Goal: Transaction & Acquisition: Obtain resource

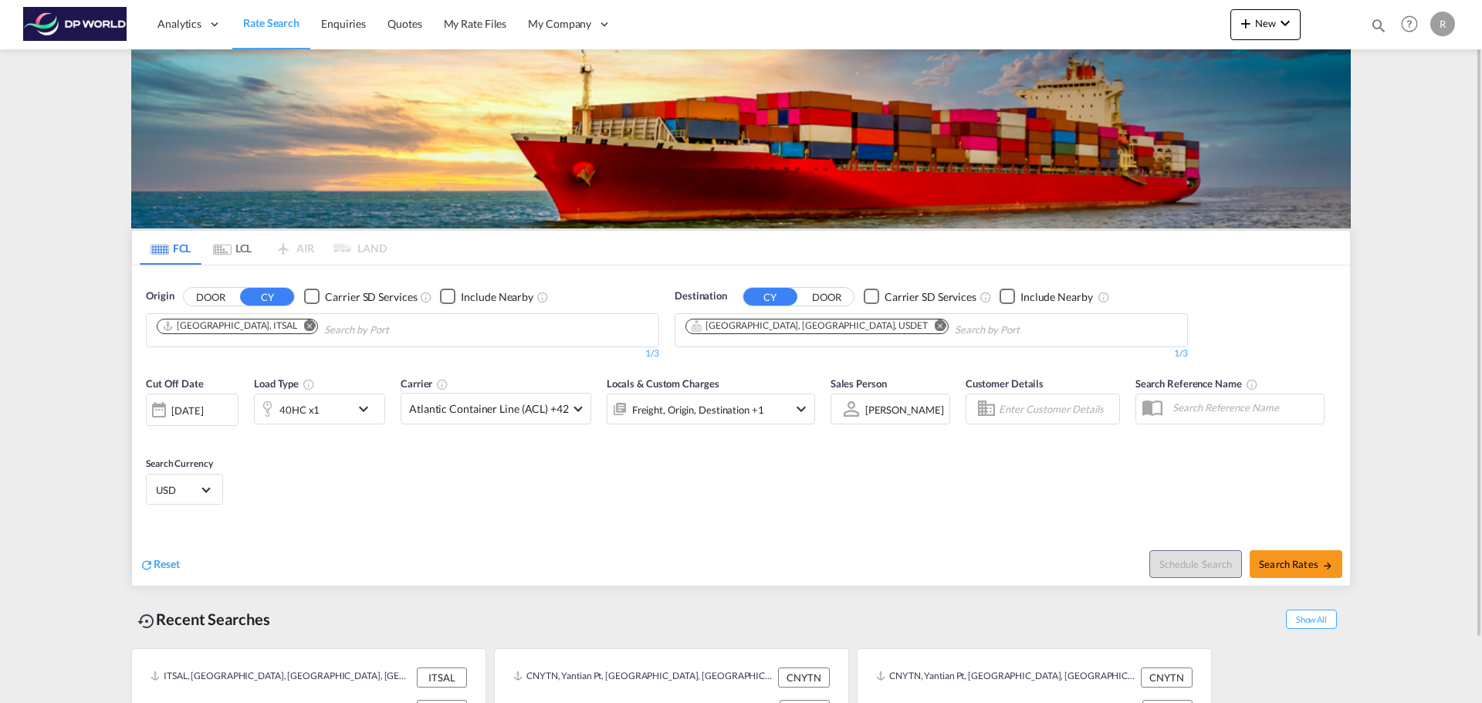
click at [304, 327] on md-icon "Remove" at bounding box center [310, 326] width 12 height 12
click at [925, 323] on button "Remove" at bounding box center [936, 327] width 23 height 15
click at [378, 334] on body "Analytics Dashboard Rate Search Enquiries Quotes My Rate Files My Company" at bounding box center [741, 351] width 1482 height 703
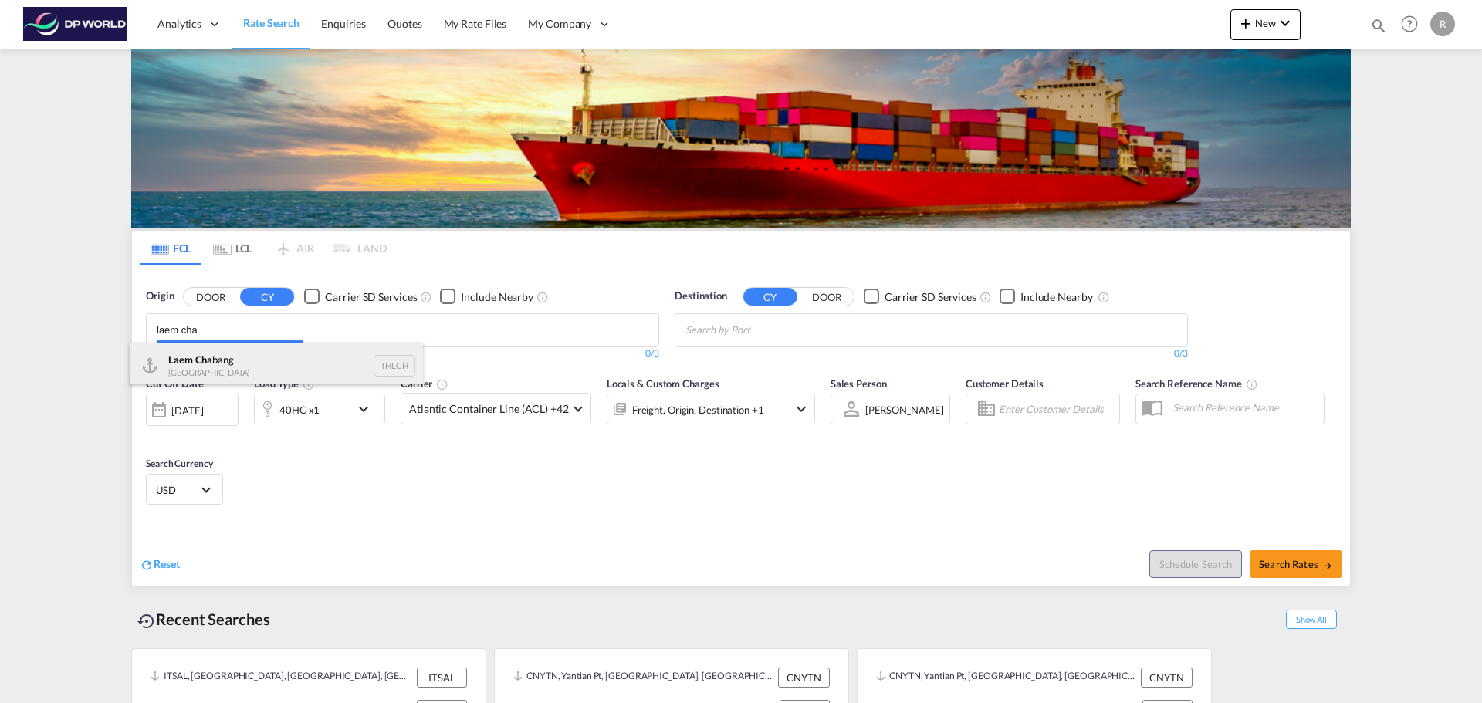
type input "laem cha"
click at [262, 357] on body "Analytics Dashboard Rate Search Enquiries Quotes My Rate Files My Company" at bounding box center [741, 351] width 1482 height 703
click at [216, 331] on body "Analytics Dashboard Rate Search Enquiries Quotes My Rate Files My Company" at bounding box center [741, 351] width 1482 height 703
click at [221, 357] on div "Laem Cha bang [GEOGRAPHIC_DATA] THLCH" at bounding box center [276, 366] width 293 height 46
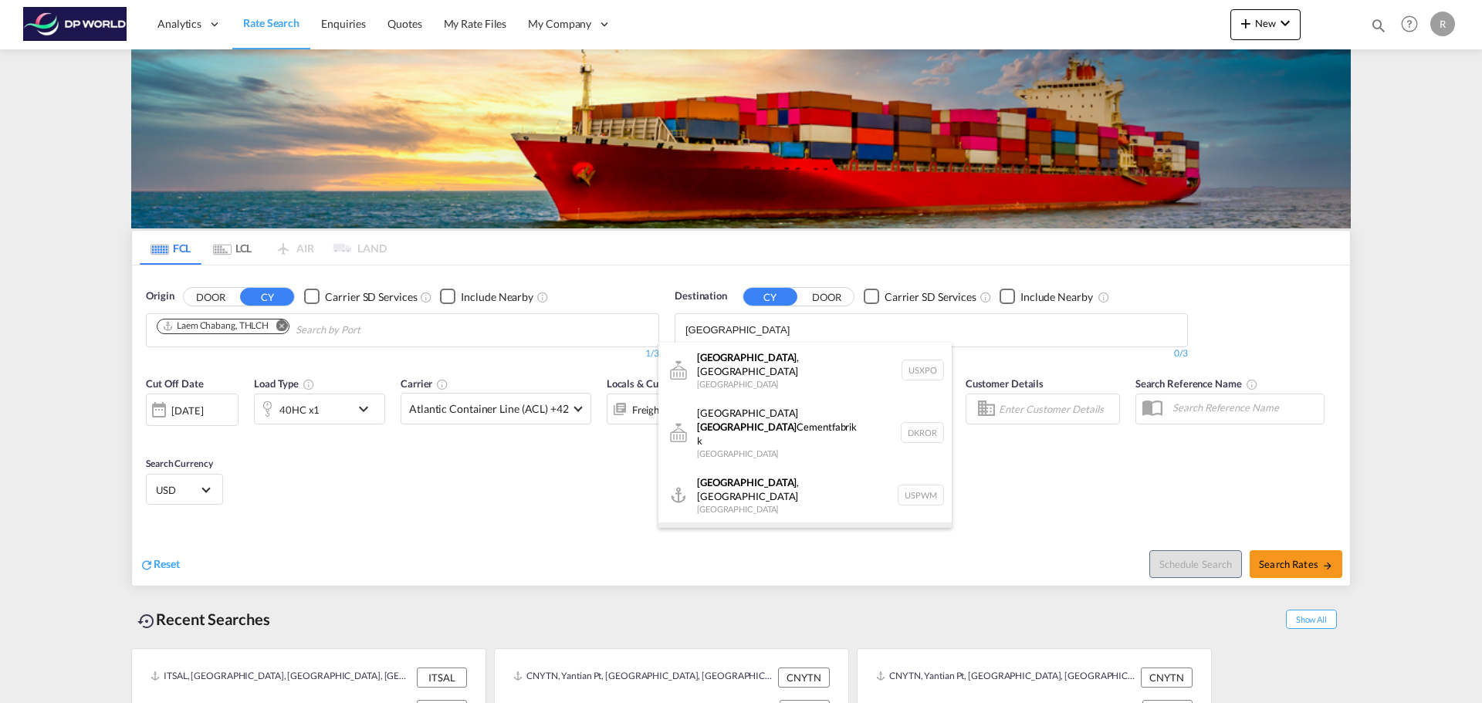
type input "[GEOGRAPHIC_DATA]"
click at [793, 523] on div "[GEOGRAPHIC_DATA] , [GEOGRAPHIC_DATA] [GEOGRAPHIC_DATA] USPDX" at bounding box center [804, 551] width 293 height 56
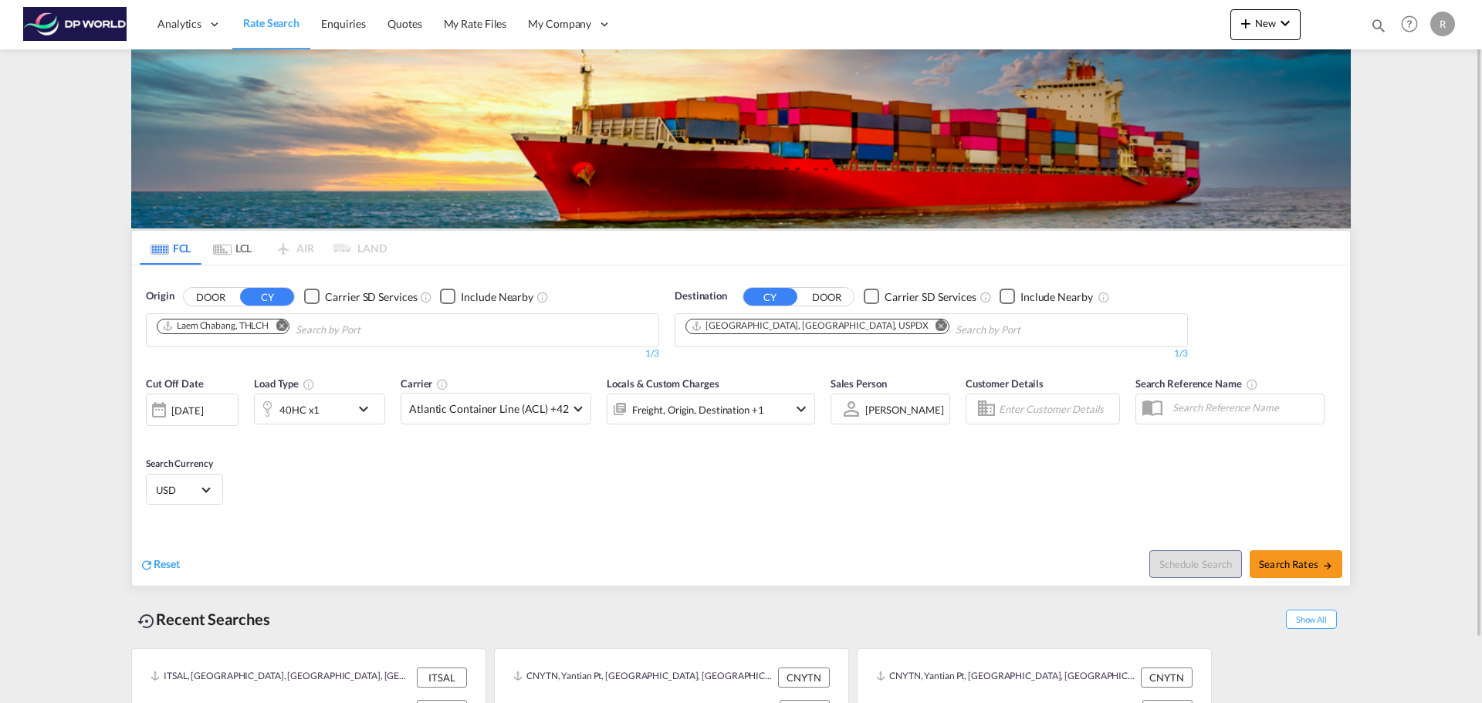
click at [203, 409] on div "[DATE]" at bounding box center [187, 411] width 32 height 14
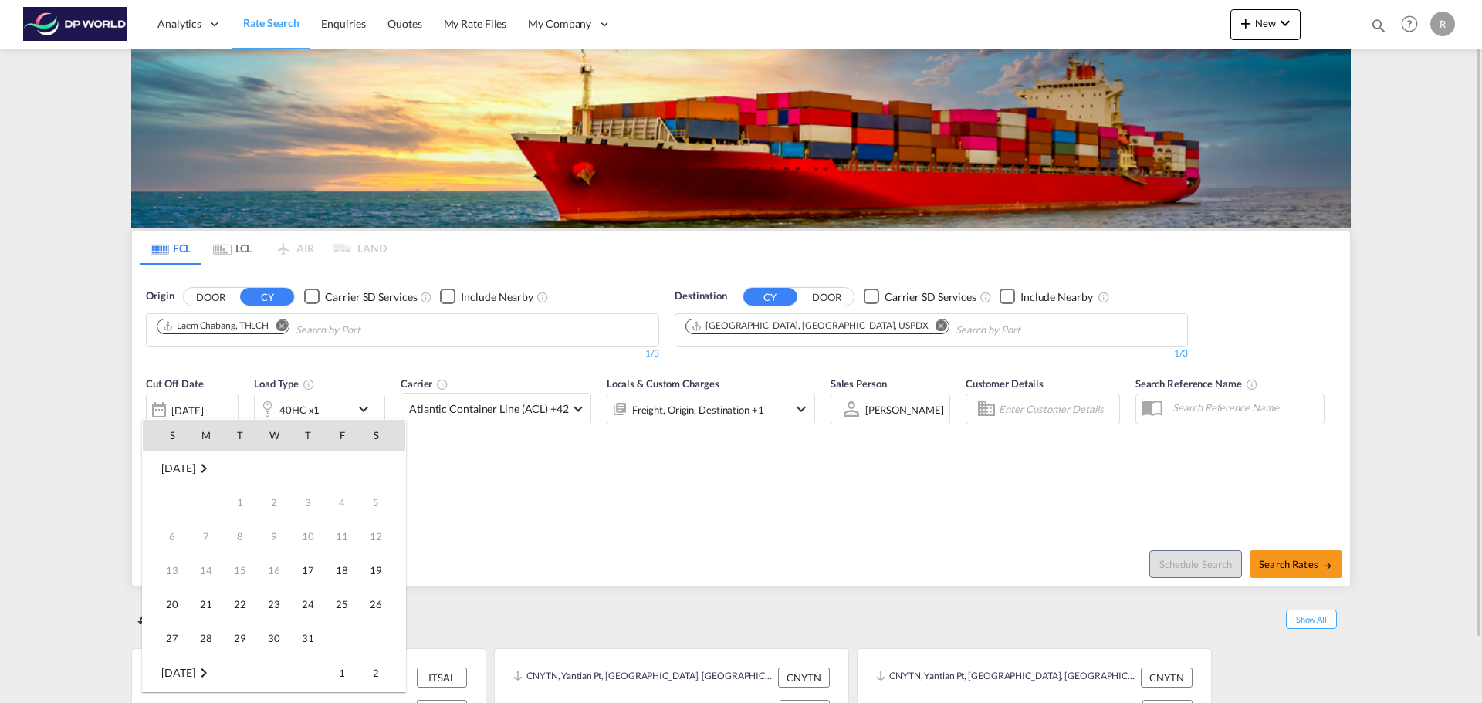
scroll to position [614, 0]
click at [313, 607] on span "30" at bounding box center [308, 604] width 31 height 31
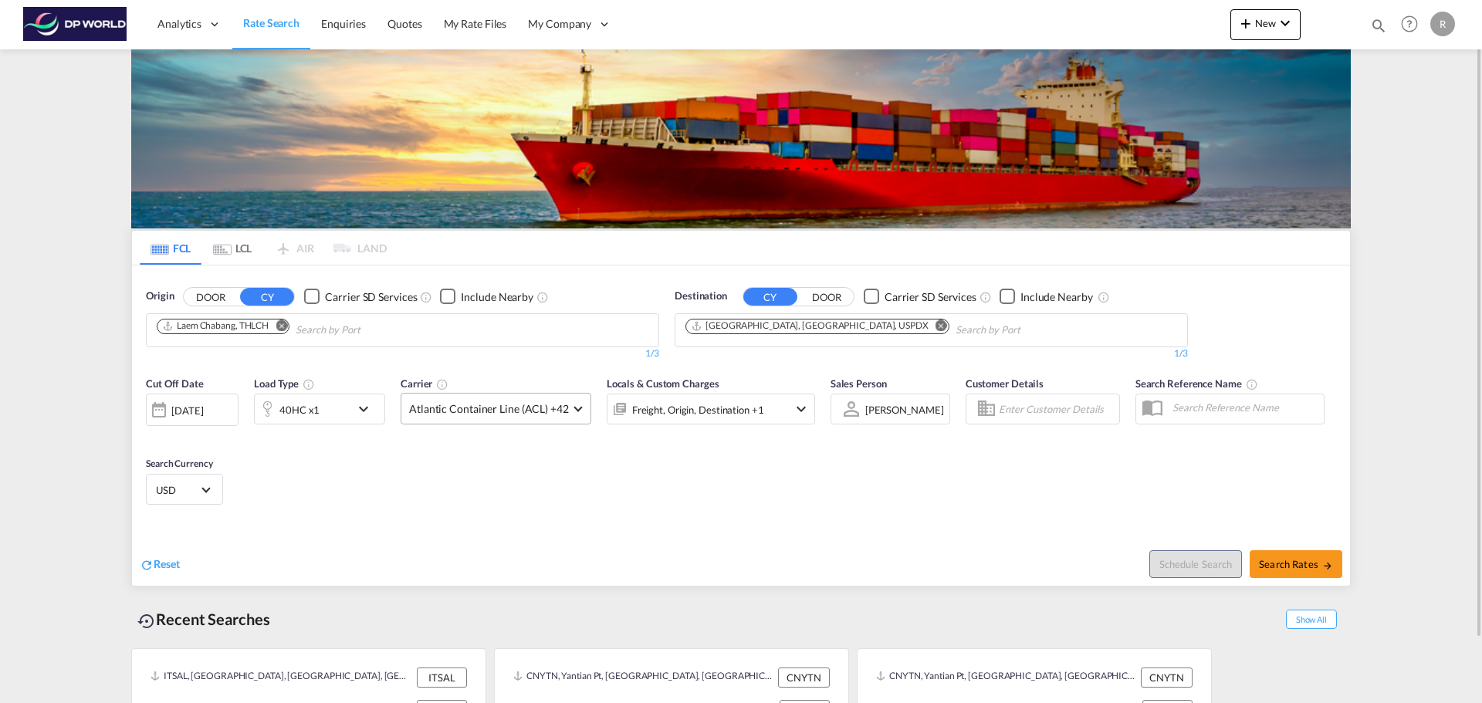
click at [562, 411] on span "Atlantic Container Line (ACL) +42" at bounding box center [489, 408] width 160 height 15
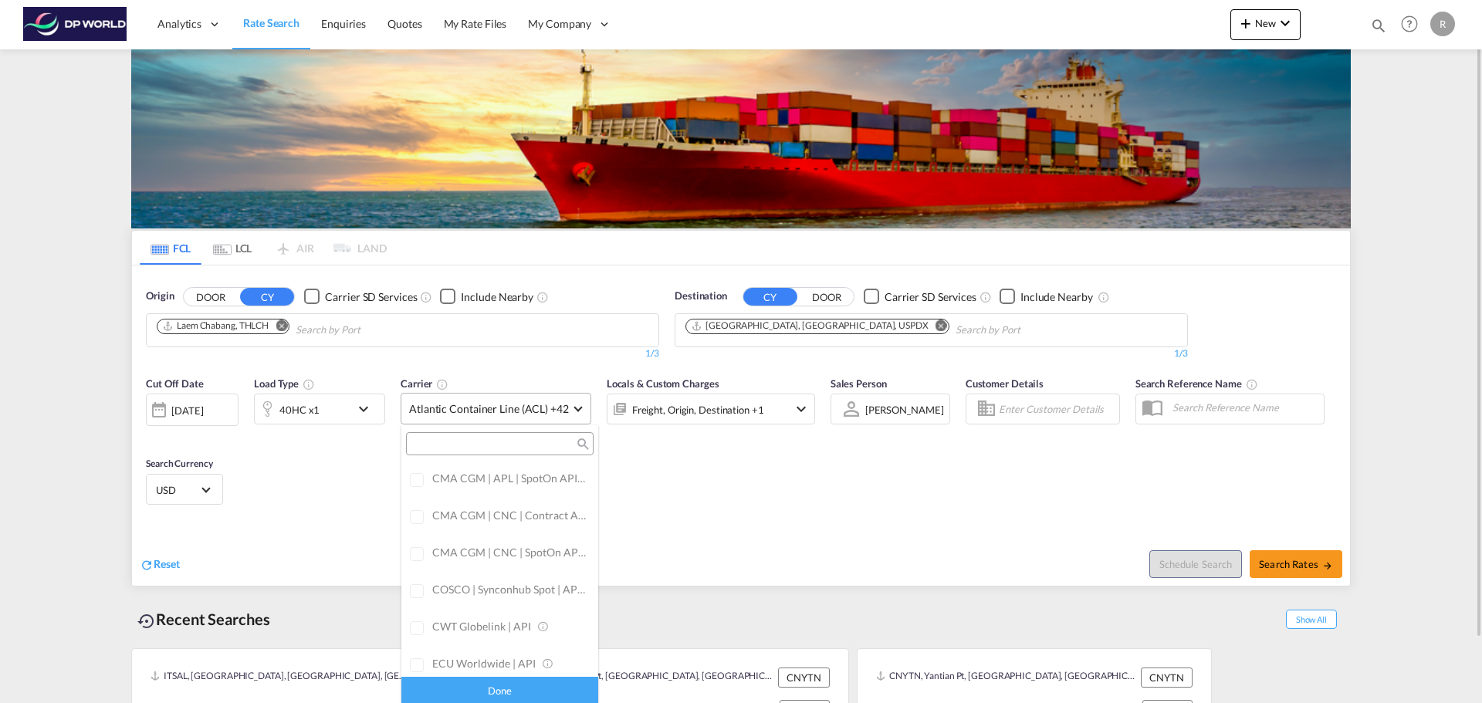
scroll to position [0, 0]
click at [540, 477] on div "Checkbox No Ink" at bounding box center [543, 478] width 15 height 15
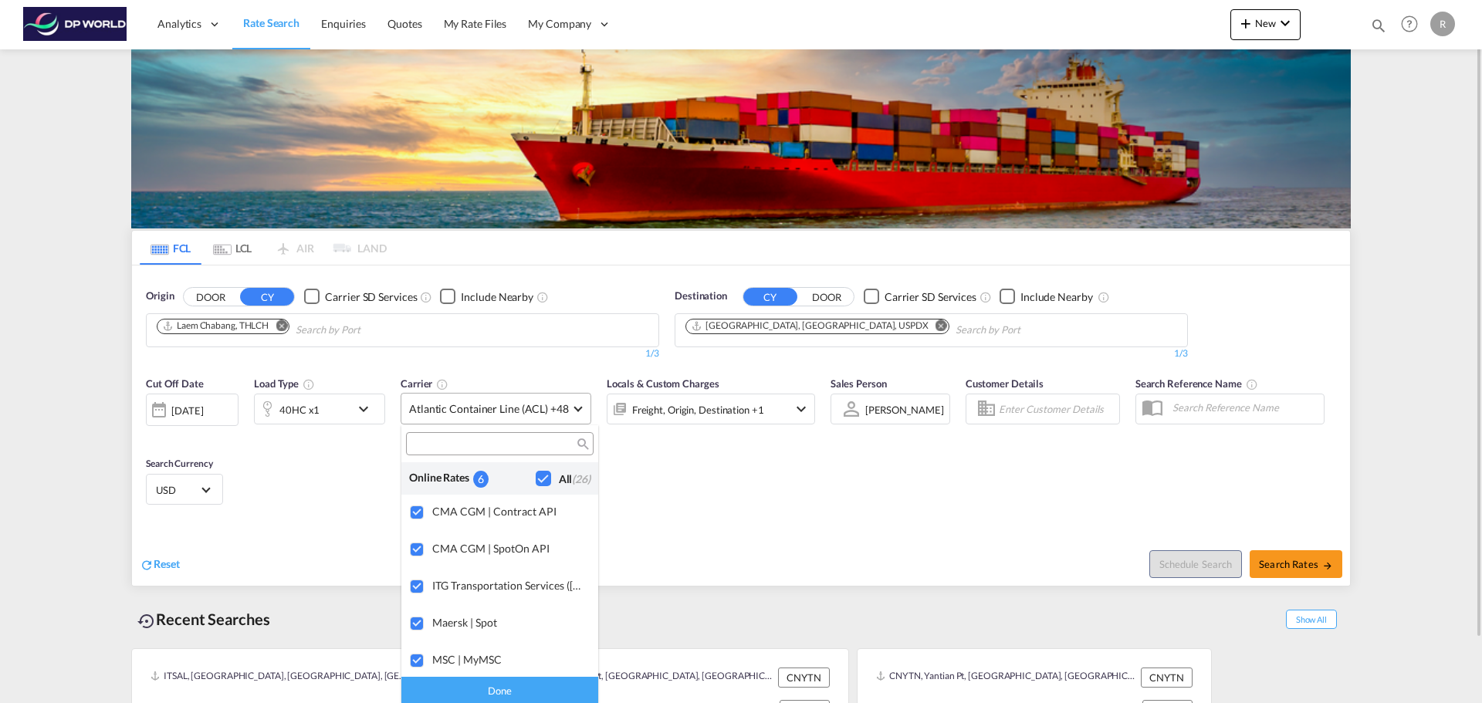
click at [1125, 505] on md-backdrop at bounding box center [741, 351] width 1482 height 703
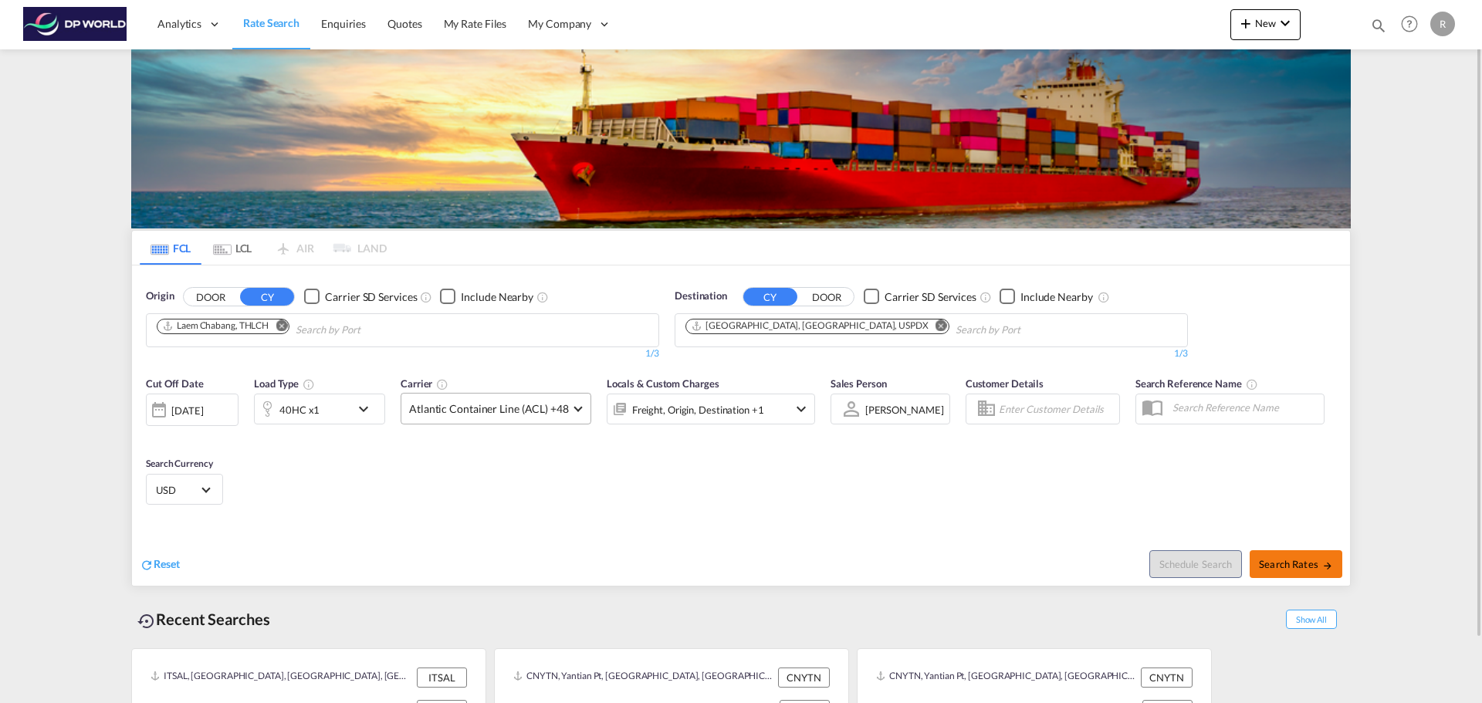
click at [1302, 566] on span "Search Rates" at bounding box center [1296, 564] width 74 height 12
type input "THLCH to USPDX / [DATE]"
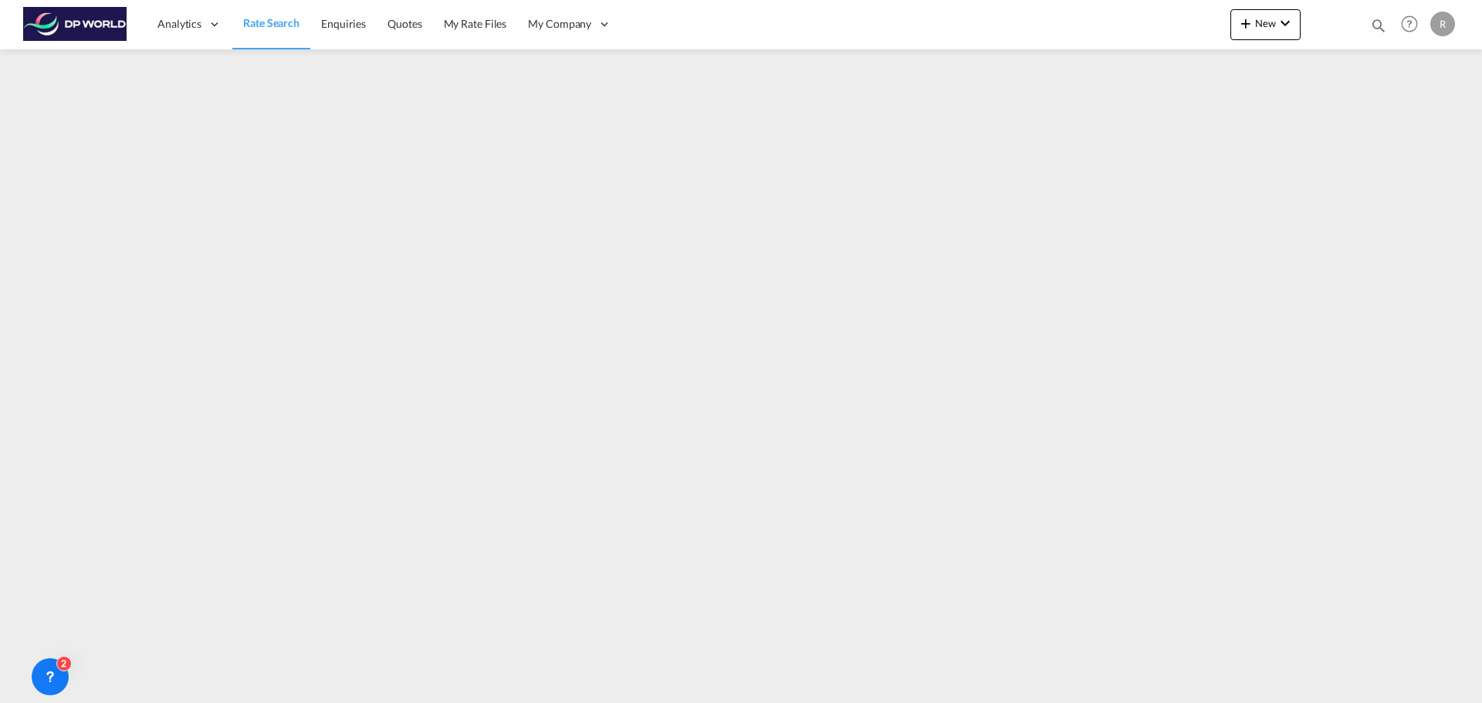
click at [271, 22] on span "Rate Search" at bounding box center [271, 22] width 56 height 13
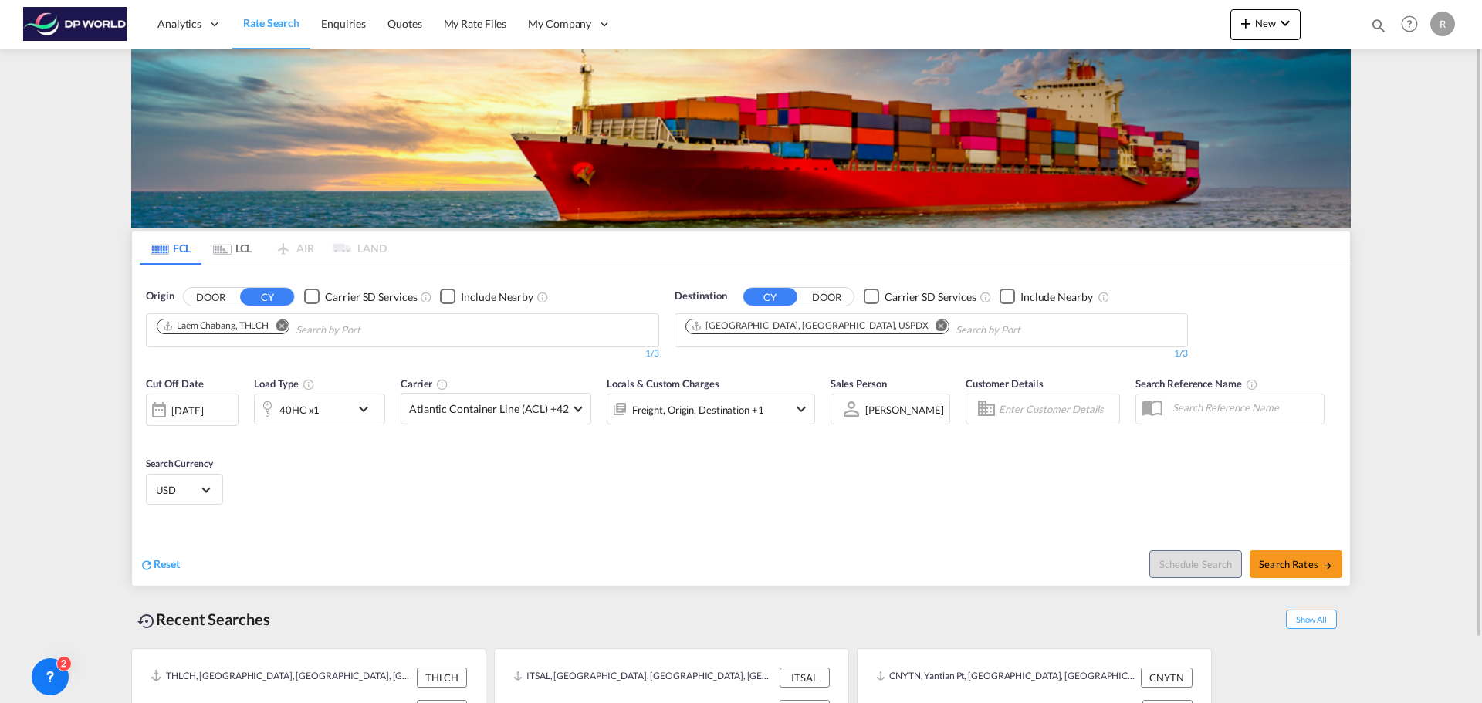
click at [284, 328] on md-icon "Remove" at bounding box center [282, 326] width 12 height 12
click at [269, 338] on input "Chips input." at bounding box center [230, 330] width 147 height 25
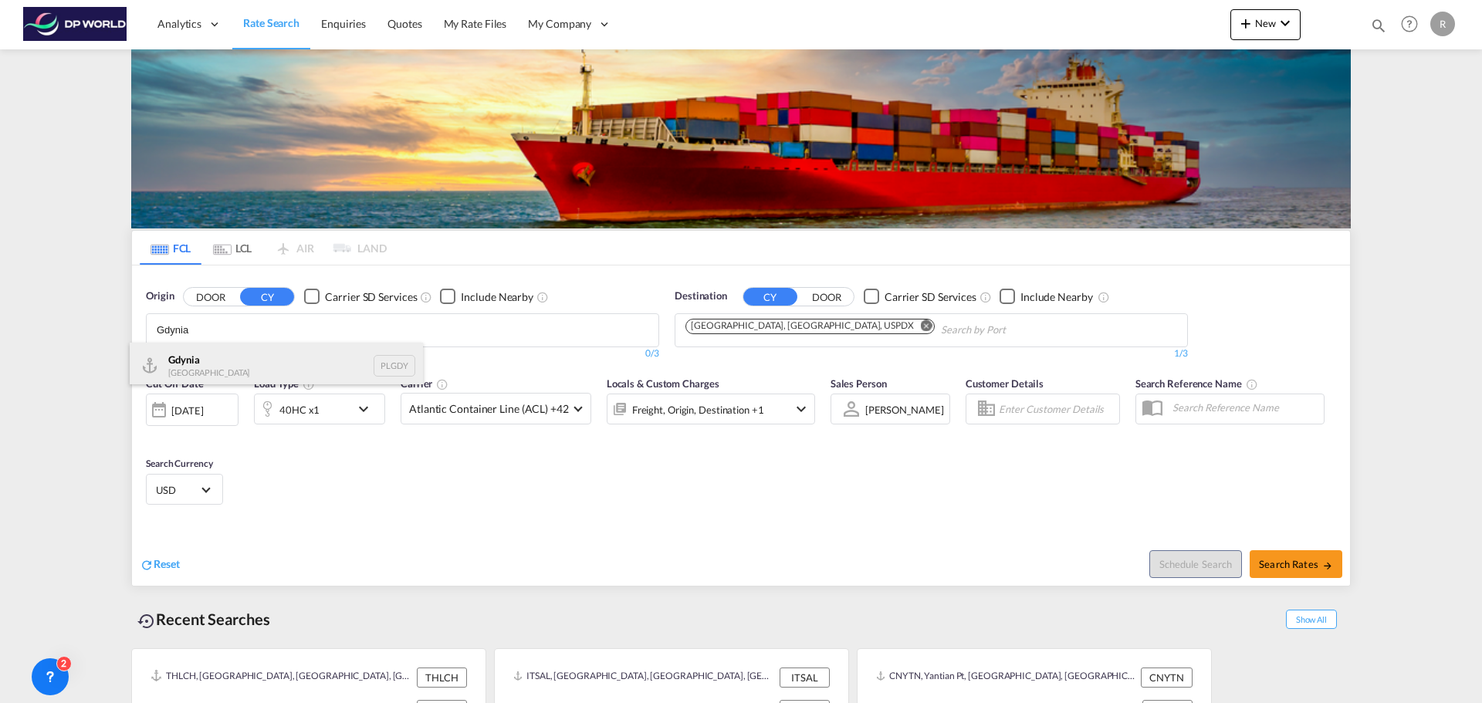
type input "Gdynia"
click at [279, 371] on div "[GEOGRAPHIC_DATA] [GEOGRAPHIC_DATA] PLGDY" at bounding box center [276, 366] width 293 height 46
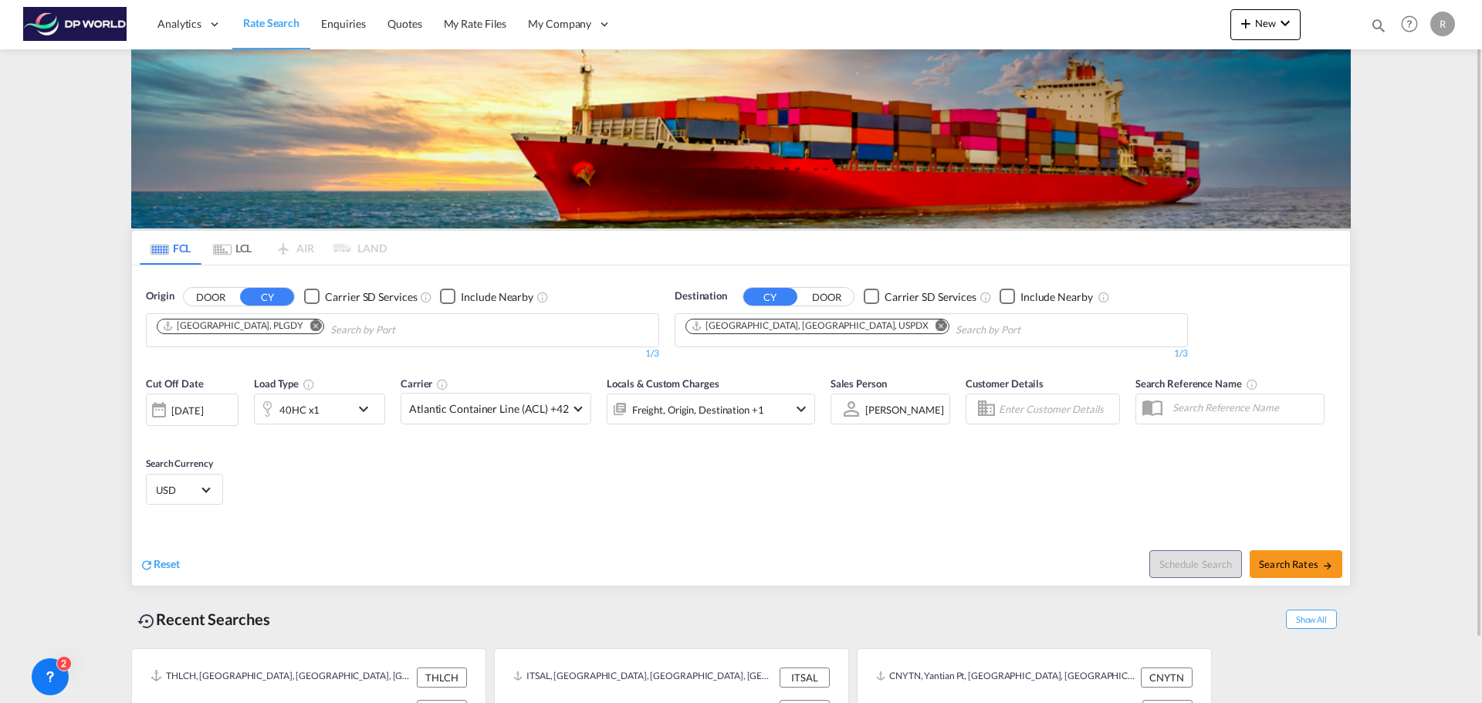
click at [174, 411] on div "[DATE]" at bounding box center [187, 411] width 32 height 14
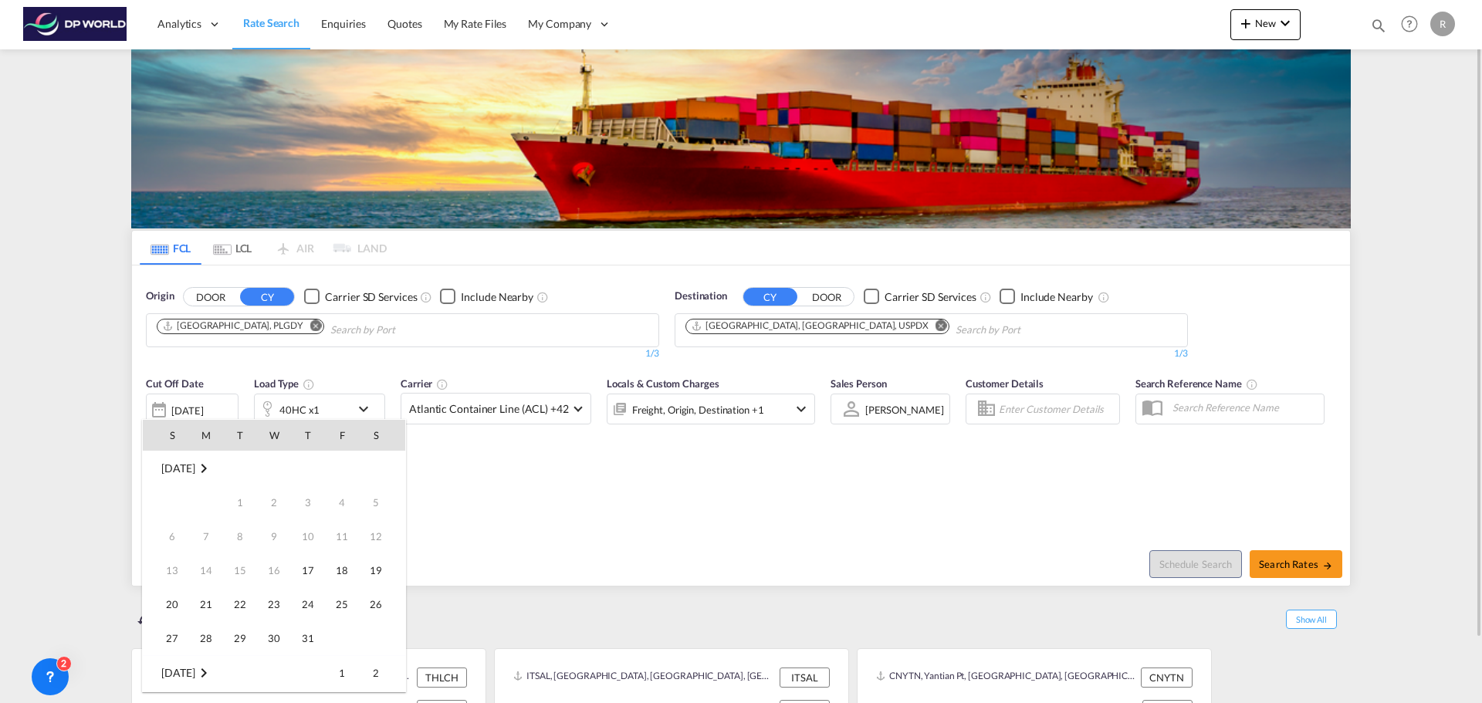
scroll to position [614, 0]
click at [306, 601] on span "30" at bounding box center [308, 604] width 31 height 31
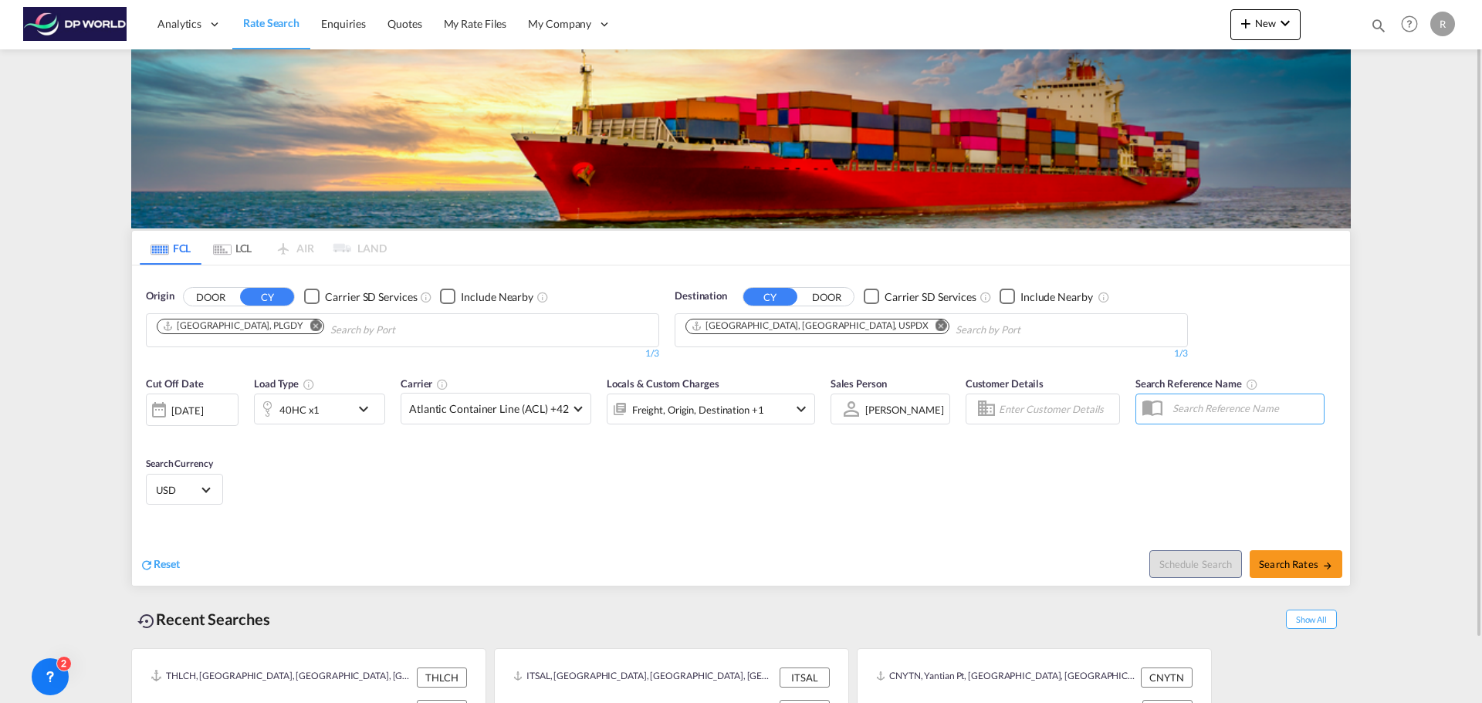
click at [374, 415] on md-icon "icon-chevron-down" at bounding box center [367, 409] width 26 height 19
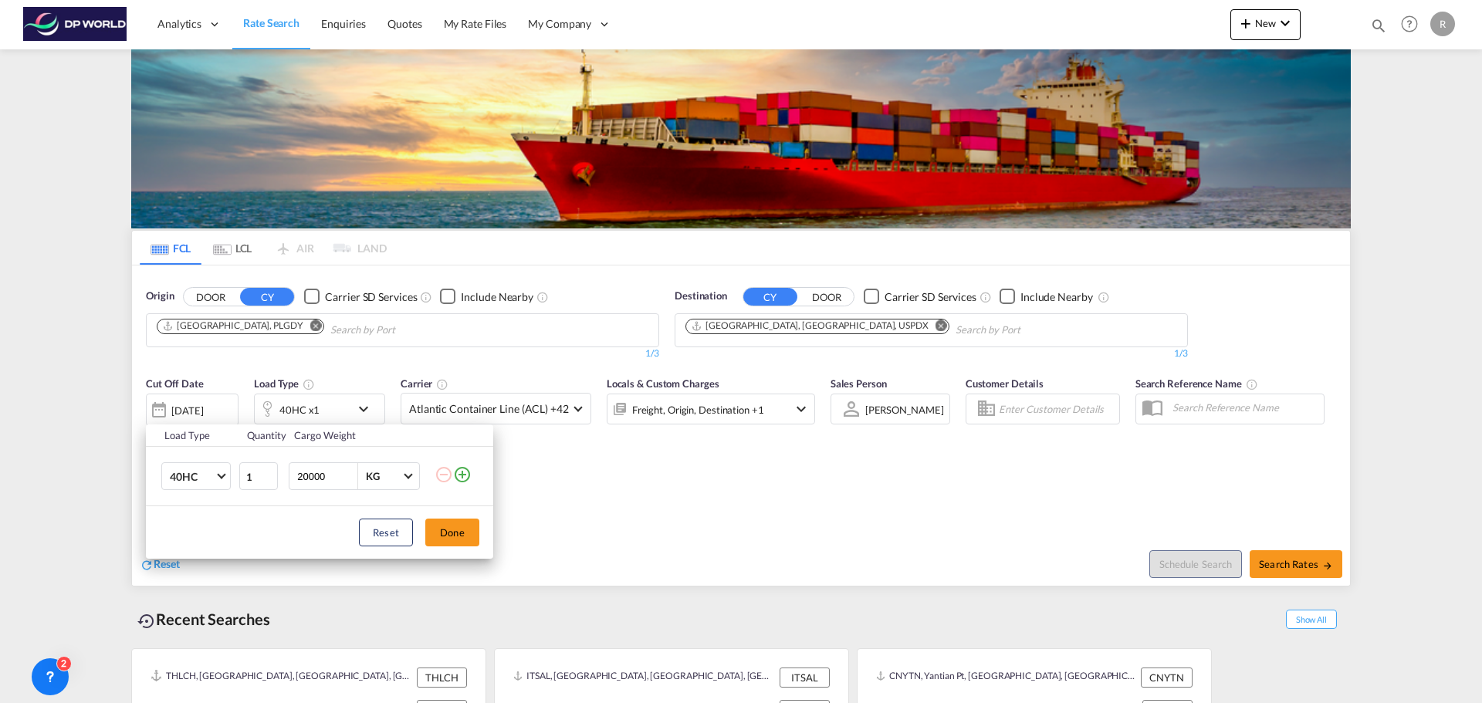
click at [674, 488] on div "Load Type Quantity Cargo Weight 40HC 20GP 40GP 40HC 45HC 20RE 40RE 40HR 20OT 40…" at bounding box center [741, 351] width 1482 height 703
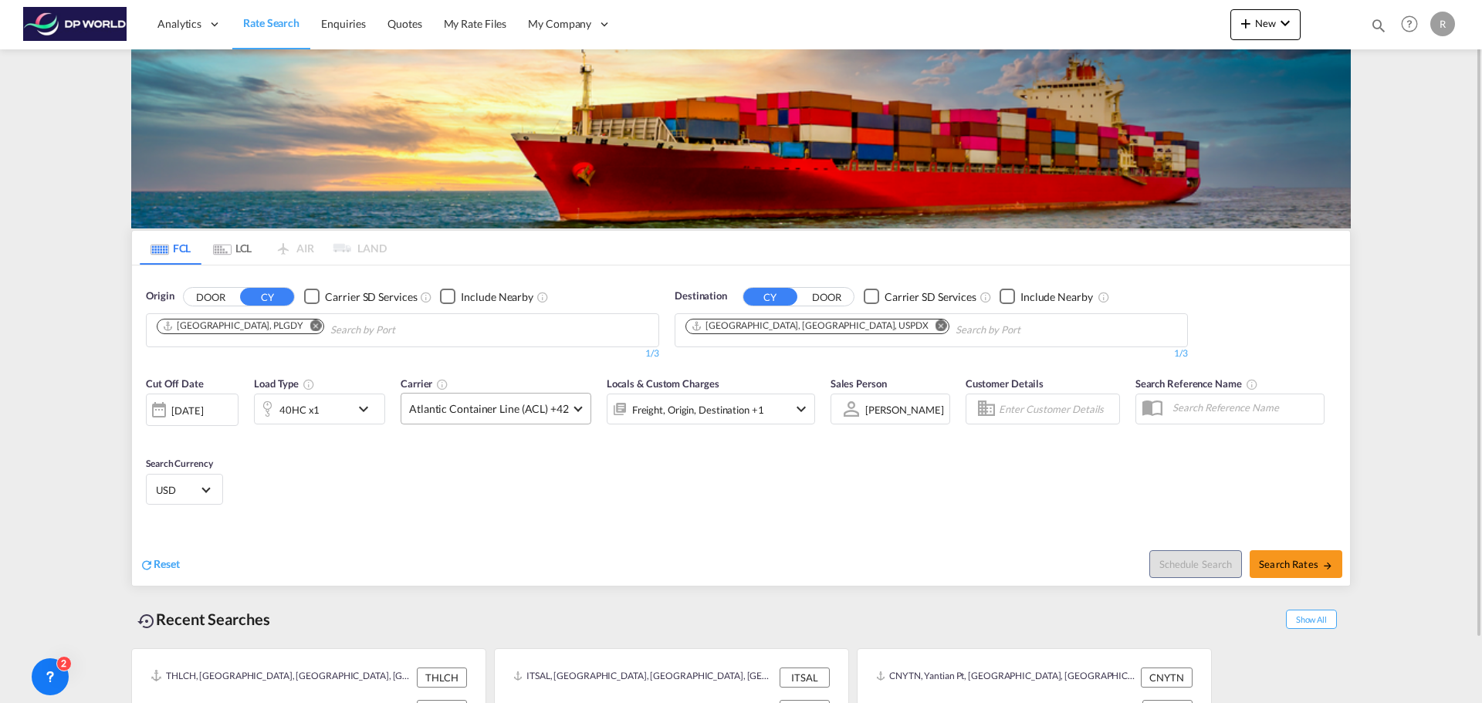
click at [556, 419] on md-select-value "Atlantic Container Line (ACL) +42" at bounding box center [495, 409] width 189 height 30
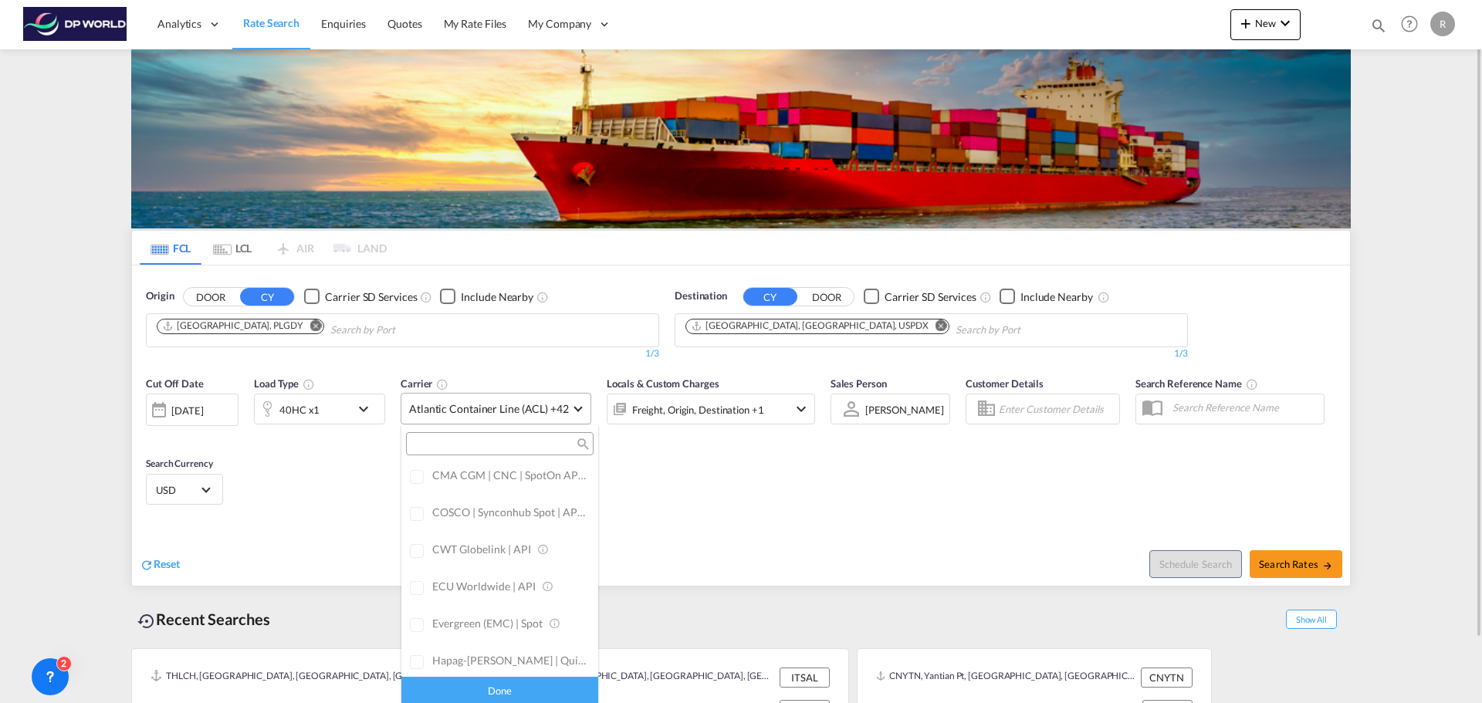
scroll to position [0, 0]
click at [536, 481] on div "Checkbox No Ink" at bounding box center [543, 478] width 15 height 15
click at [672, 489] on md-backdrop at bounding box center [741, 351] width 1482 height 703
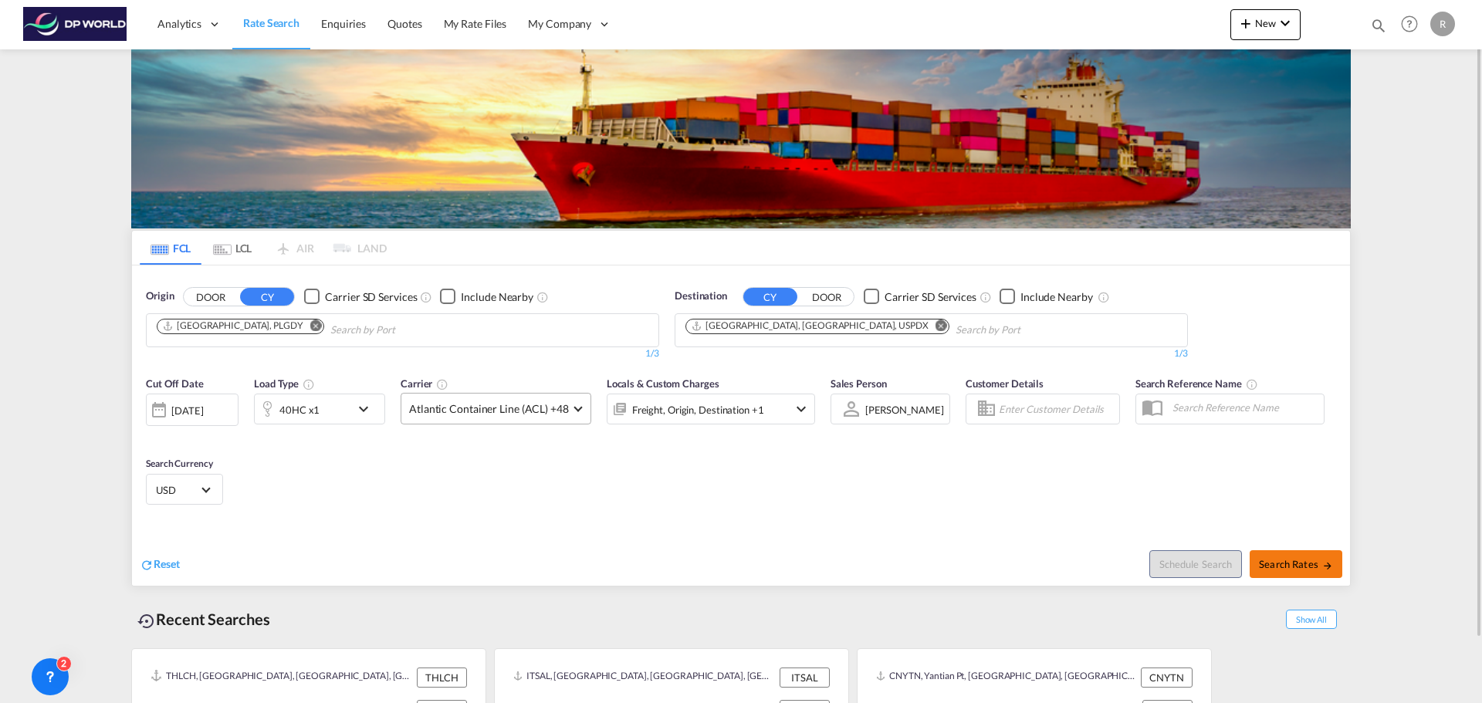
click at [1312, 566] on span "Search Rates" at bounding box center [1296, 564] width 74 height 12
type input "PLGDY to USPDX / [DATE]"
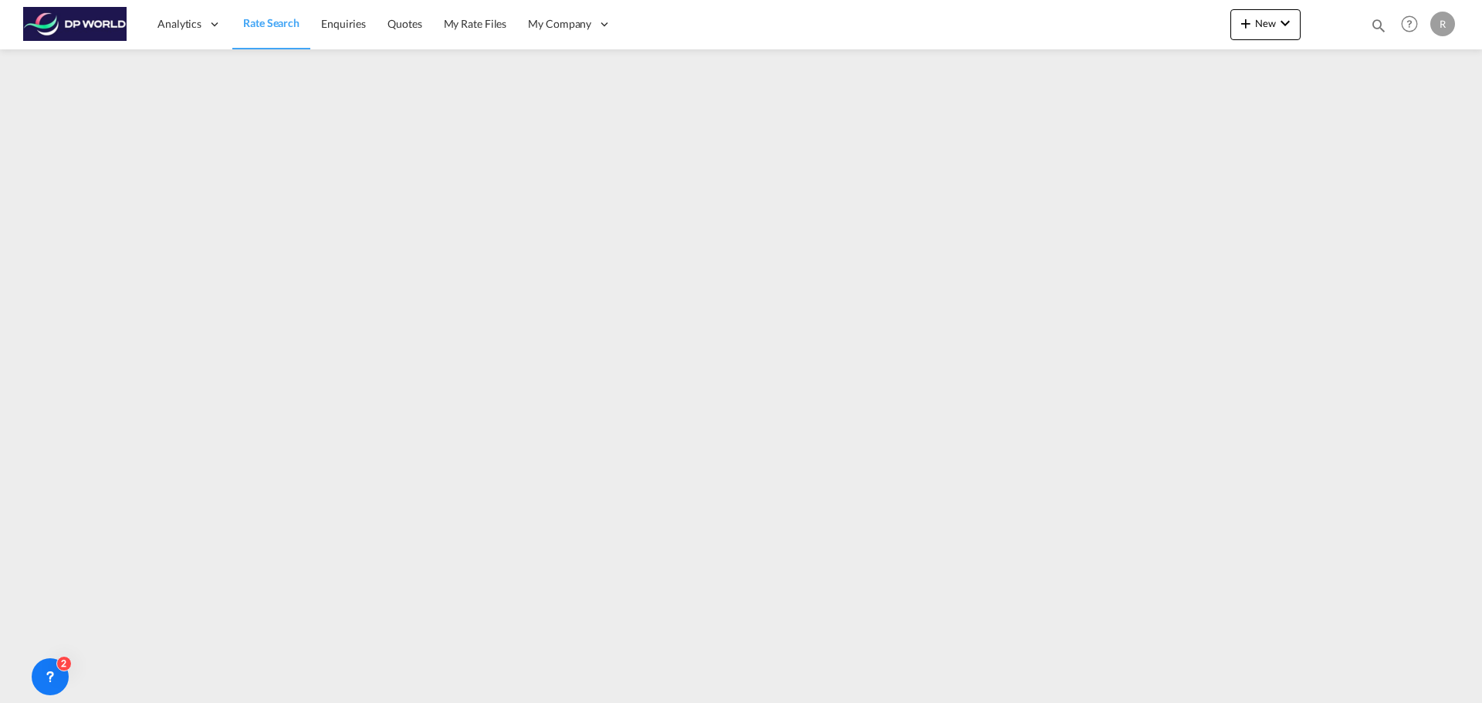
click at [273, 16] on span "Rate Search" at bounding box center [271, 22] width 56 height 13
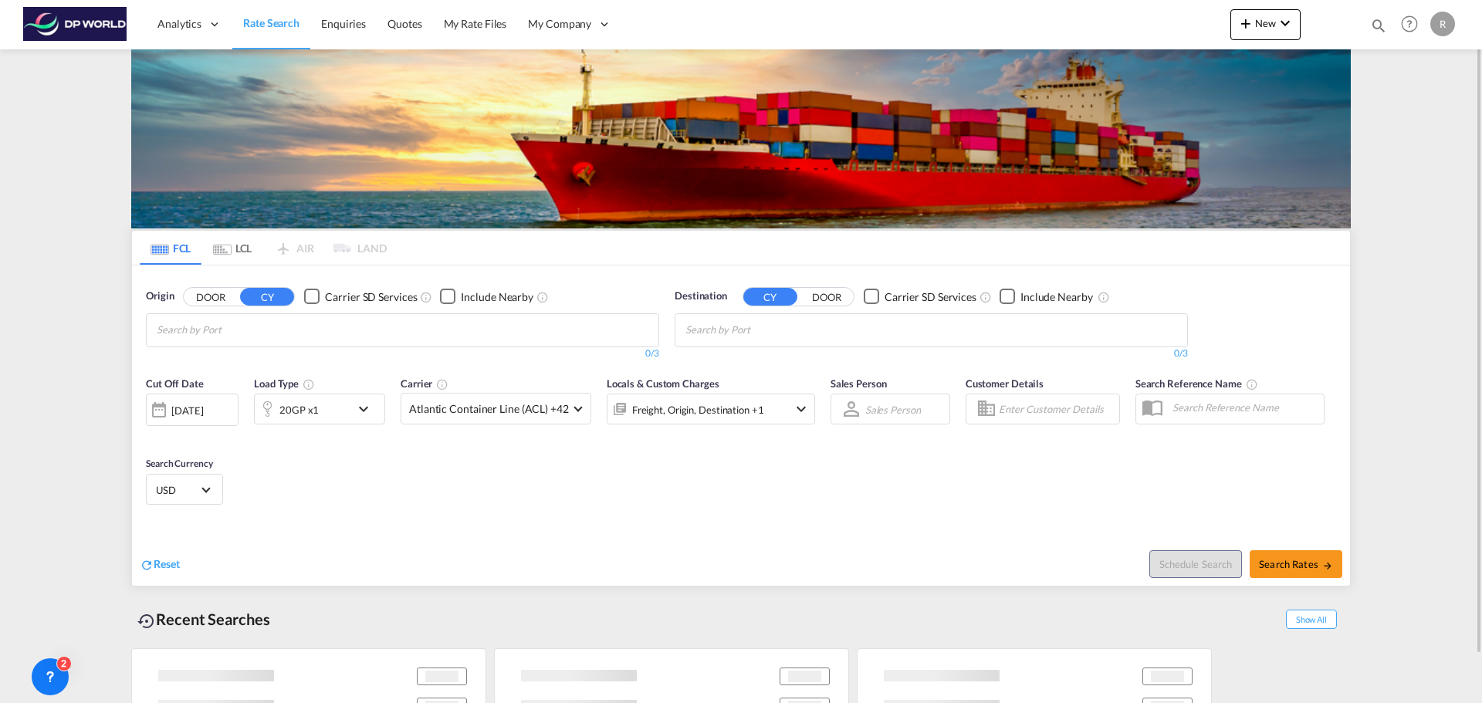
click at [350, 419] on div "20GP x1" at bounding box center [303, 409] width 96 height 31
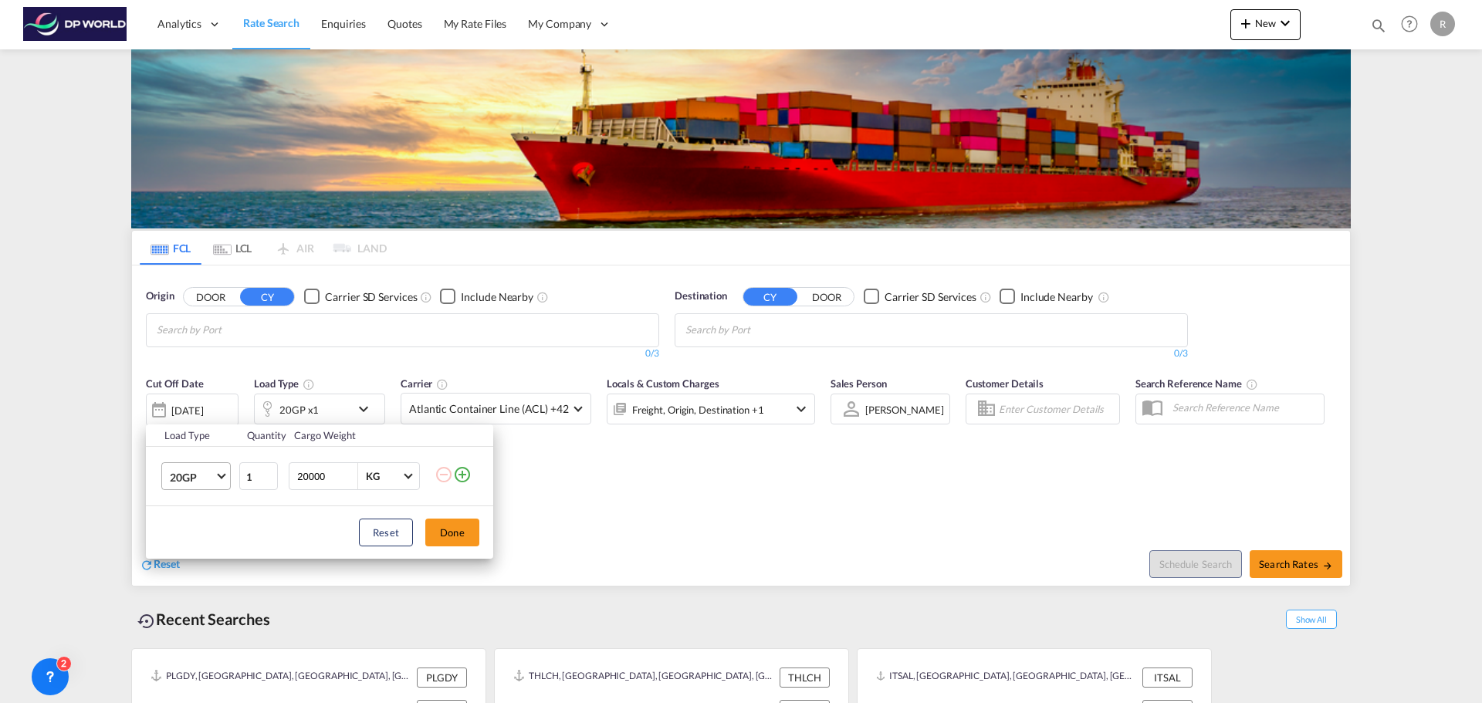
click at [220, 480] on md-select-value "20GP" at bounding box center [199, 476] width 62 height 26
click at [210, 513] on md-option "40GP" at bounding box center [209, 514] width 105 height 37
click at [449, 533] on button "Done" at bounding box center [452, 533] width 54 height 28
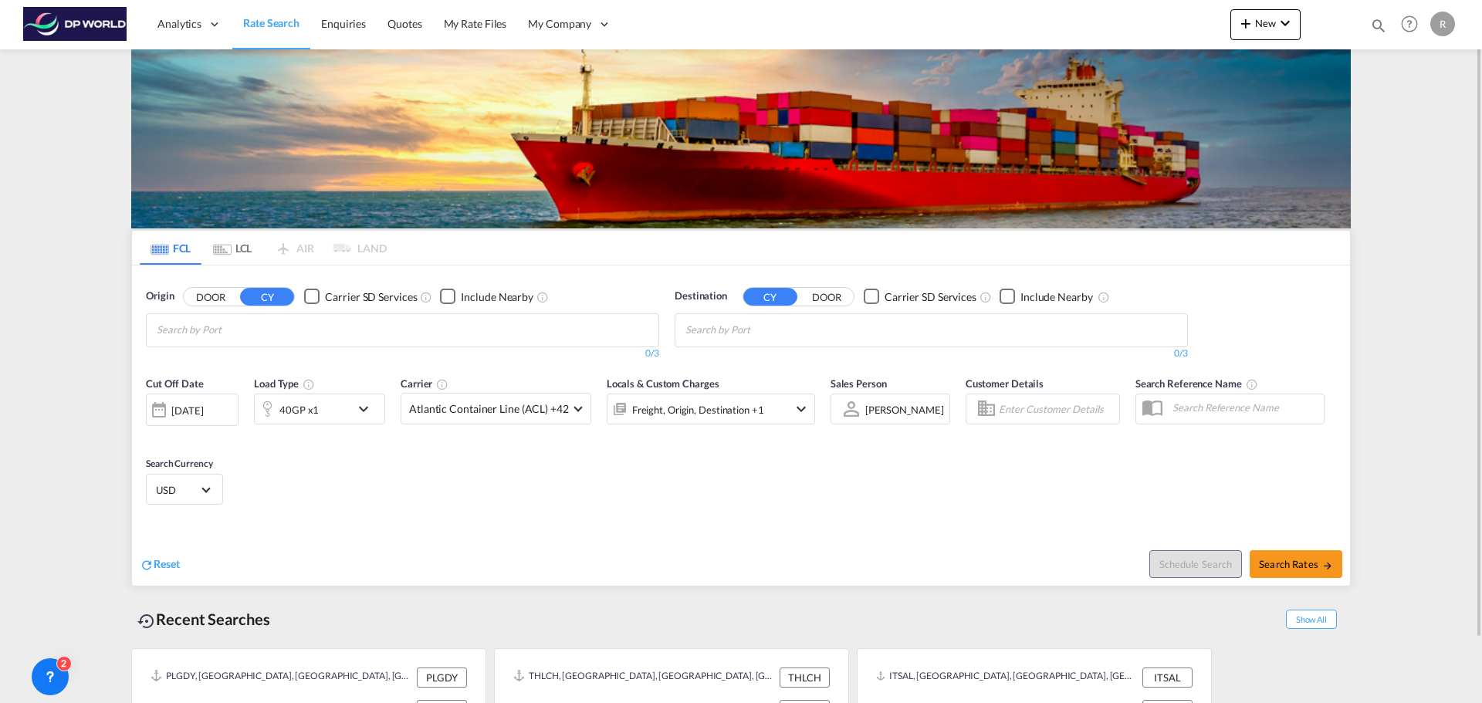
click at [228, 406] on div "[DATE]" at bounding box center [192, 410] width 93 height 32
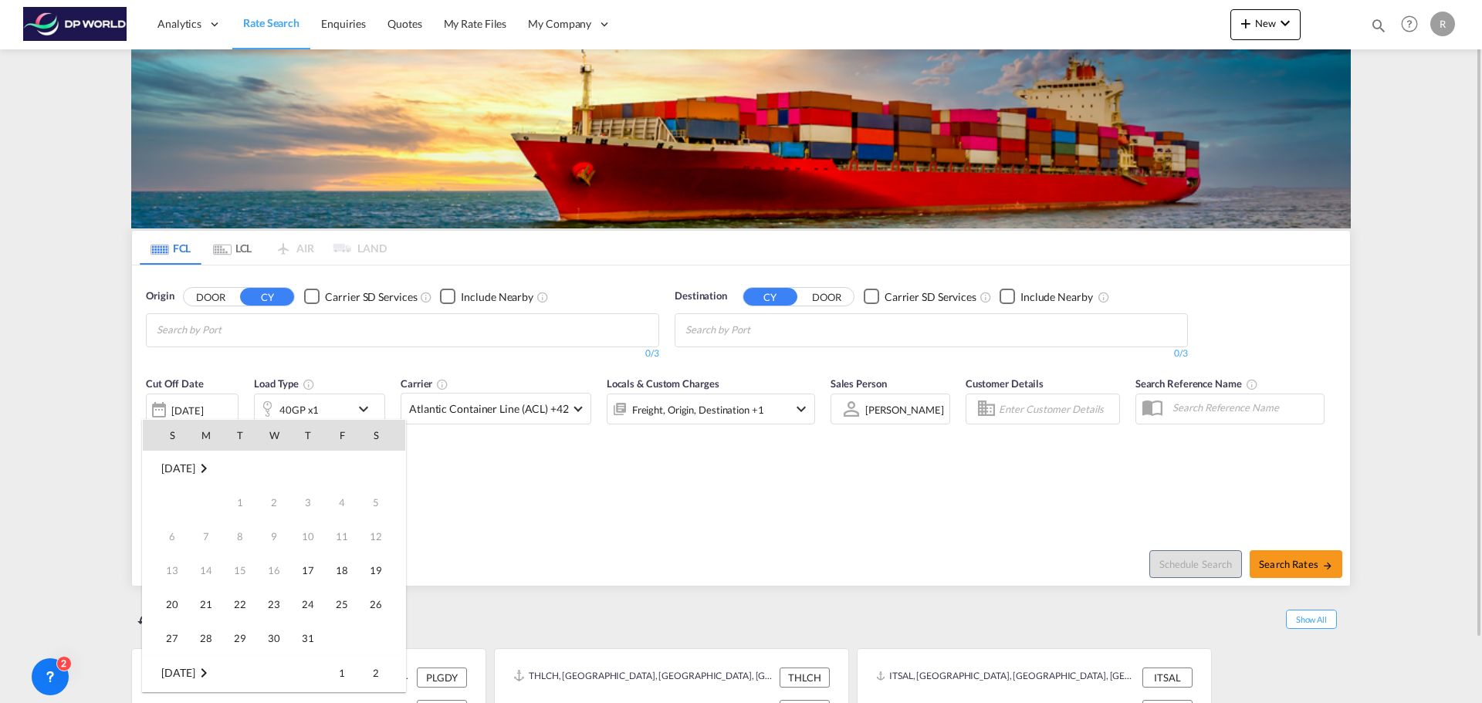
scroll to position [614, 0]
click at [306, 599] on span "30" at bounding box center [308, 604] width 31 height 31
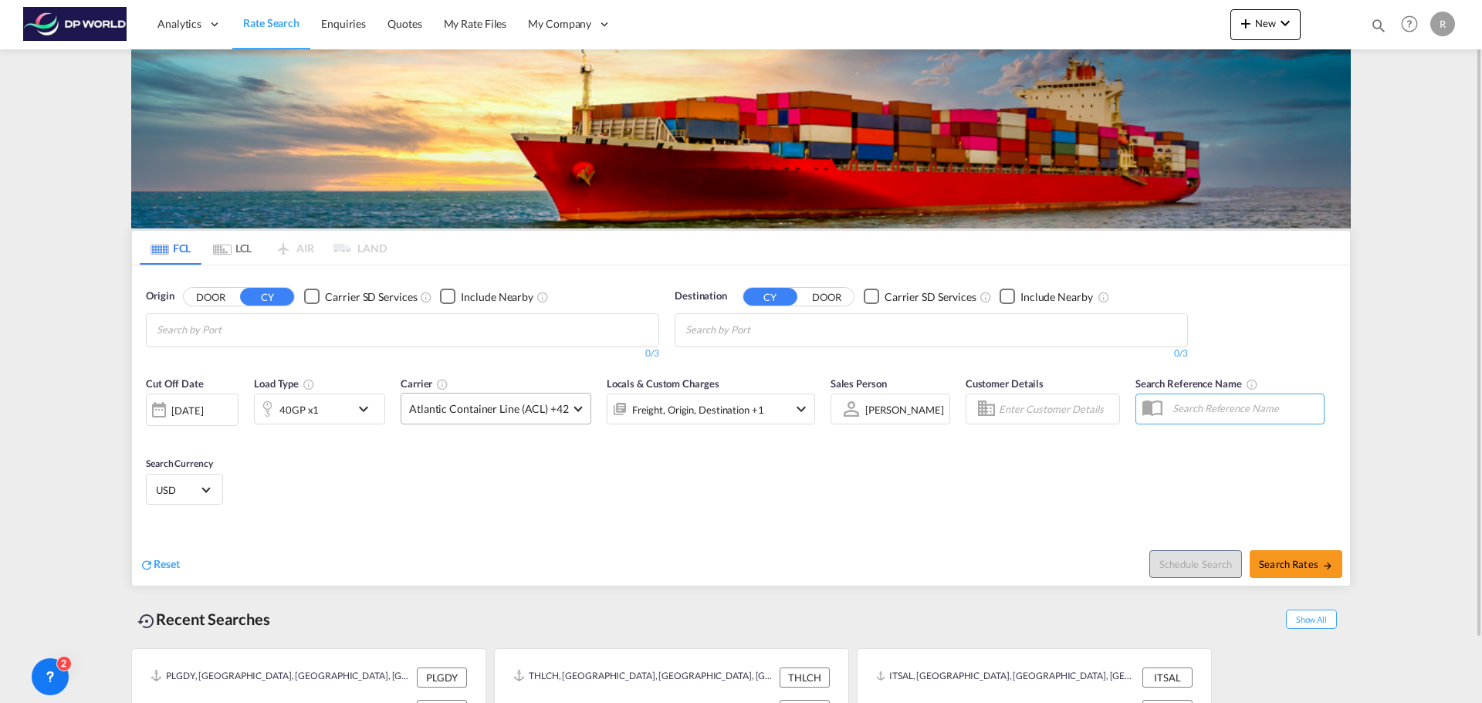
click at [581, 418] on md-select-value "Atlantic Container Line (ACL) +42" at bounding box center [495, 409] width 189 height 30
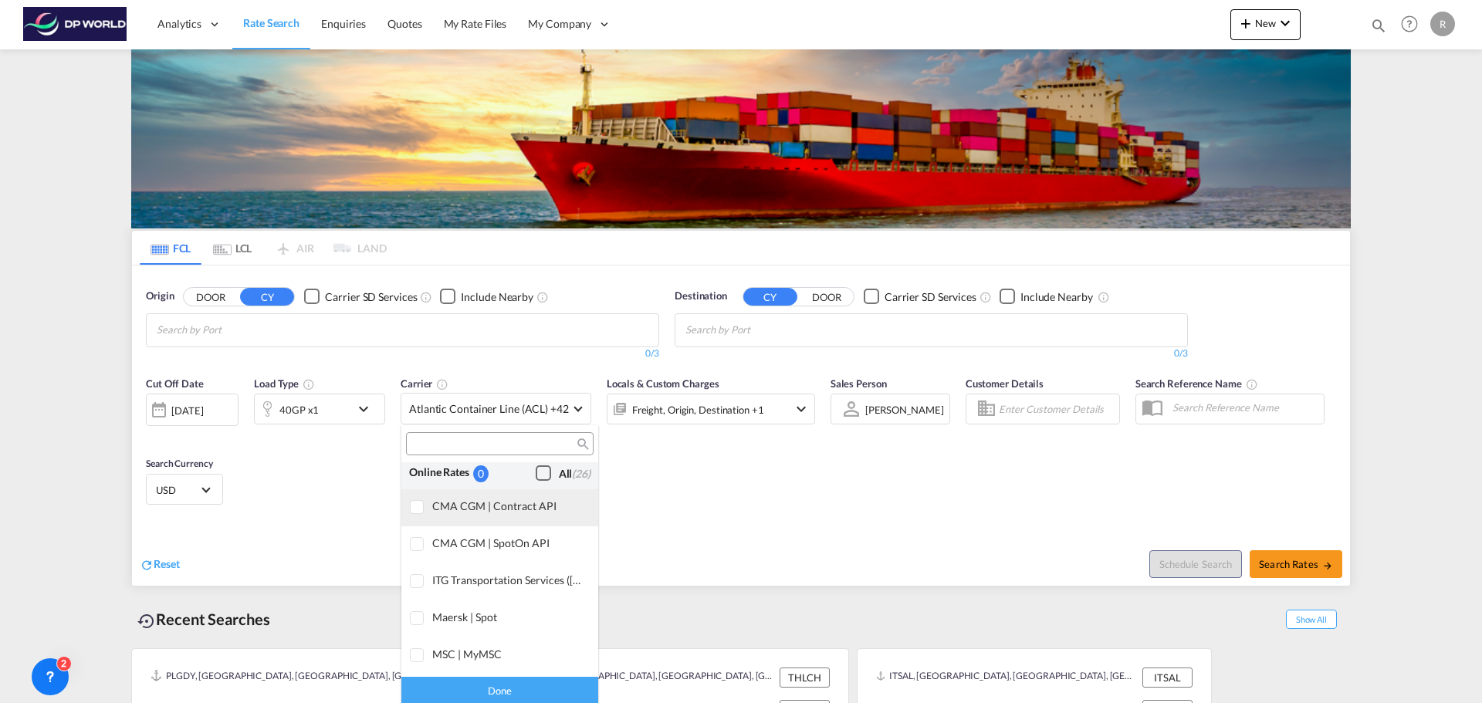
scroll to position [0, 0]
click at [559, 479] on div "All (26)" at bounding box center [575, 479] width 32 height 15
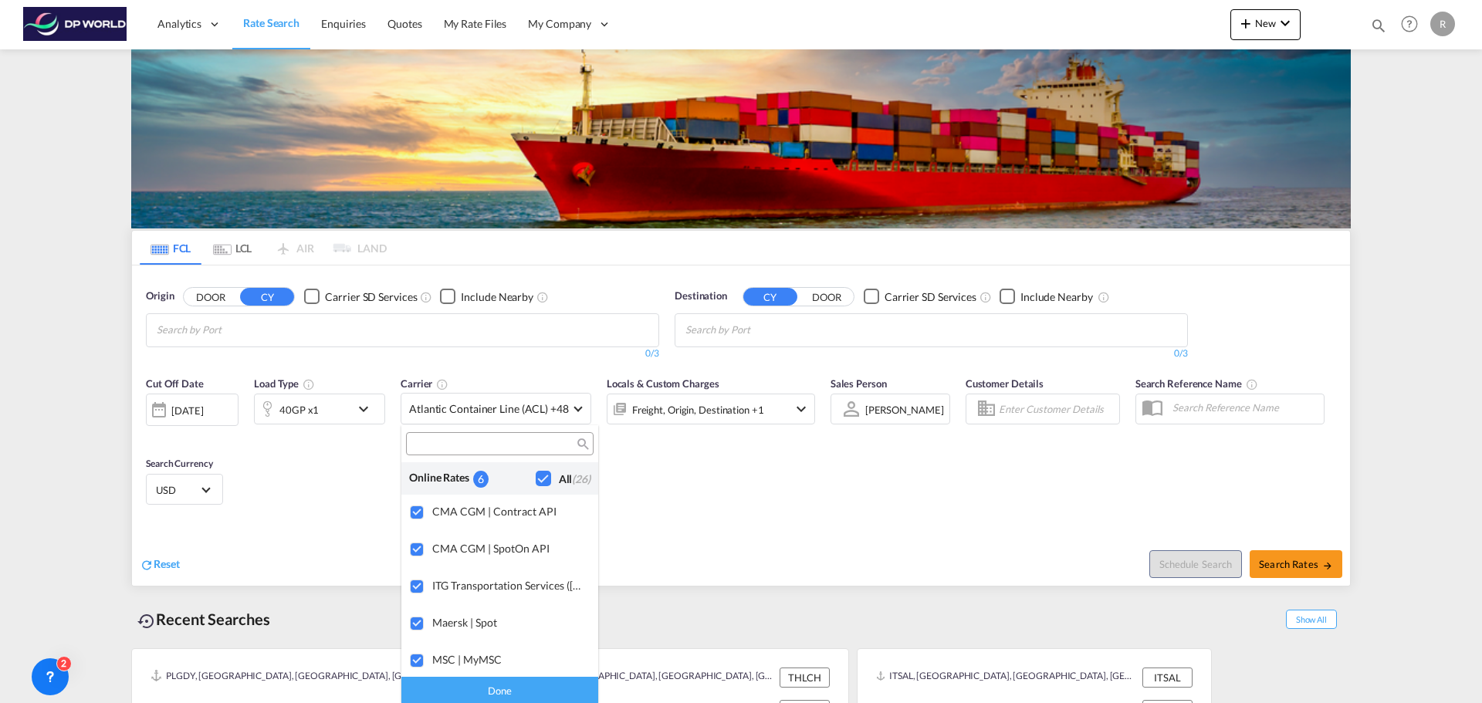
click at [686, 462] on md-backdrop at bounding box center [741, 351] width 1482 height 703
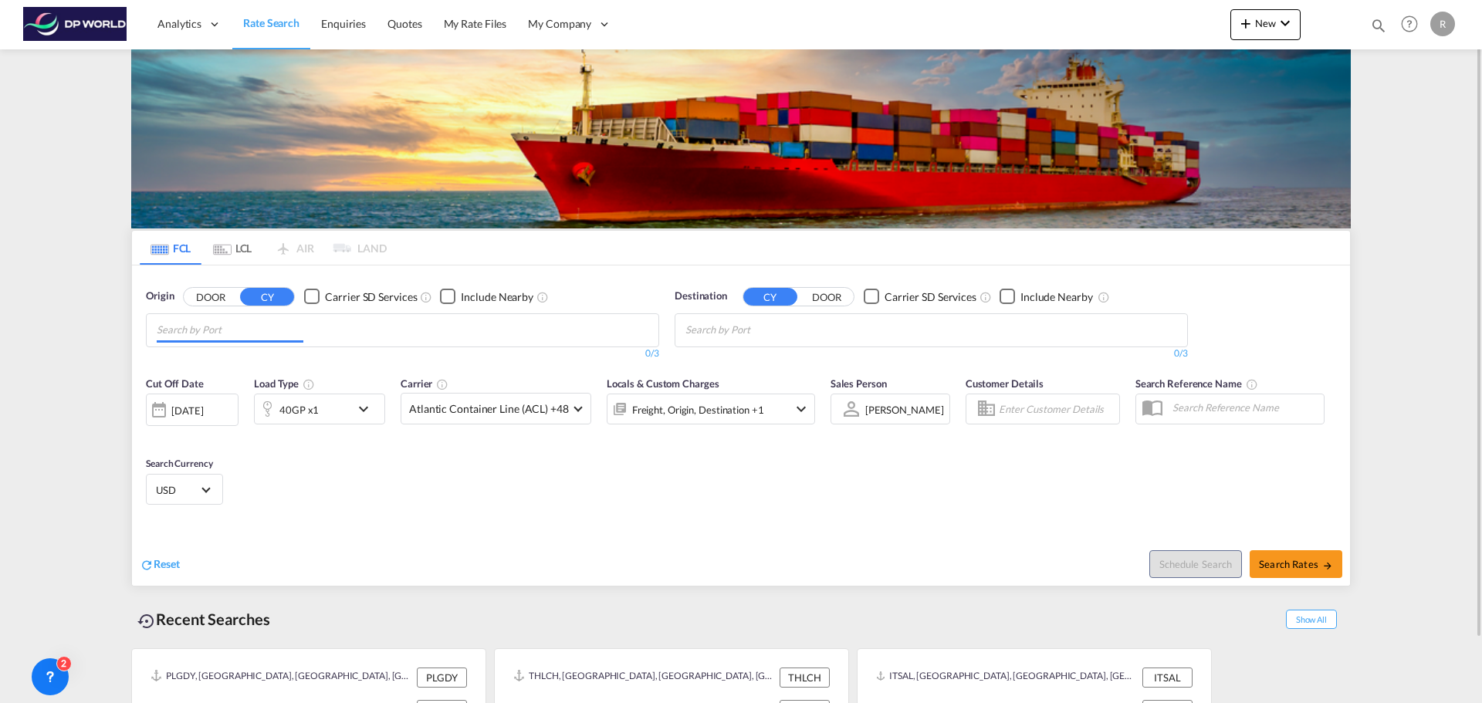
click at [338, 330] on md-chips at bounding box center [403, 330] width 512 height 32
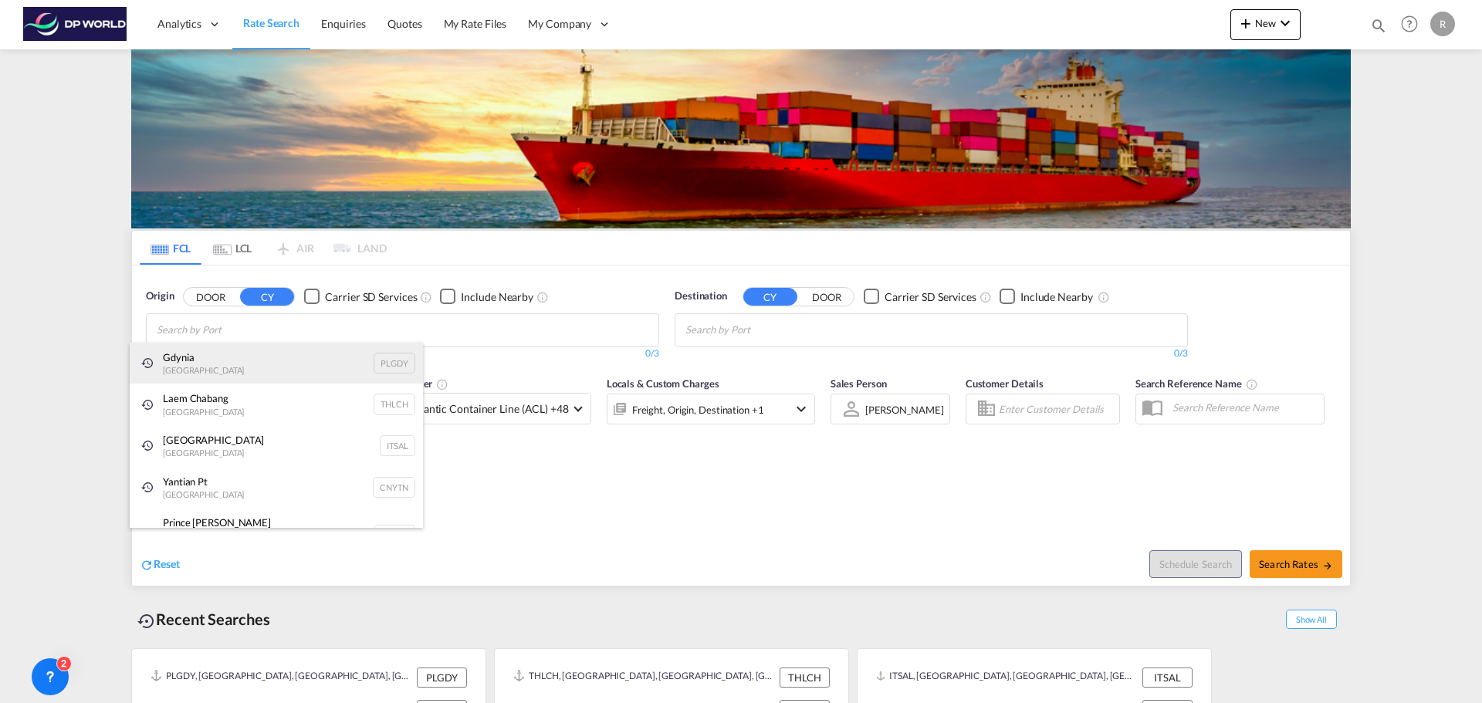
click at [246, 354] on div "[GEOGRAPHIC_DATA] [GEOGRAPHIC_DATA] PLGDY" at bounding box center [276, 364] width 293 height 42
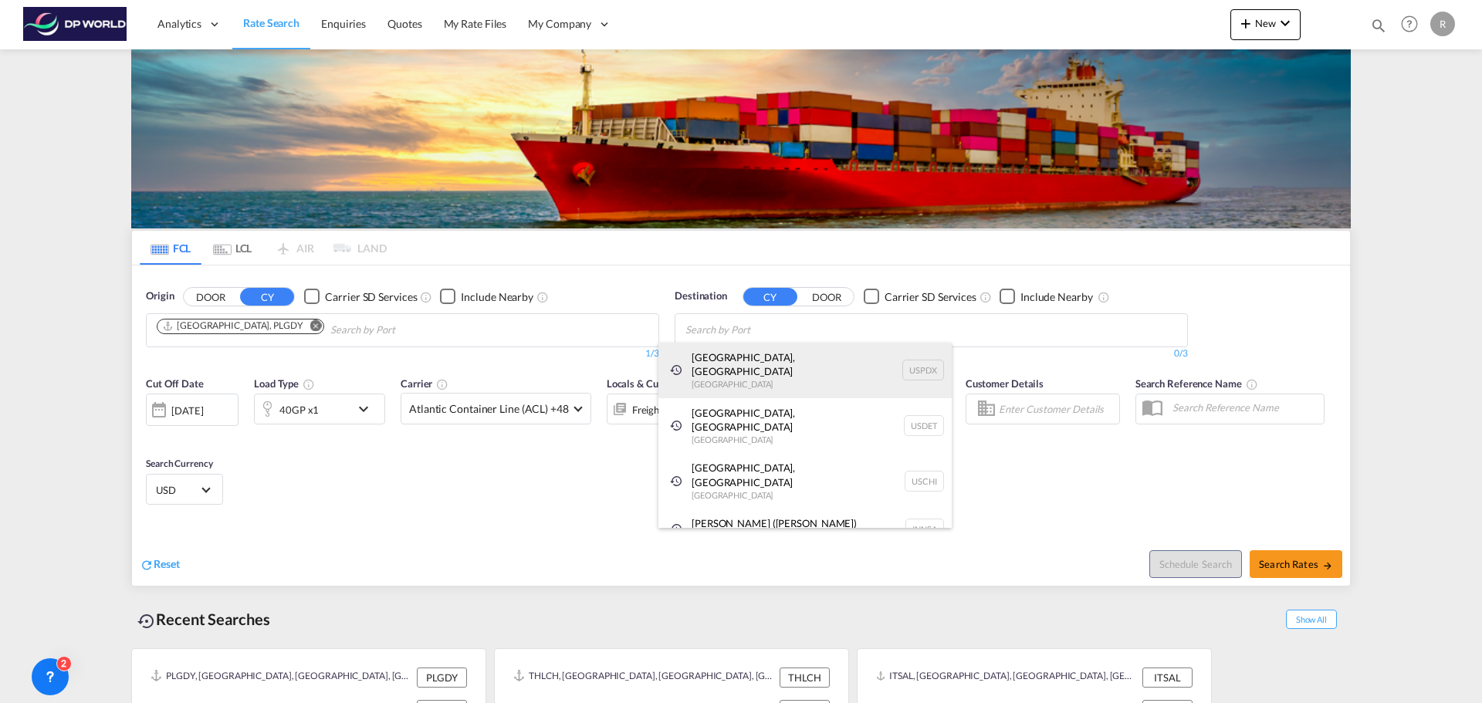
click at [804, 357] on div "[GEOGRAPHIC_DATA], [GEOGRAPHIC_DATA] [GEOGRAPHIC_DATA] USPDX" at bounding box center [804, 371] width 293 height 56
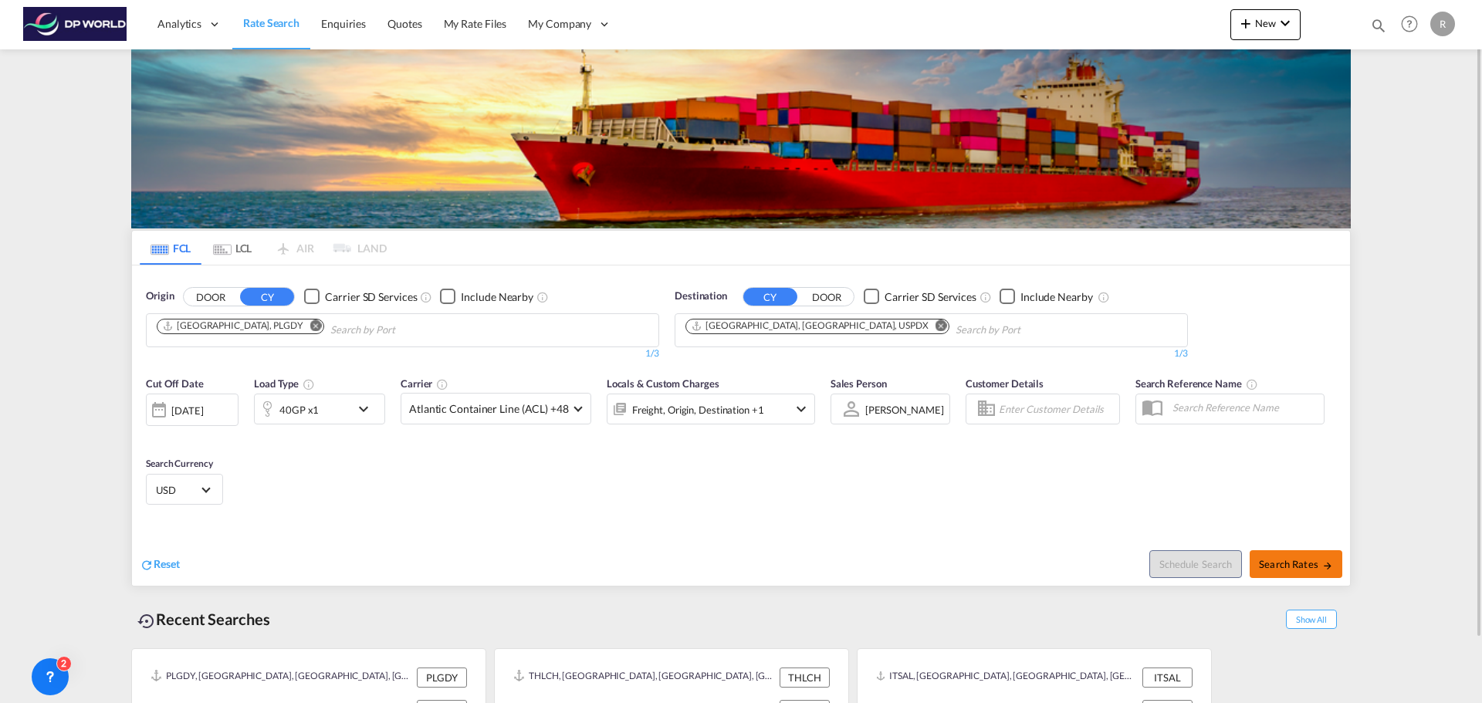
click at [1291, 569] on span "Search Rates" at bounding box center [1296, 564] width 74 height 12
type input "PLGDY to USPDX / [DATE]"
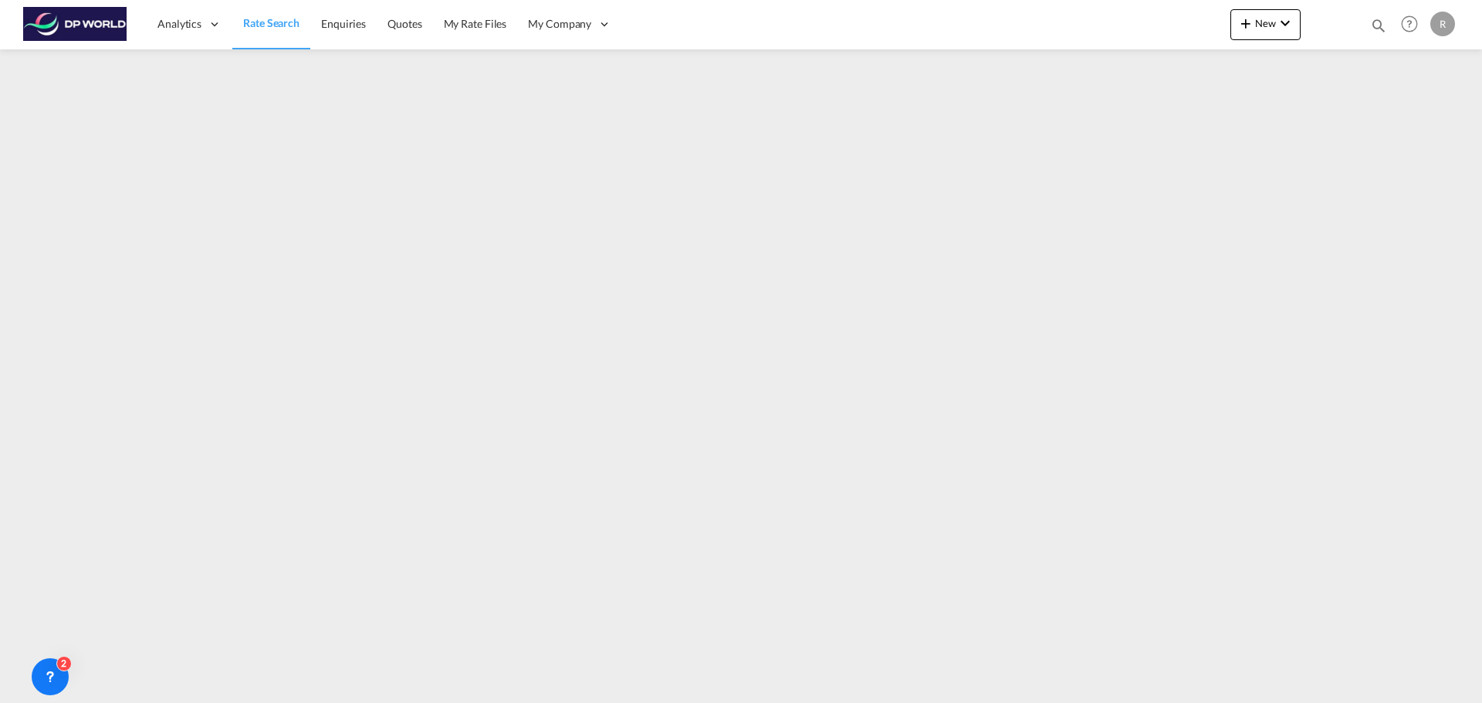
click at [285, 29] on span "Rate Search" at bounding box center [271, 22] width 56 height 13
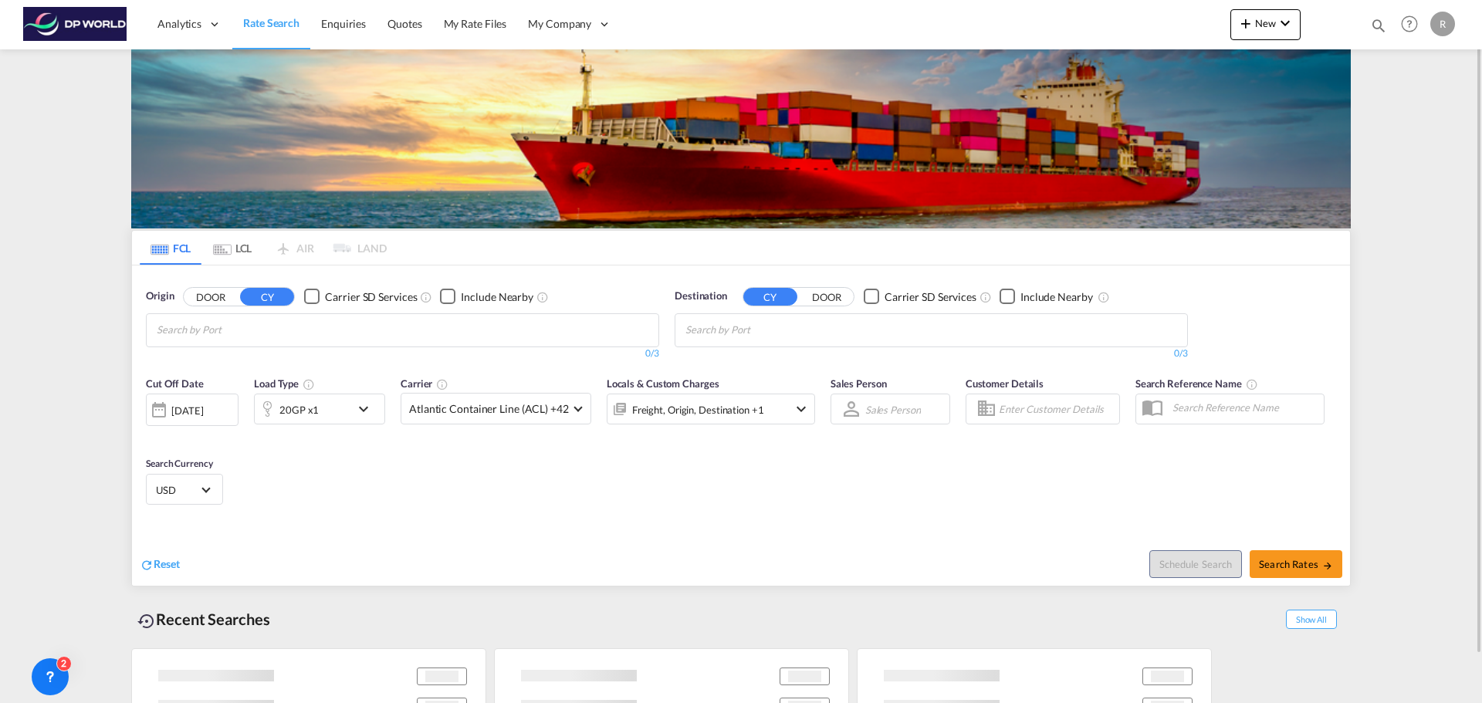
click at [226, 328] on input "Chips input." at bounding box center [230, 330] width 147 height 25
type input "d"
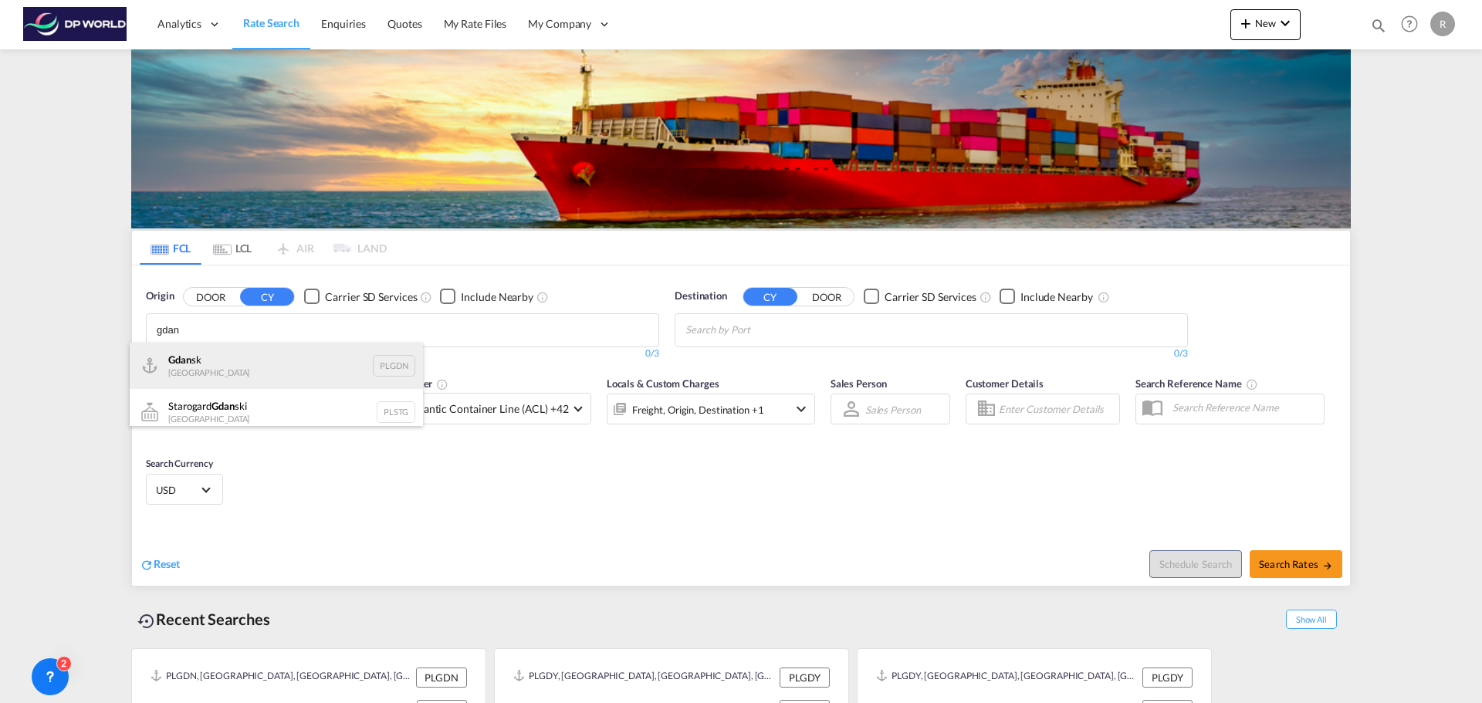
type input "gdan"
click at [236, 355] on div "Gdan sk [GEOGRAPHIC_DATA] PLGDN" at bounding box center [276, 366] width 293 height 46
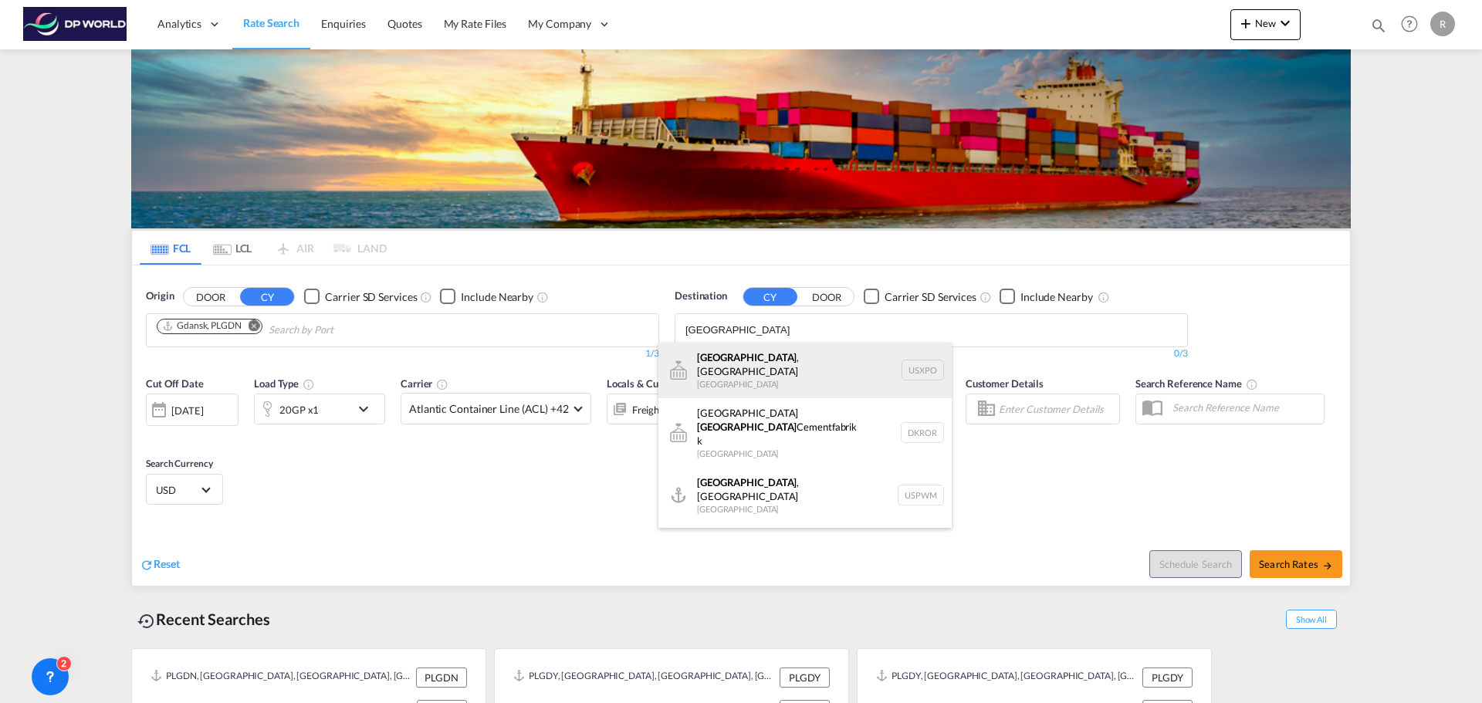
type input "[GEOGRAPHIC_DATA]"
click at [760, 368] on div "[GEOGRAPHIC_DATA] , [GEOGRAPHIC_DATA] [GEOGRAPHIC_DATA] USXPO" at bounding box center [804, 371] width 293 height 56
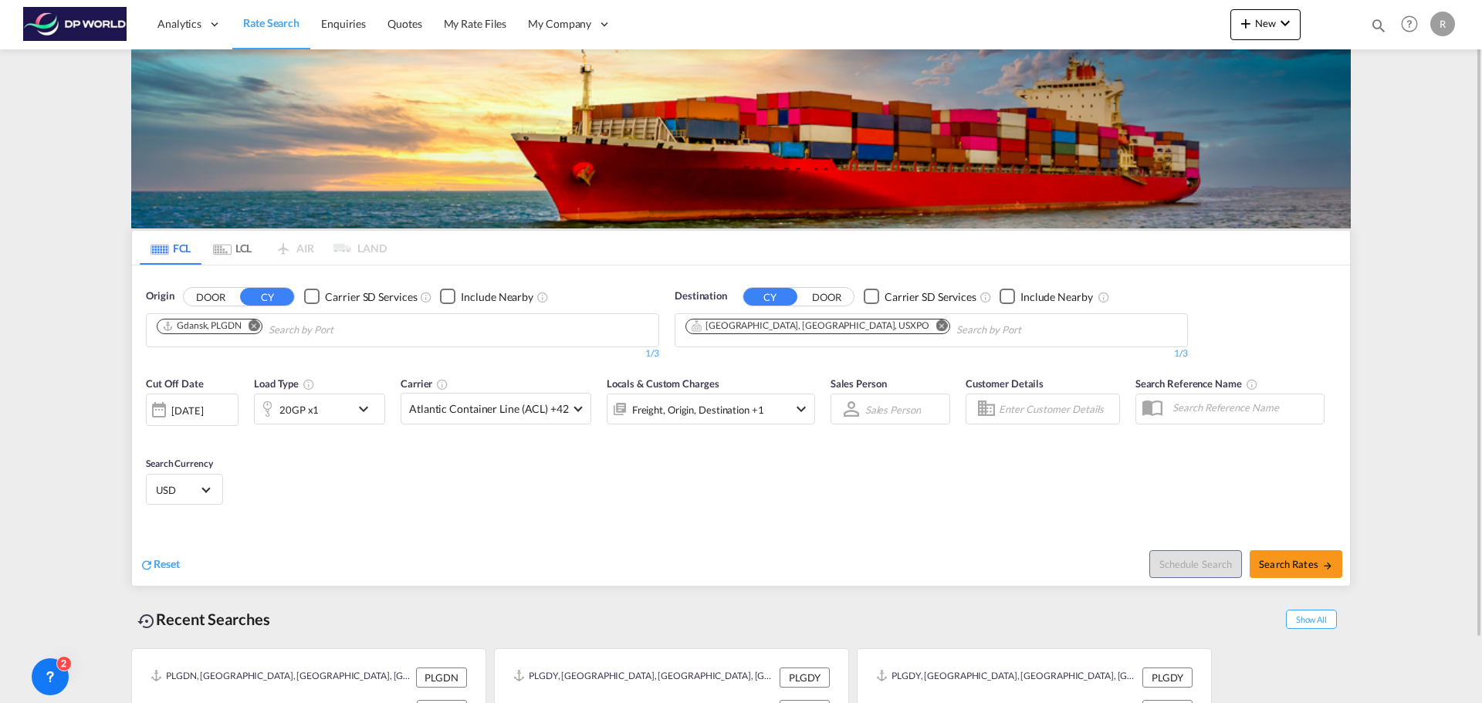
click at [936, 328] on md-icon "Remove" at bounding box center [942, 326] width 12 height 12
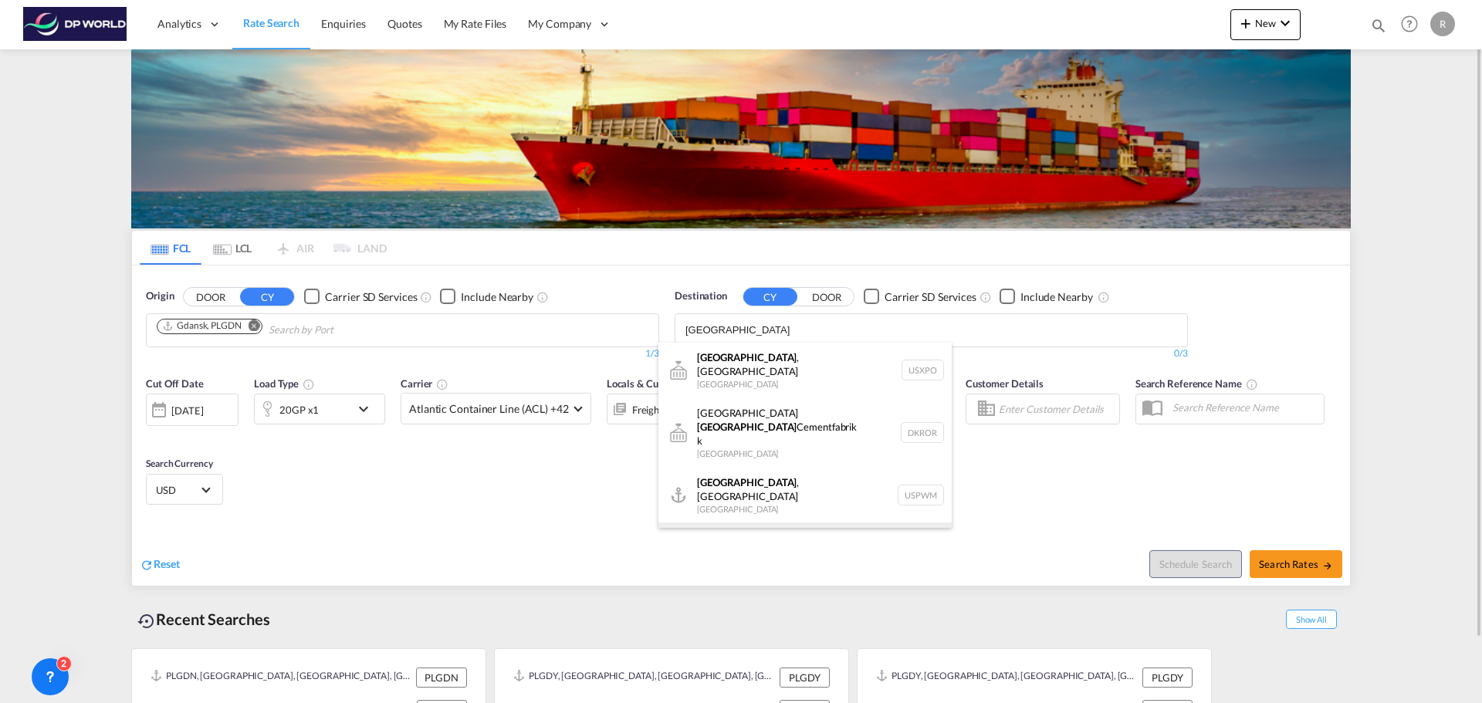
type input "[GEOGRAPHIC_DATA]"
click at [765, 523] on div "[GEOGRAPHIC_DATA] , [GEOGRAPHIC_DATA] [GEOGRAPHIC_DATA] USPDX" at bounding box center [804, 551] width 293 height 56
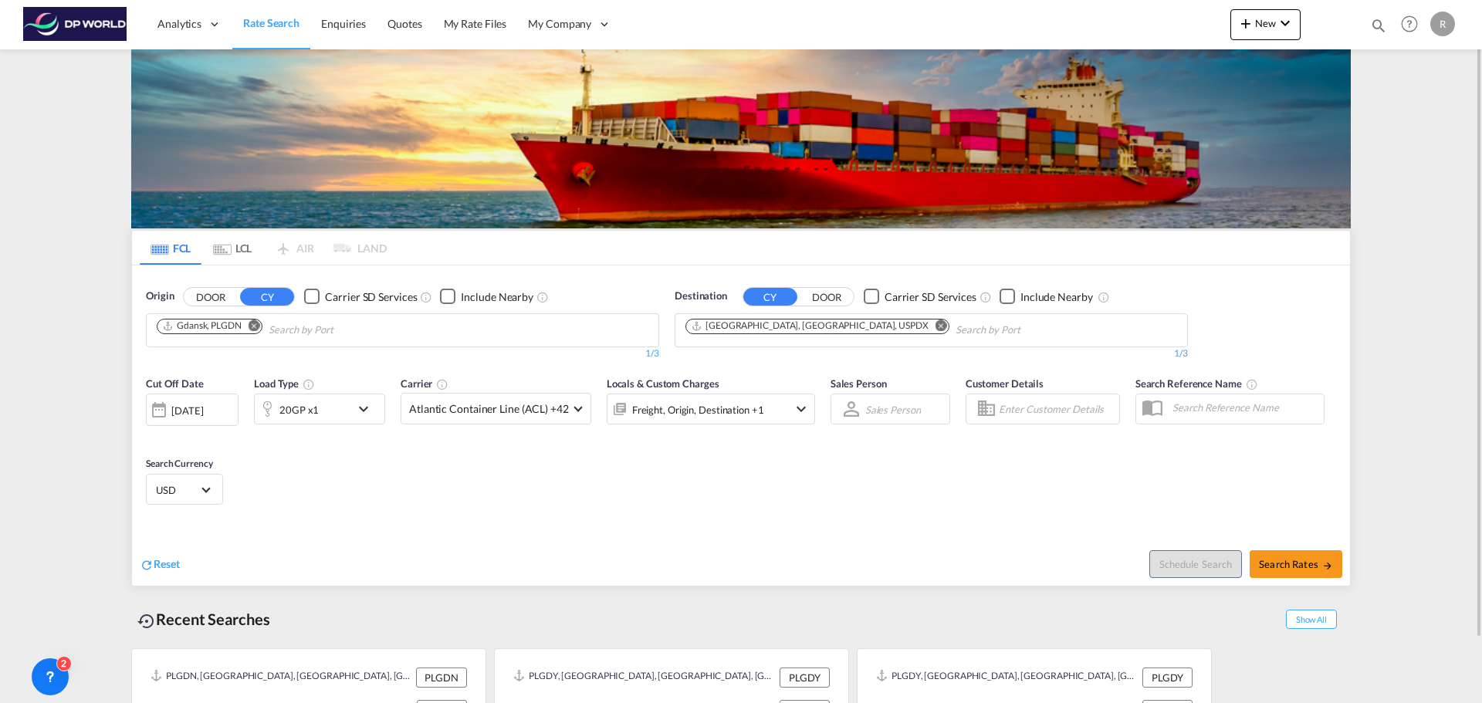
click at [347, 395] on div "20GP x1" at bounding box center [303, 409] width 96 height 31
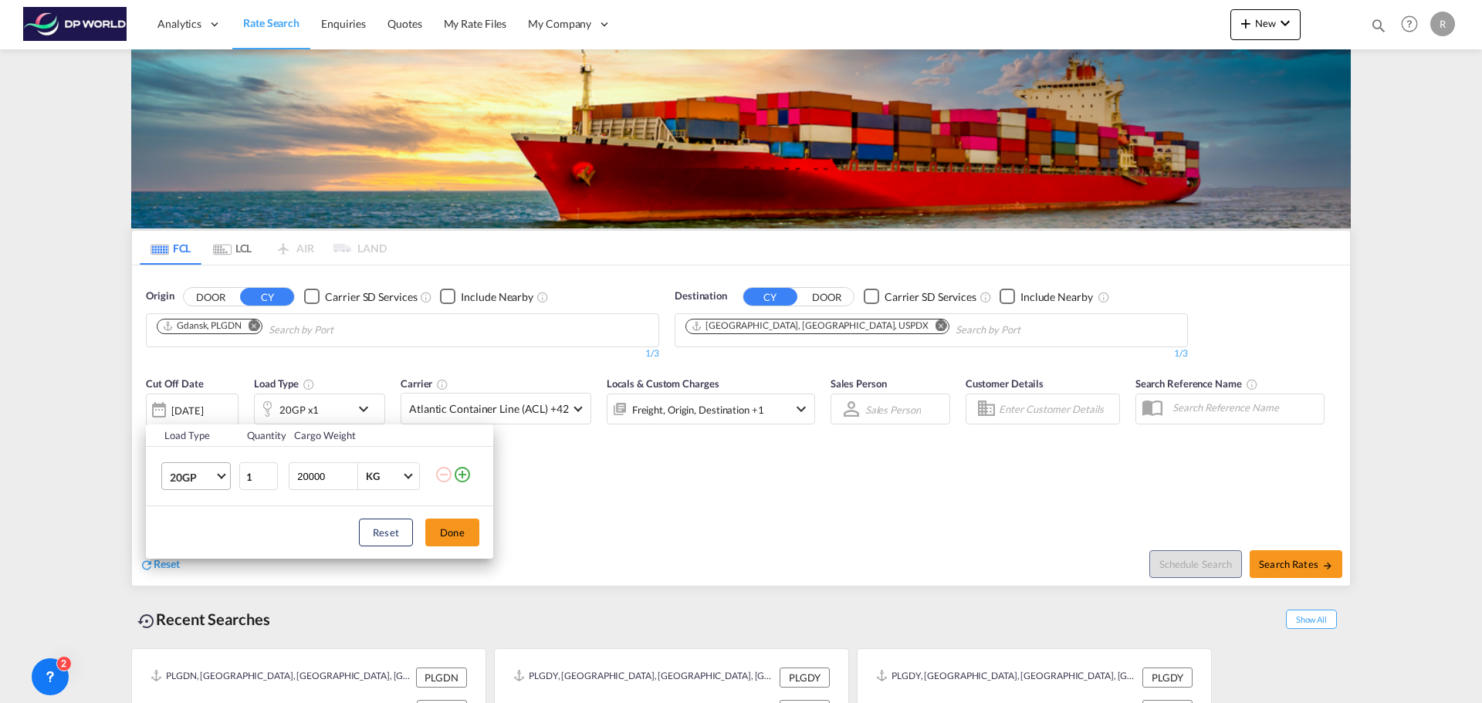
click at [219, 472] on span "Choose: \a20GP" at bounding box center [221, 475] width 8 height 8
click at [203, 520] on md-option "40GP" at bounding box center [209, 514] width 105 height 37
click at [465, 535] on button "Done" at bounding box center [452, 533] width 54 height 28
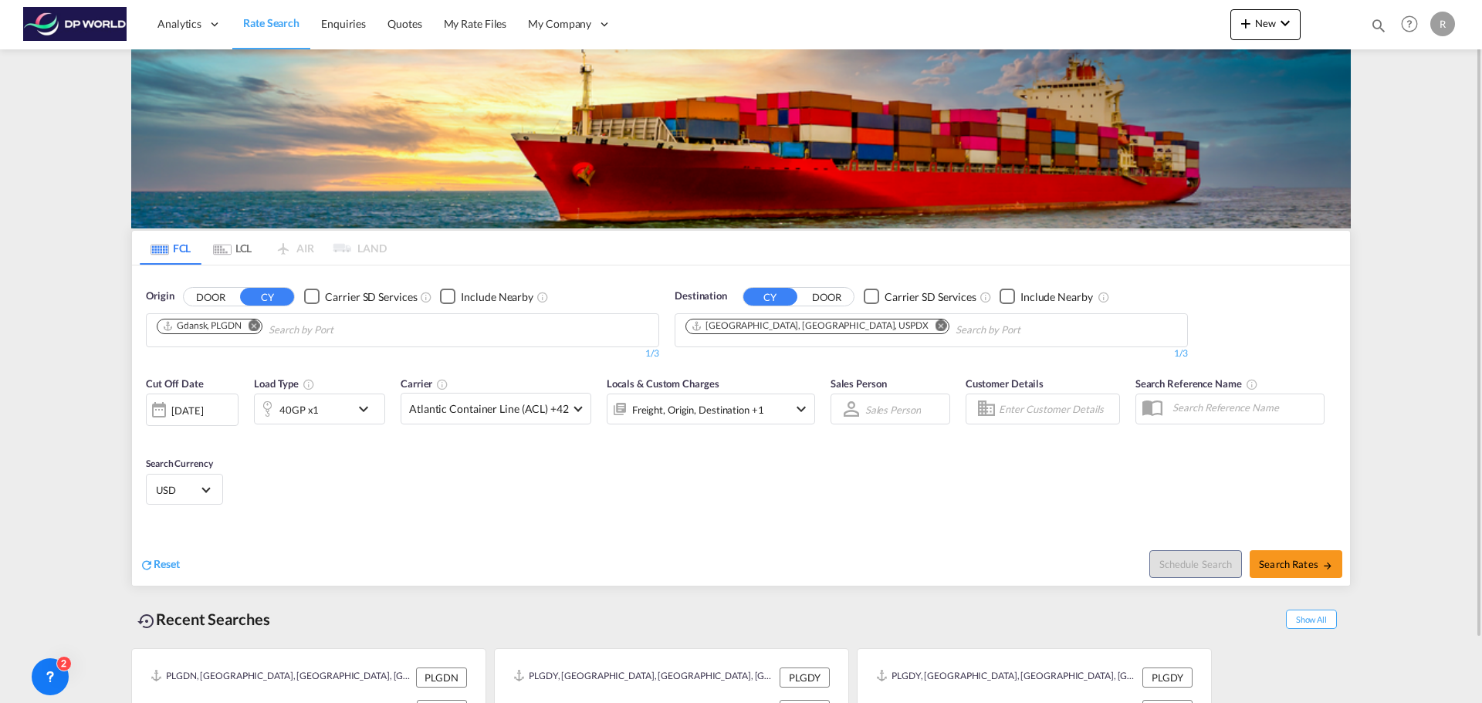
click at [173, 393] on md-input-container "[DATE] [DATE]" at bounding box center [192, 406] width 93 height 31
click at [178, 401] on div "[DATE]" at bounding box center [192, 410] width 93 height 32
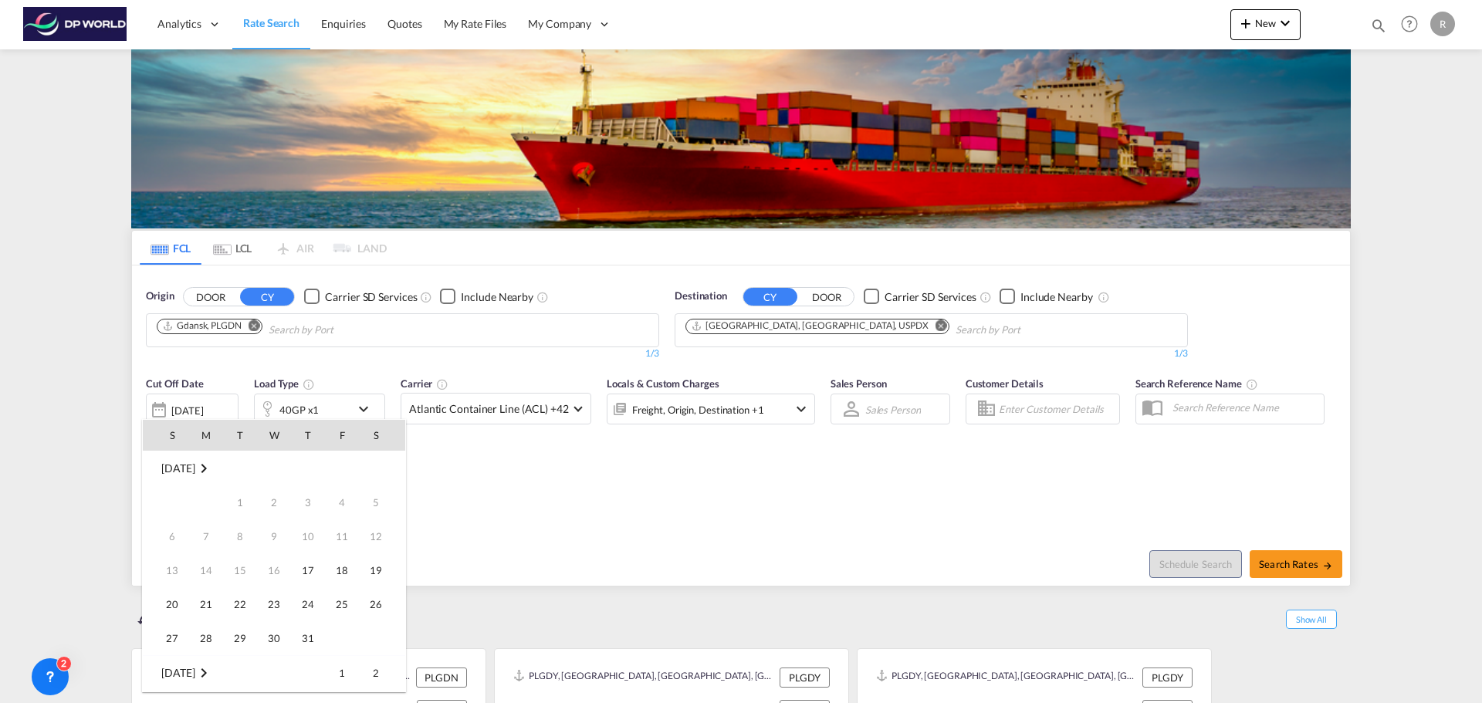
scroll to position [614, 0]
click at [304, 597] on span "30" at bounding box center [308, 604] width 31 height 31
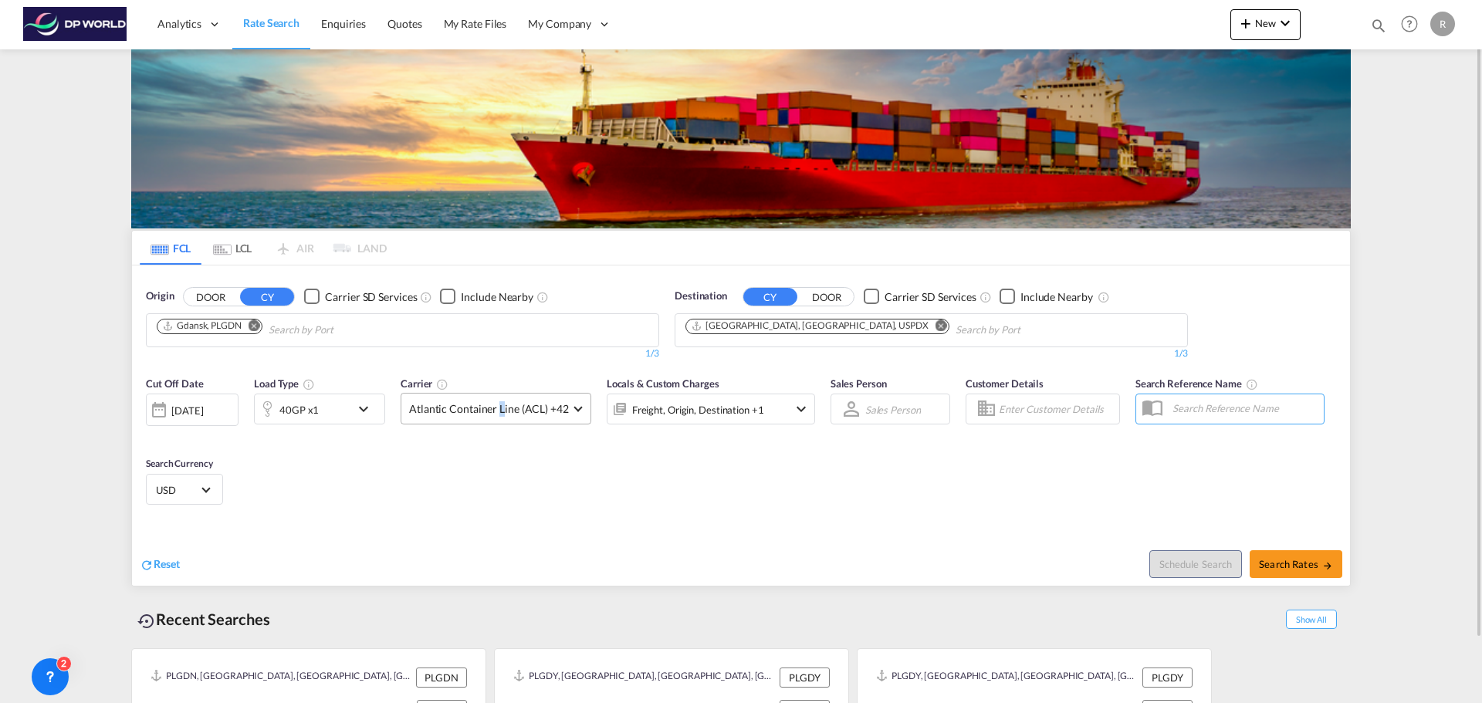
click at [500, 417] on md-select-value "Atlantic Container Line (ACL) +42" at bounding box center [495, 409] width 189 height 30
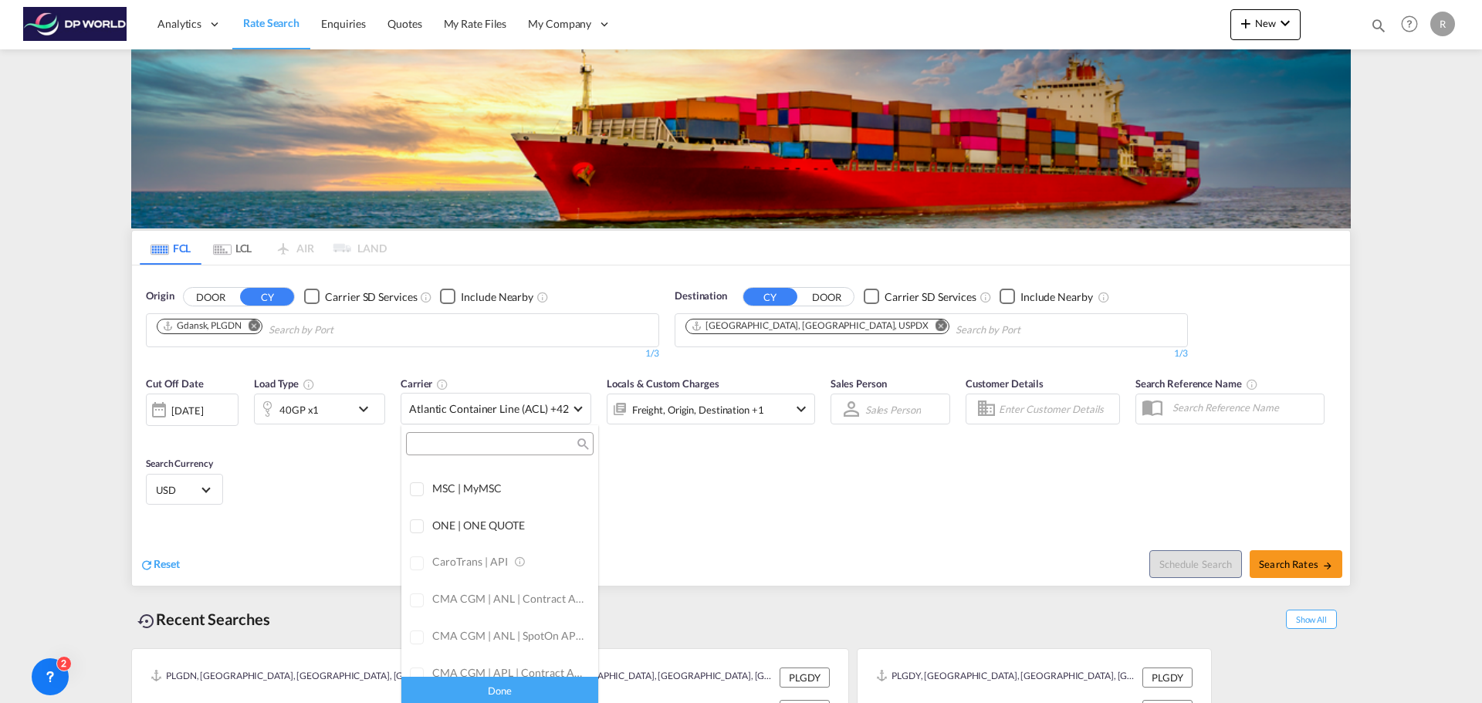
scroll to position [0, 0]
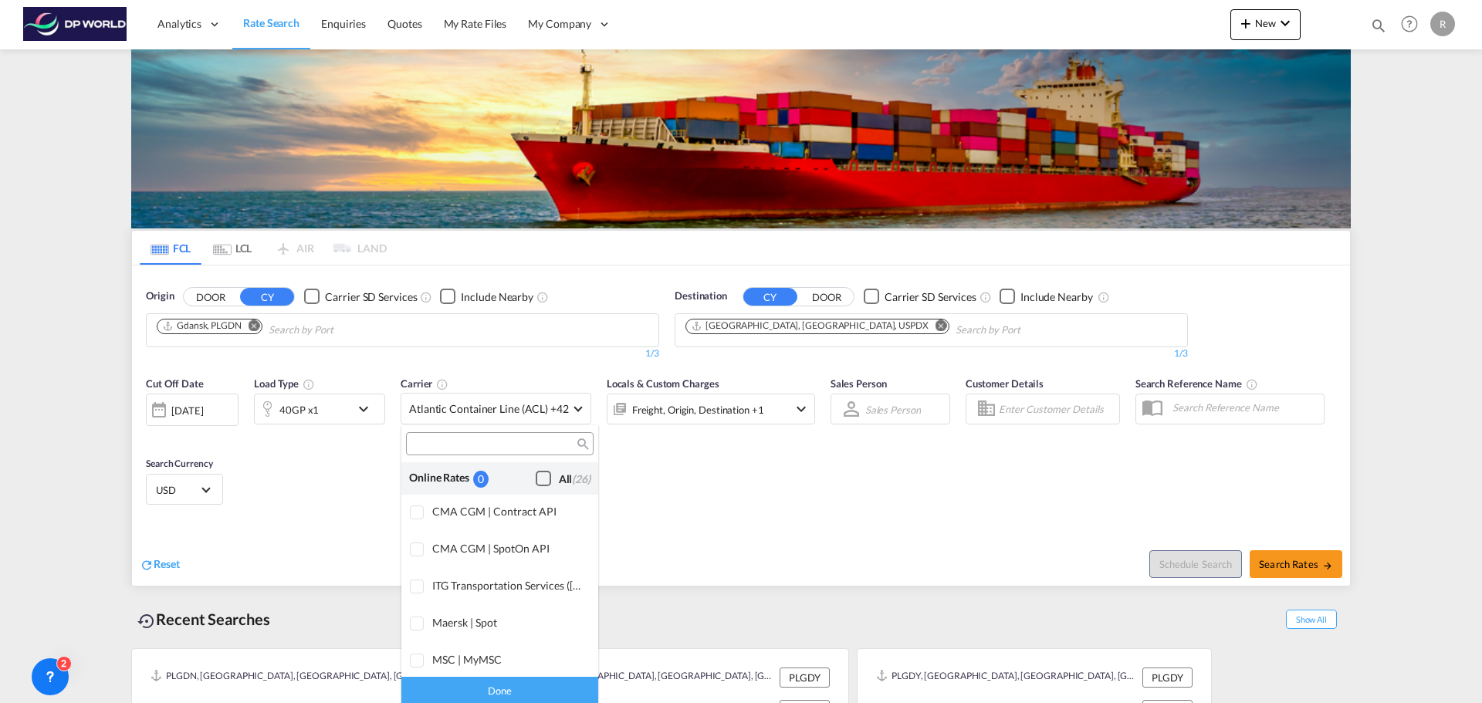
click at [536, 473] on div "Checkbox No Ink" at bounding box center [543, 478] width 15 height 15
click at [678, 507] on md-backdrop at bounding box center [741, 351] width 1482 height 703
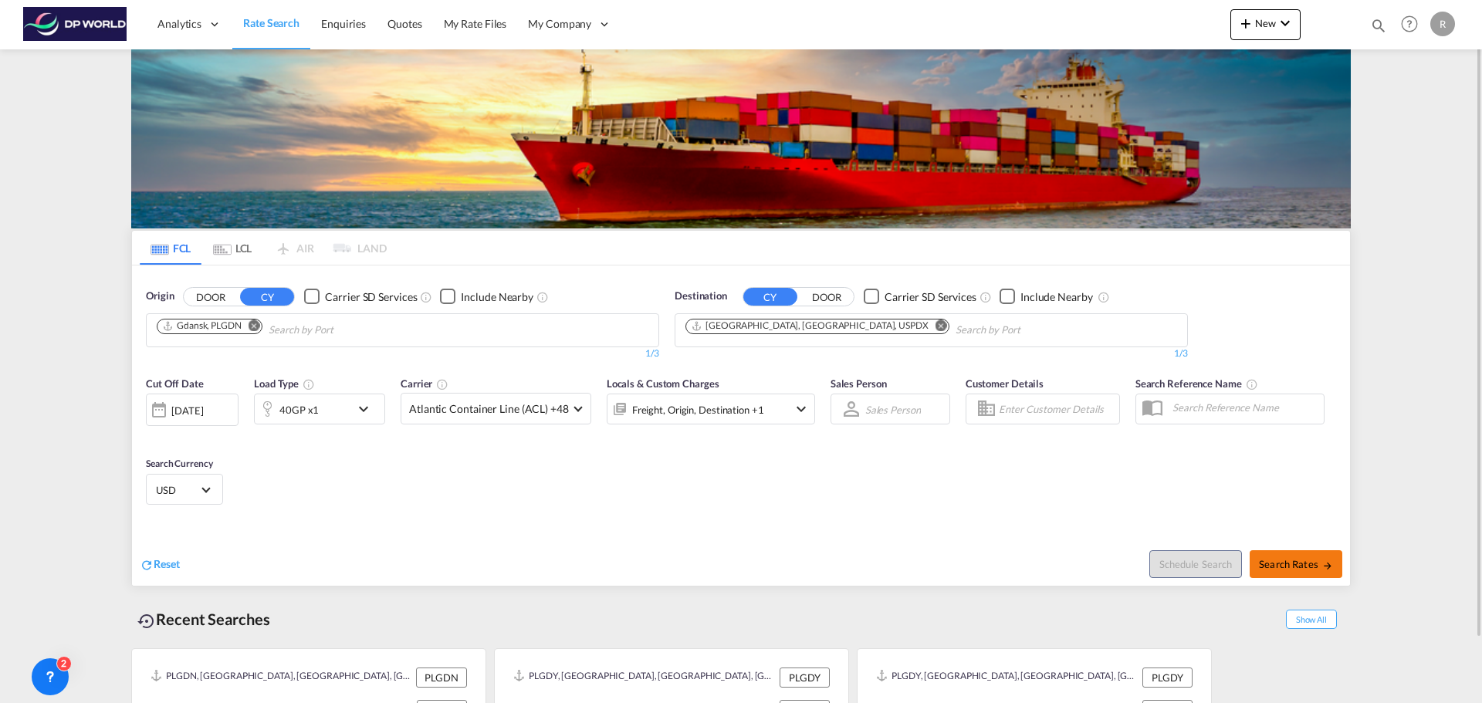
click at [1308, 560] on span "Search Rates" at bounding box center [1296, 564] width 74 height 12
type input "PLGDN to USPDX / [DATE]"
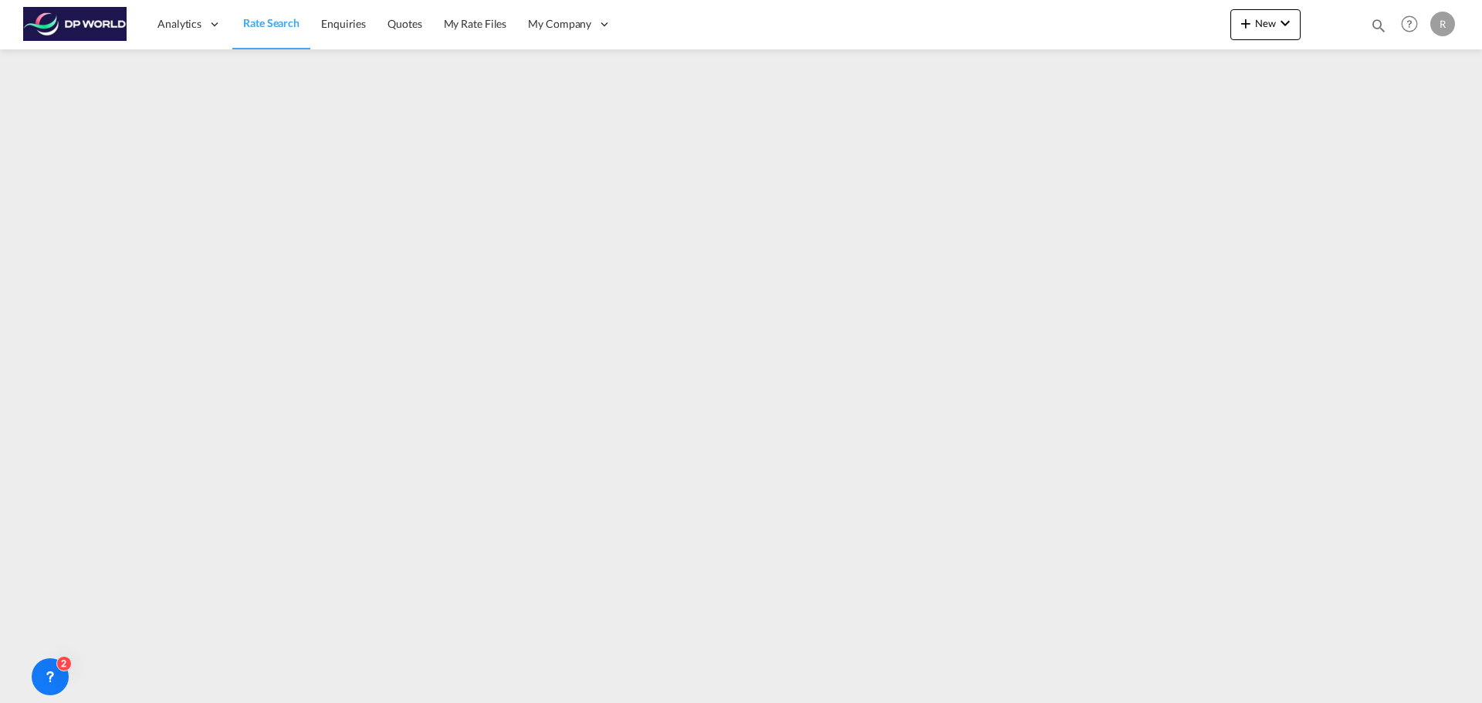
click at [266, 32] on link "Rate Search" at bounding box center [271, 24] width 78 height 50
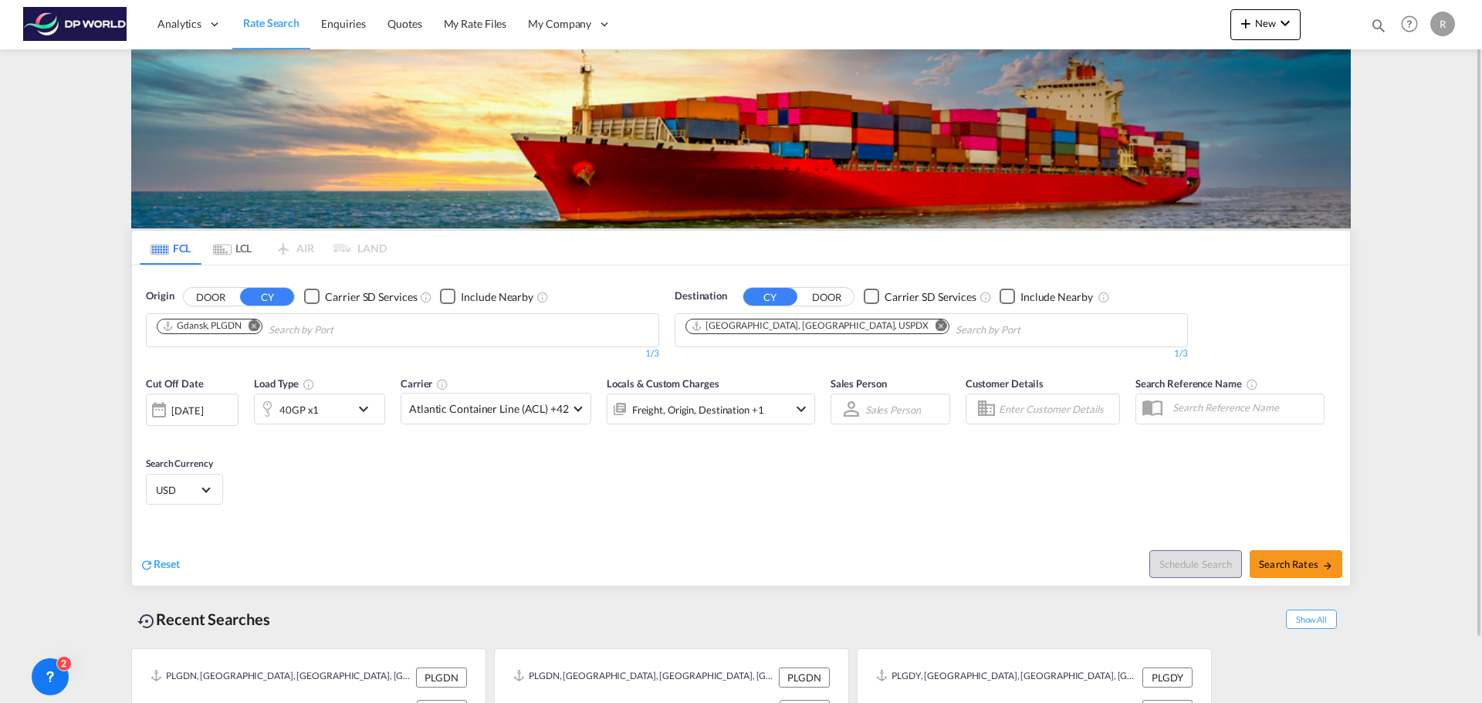
click at [936, 328] on md-icon "Remove" at bounding box center [942, 326] width 12 height 12
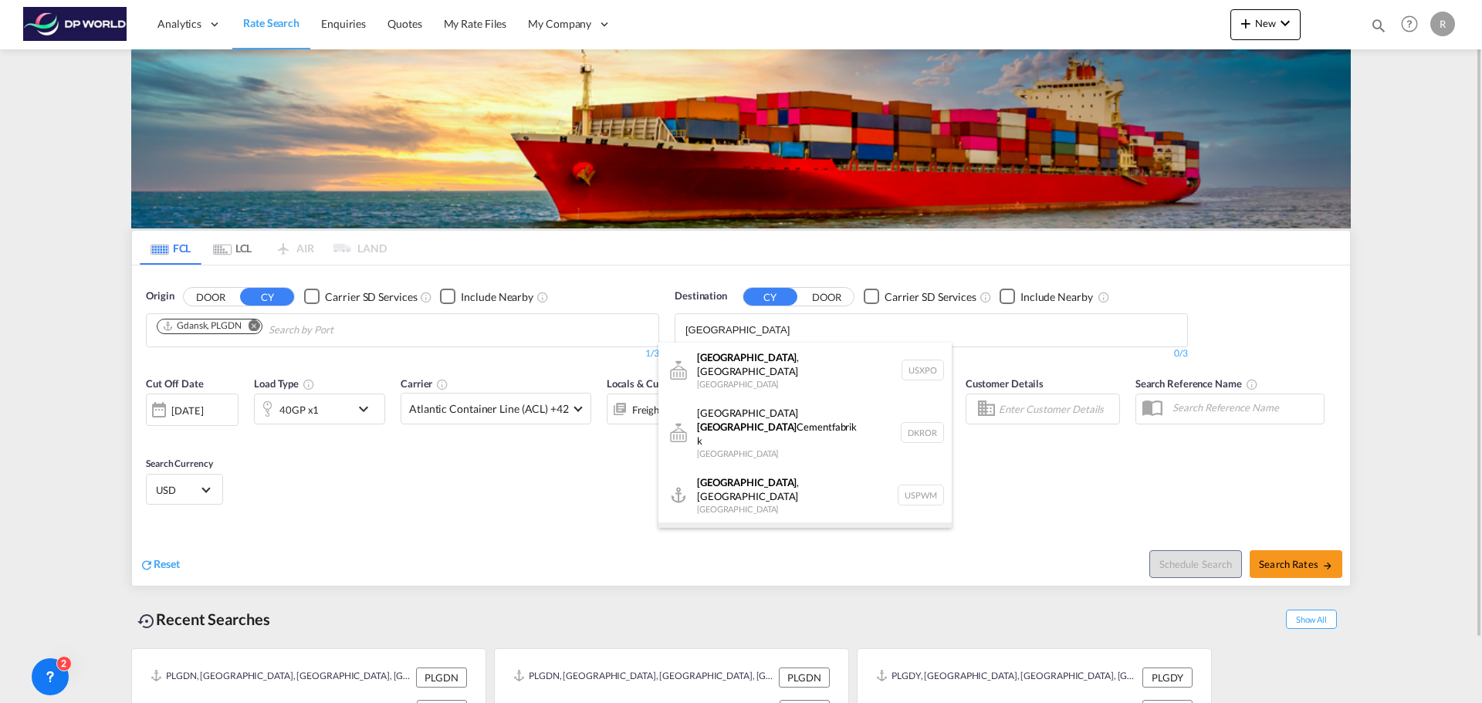
type input "[GEOGRAPHIC_DATA]"
click at [798, 523] on div "[GEOGRAPHIC_DATA] , [GEOGRAPHIC_DATA] [GEOGRAPHIC_DATA] USPDX" at bounding box center [804, 551] width 293 height 56
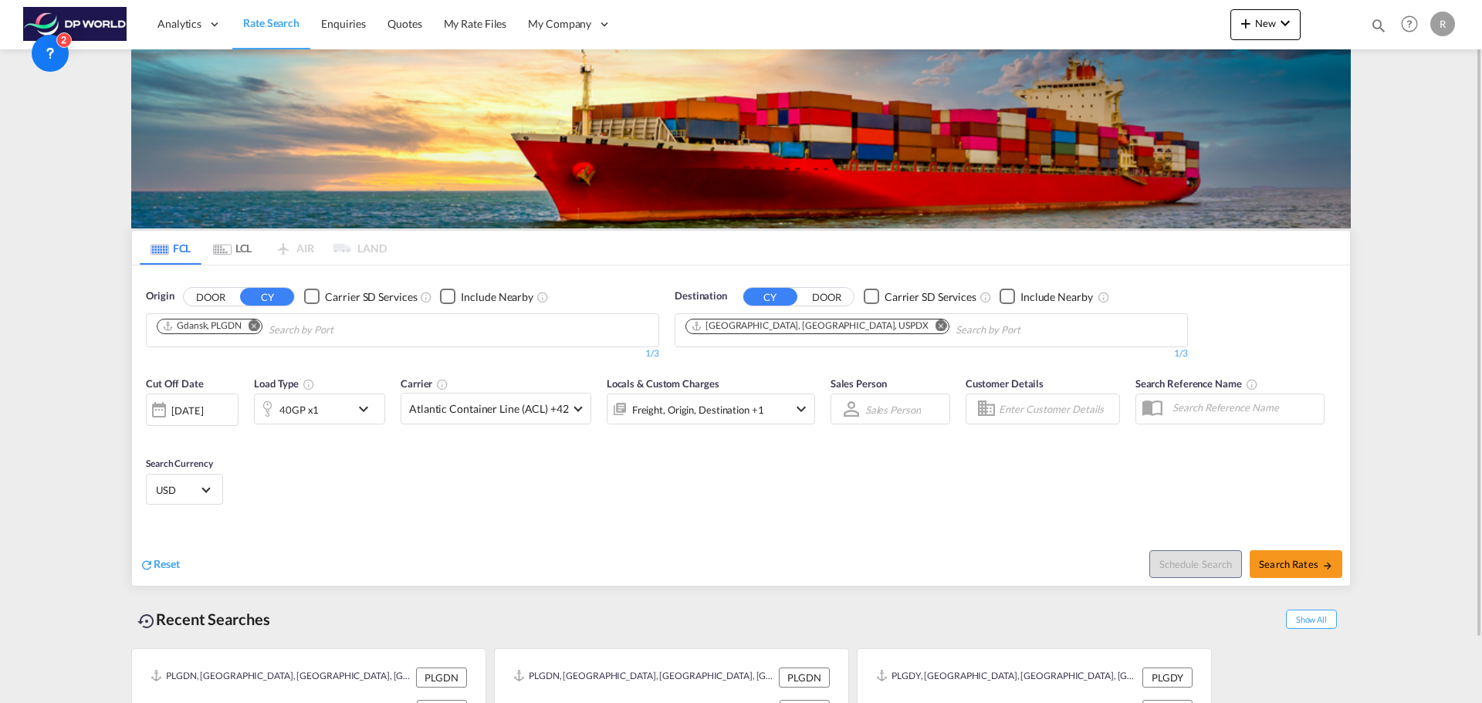
click at [407, 504] on div "Cut Off Date [DATE] [DATE] Load Type 40GP x1 Carrier Atlantic Container Line (A…" at bounding box center [741, 443] width 1218 height 151
click at [516, 484] on div "Cut Off Date [DATE] [DATE] Load Type 40GP x1 Carrier Atlantic Container Line (A…" at bounding box center [741, 443] width 1218 height 151
click at [198, 418] on div "[DATE]" at bounding box center [187, 411] width 32 height 14
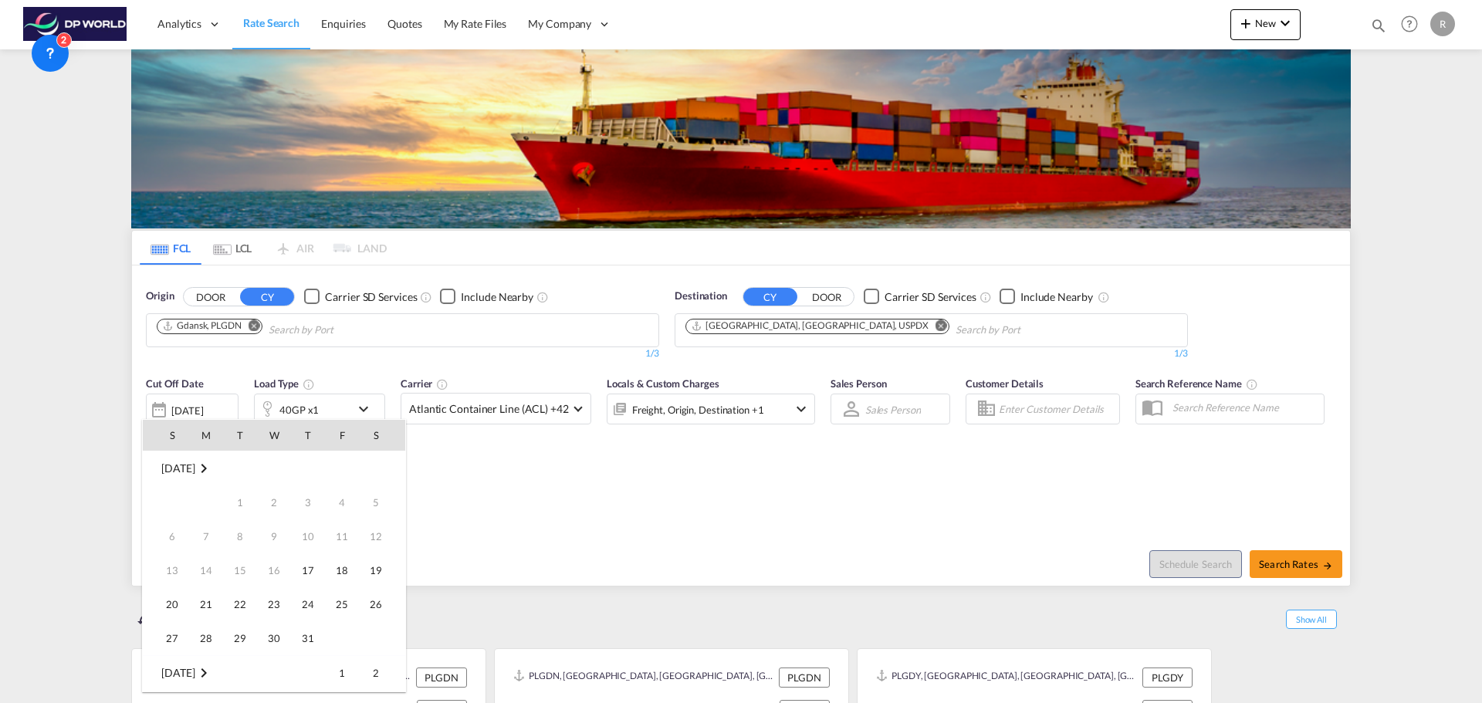
scroll to position [614, 0]
click at [321, 602] on span "30" at bounding box center [308, 604] width 31 height 31
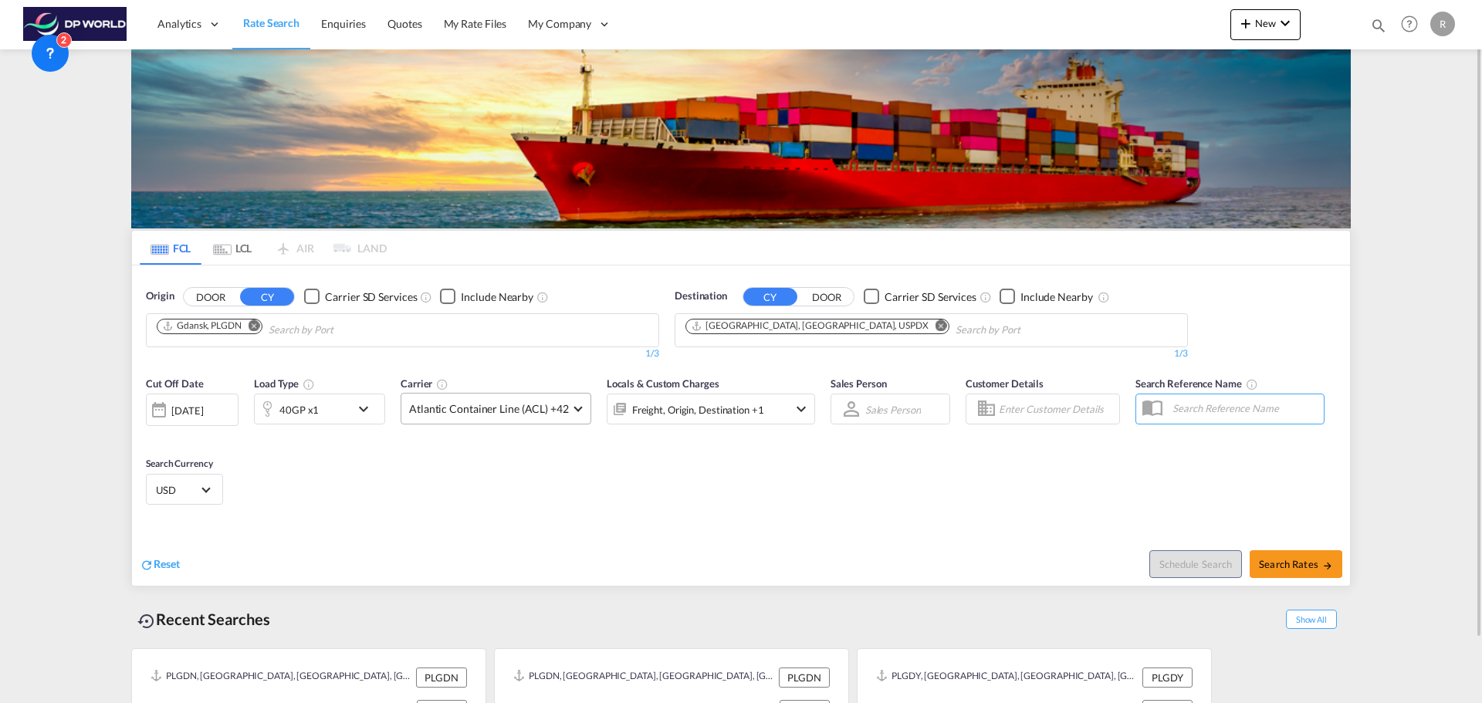
click at [557, 413] on span "Atlantic Container Line (ACL) +42" at bounding box center [489, 408] width 160 height 15
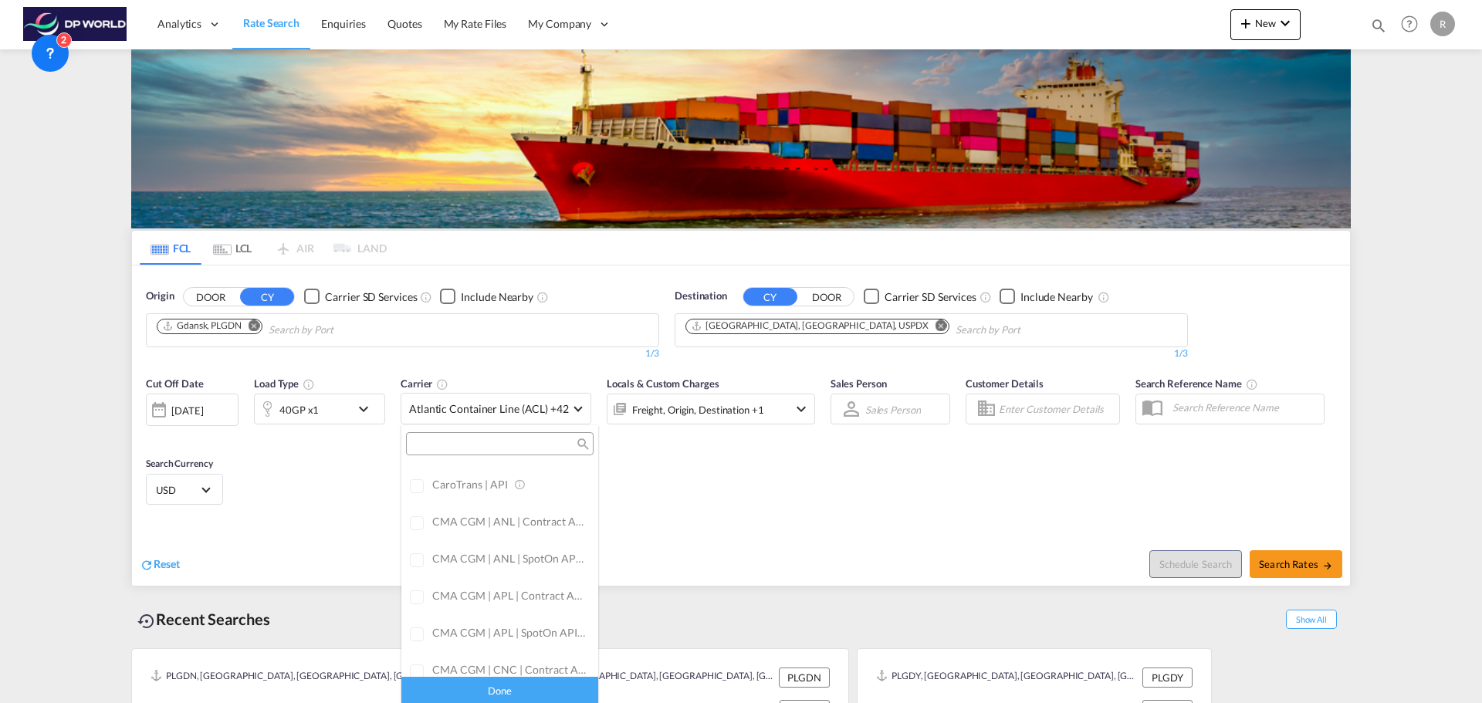
scroll to position [0, 0]
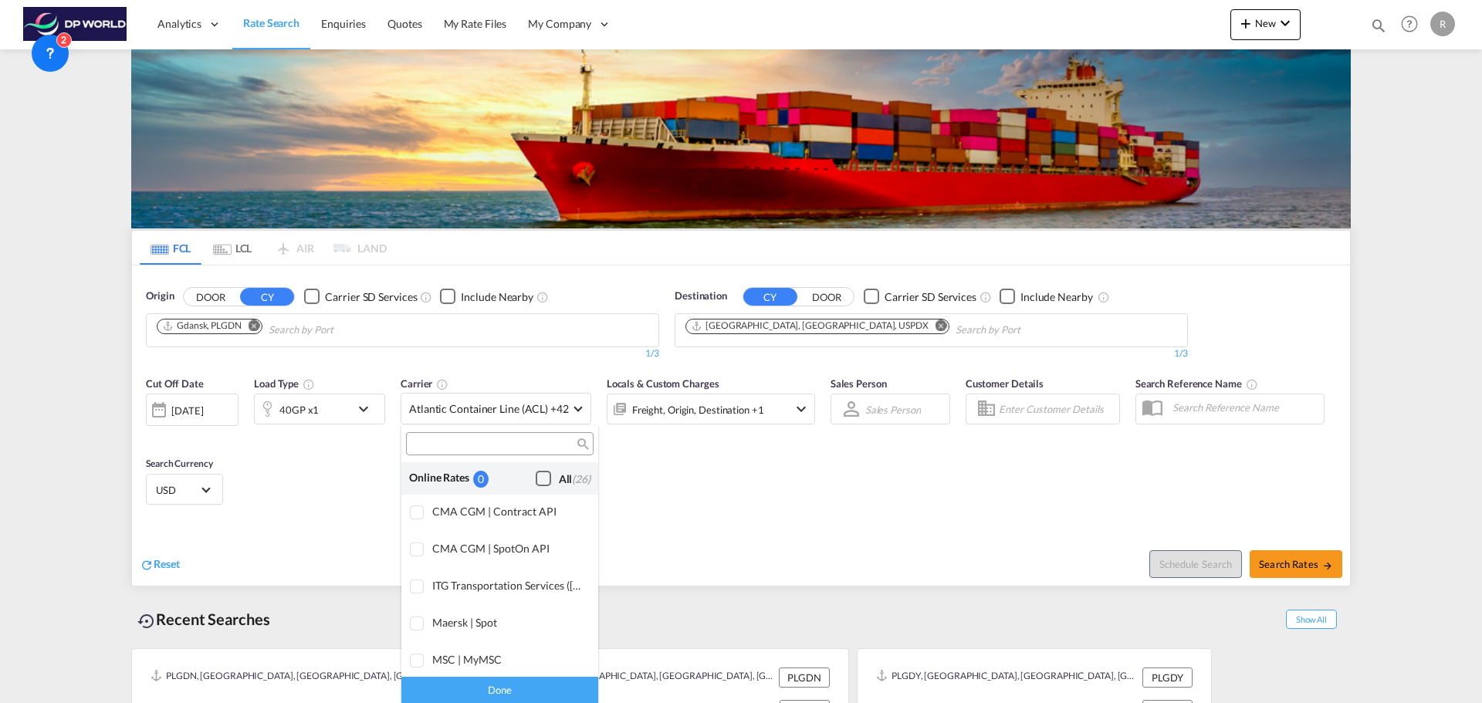
click at [559, 481] on div "All (26)" at bounding box center [575, 479] width 32 height 15
click at [255, 325] on md-backdrop at bounding box center [741, 351] width 1482 height 703
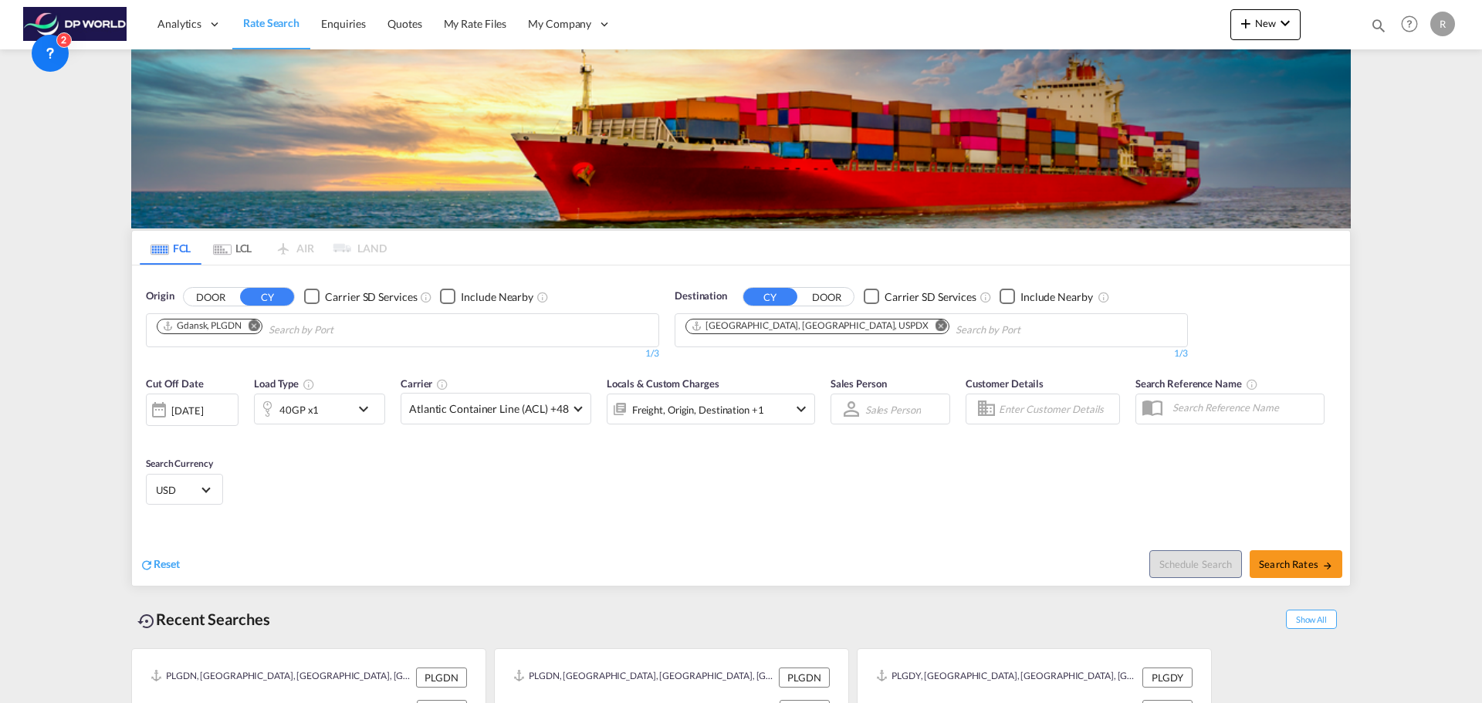
click at [253, 328] on md-icon "Remove" at bounding box center [255, 326] width 12 height 12
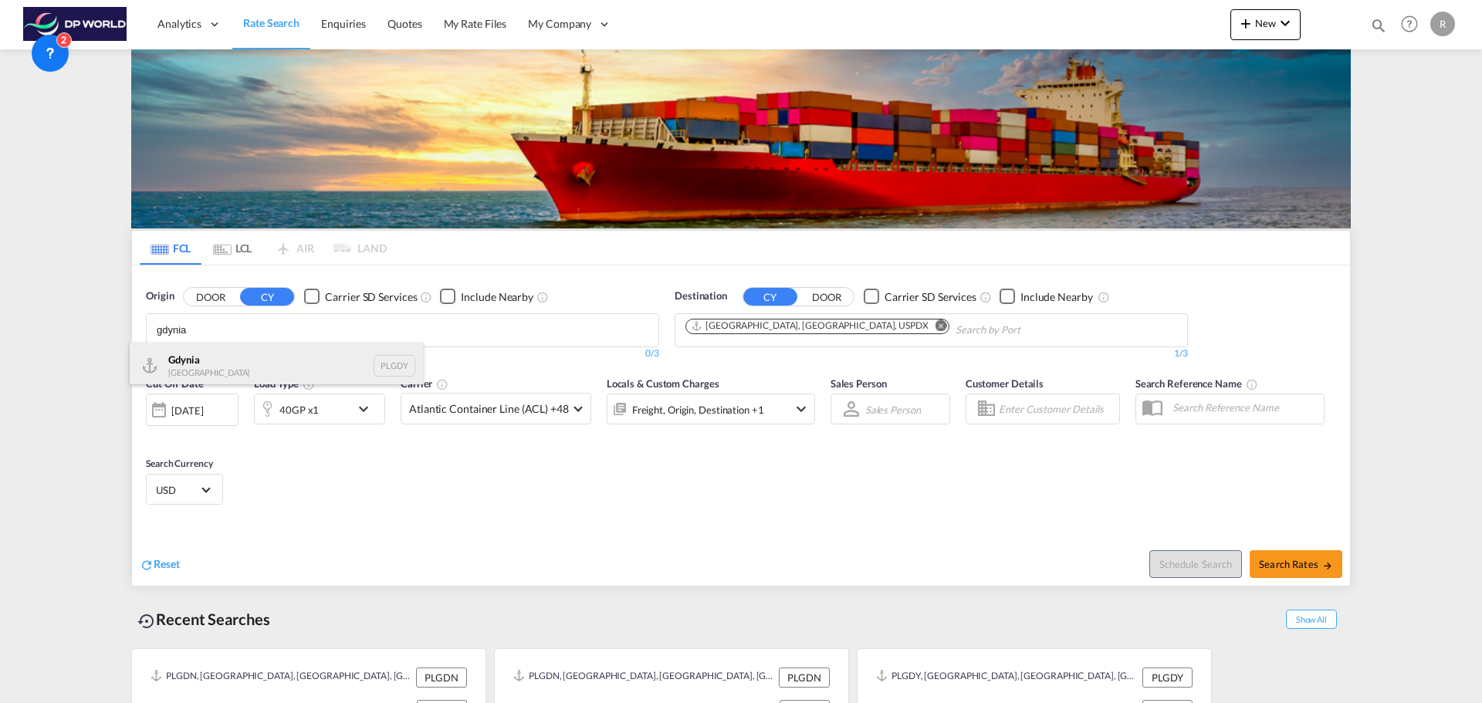
type input "gdynia"
click at [277, 359] on div "[GEOGRAPHIC_DATA] [GEOGRAPHIC_DATA] PLGDY" at bounding box center [276, 366] width 293 height 46
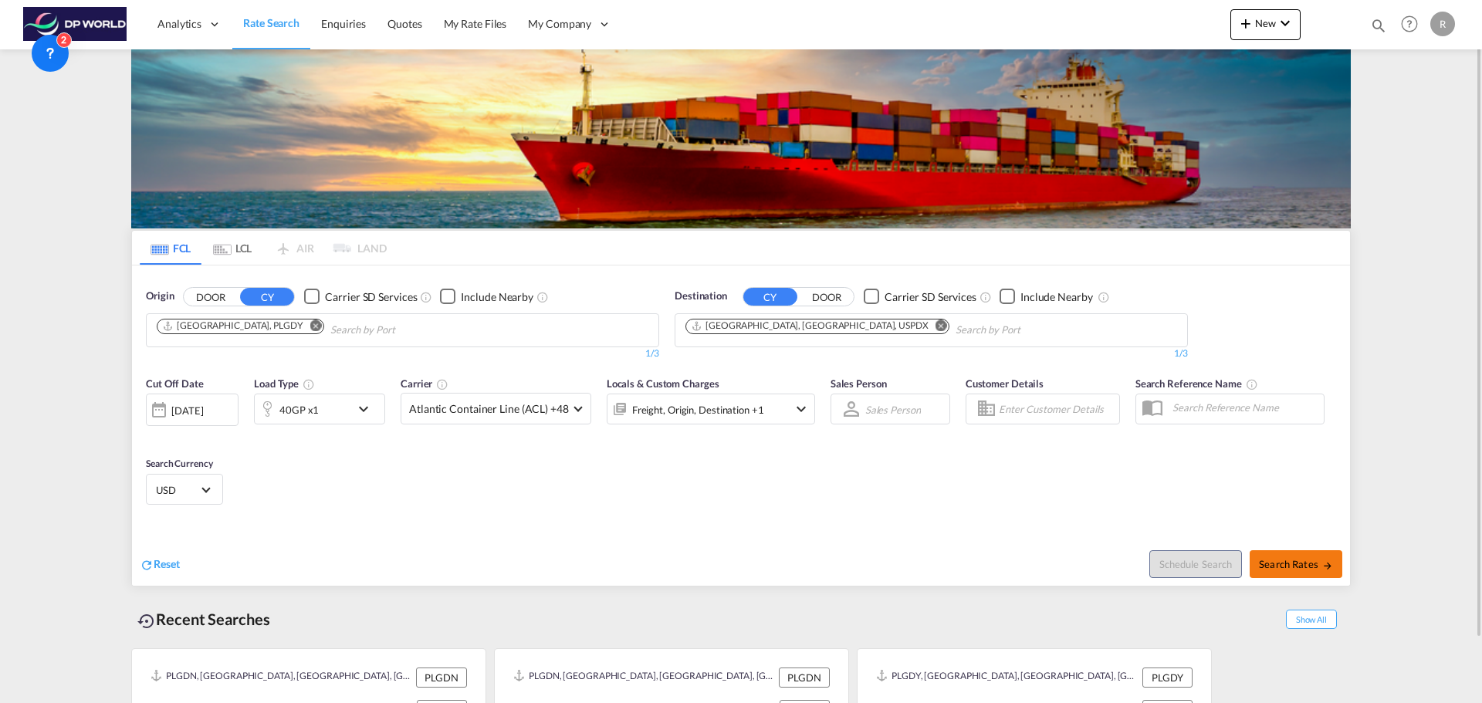
click at [1315, 569] on span "Search Rates" at bounding box center [1296, 564] width 74 height 12
type input "PLGDY to USPDX / [DATE]"
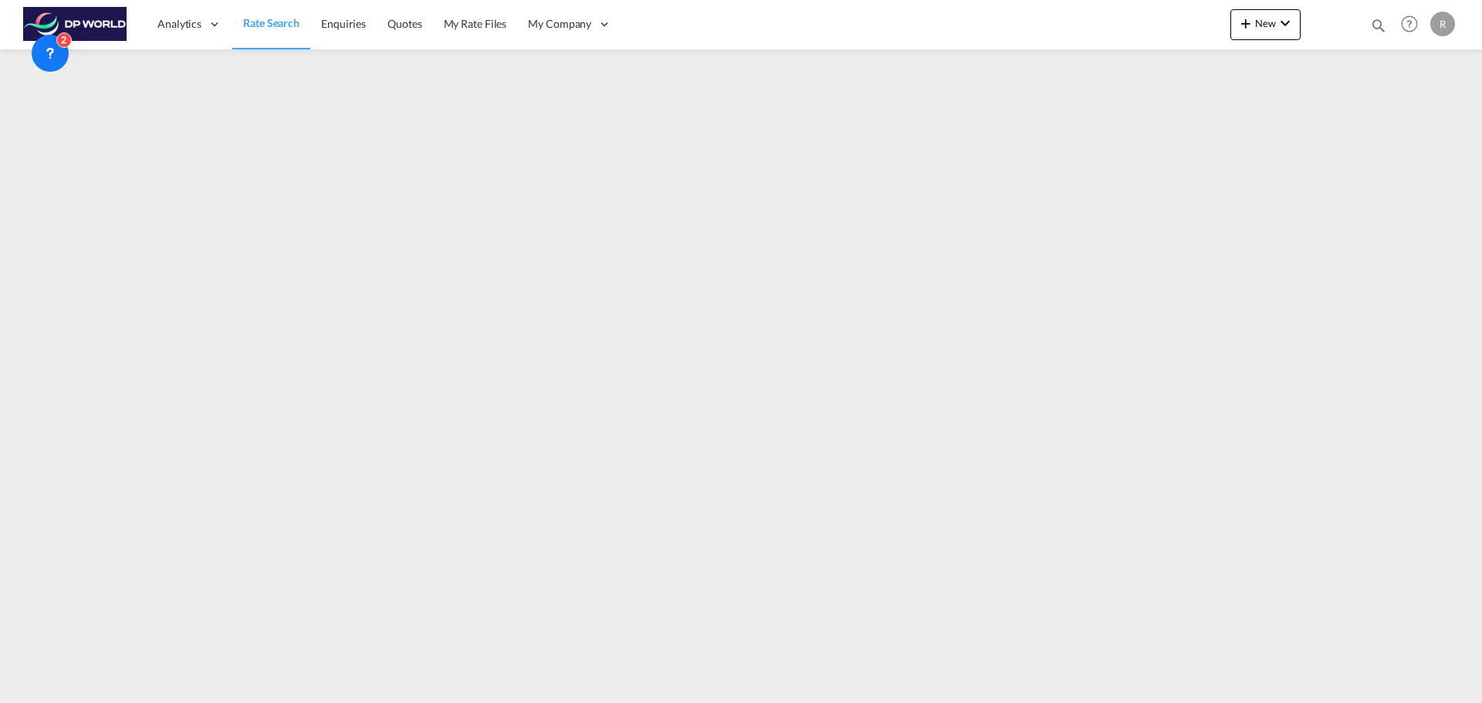
drag, startPoint x: 256, startPoint y: 31, endPoint x: 289, endPoint y: 36, distance: 34.3
click at [256, 31] on link "Rate Search" at bounding box center [271, 24] width 78 height 50
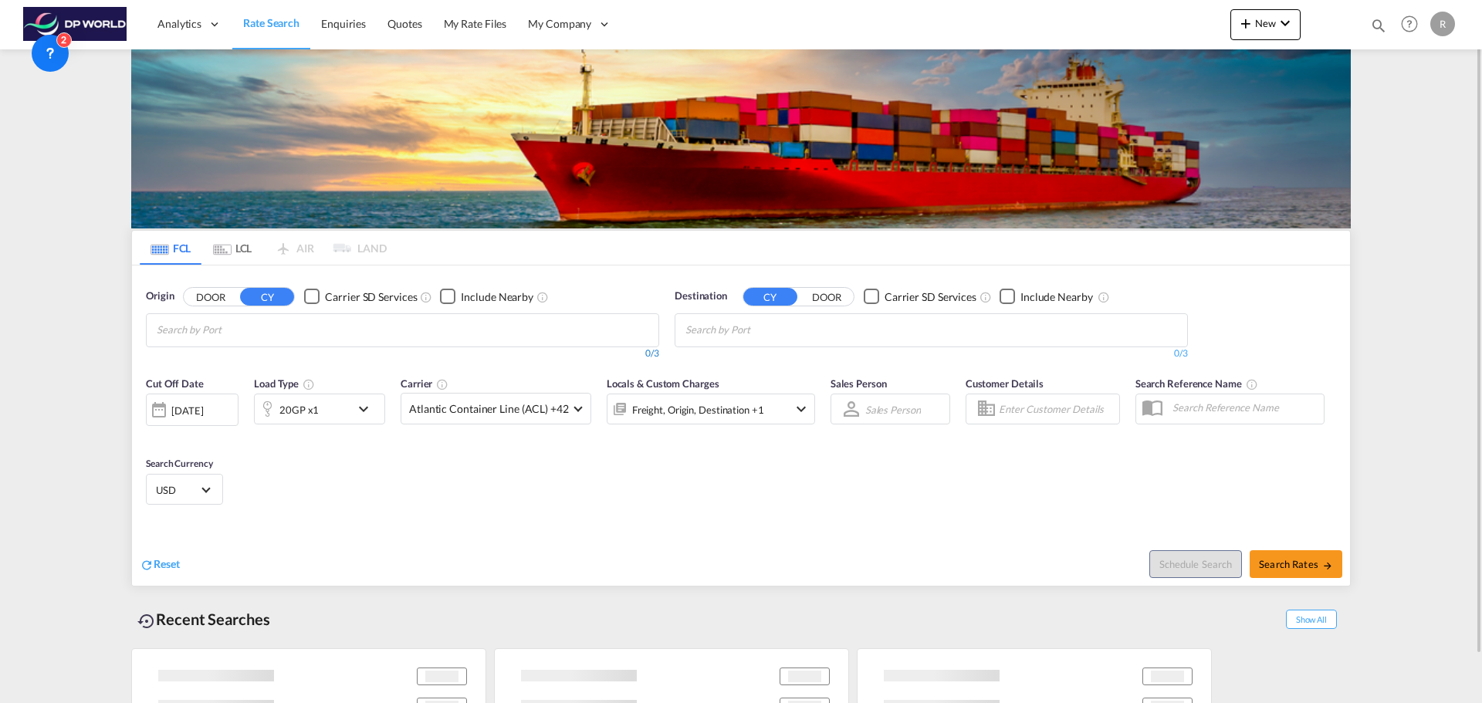
click at [283, 350] on div "0/3" at bounding box center [402, 353] width 513 height 13
click at [283, 340] on md-autocomplete-wrap "Chips container with autocompletion. Enter the text area, type text to search, …" at bounding box center [230, 330] width 147 height 25
click at [284, 333] on body "Analytics Dashboard Rate Search Enquiries Quotes My Rate Files My Company" at bounding box center [741, 351] width 1482 height 703
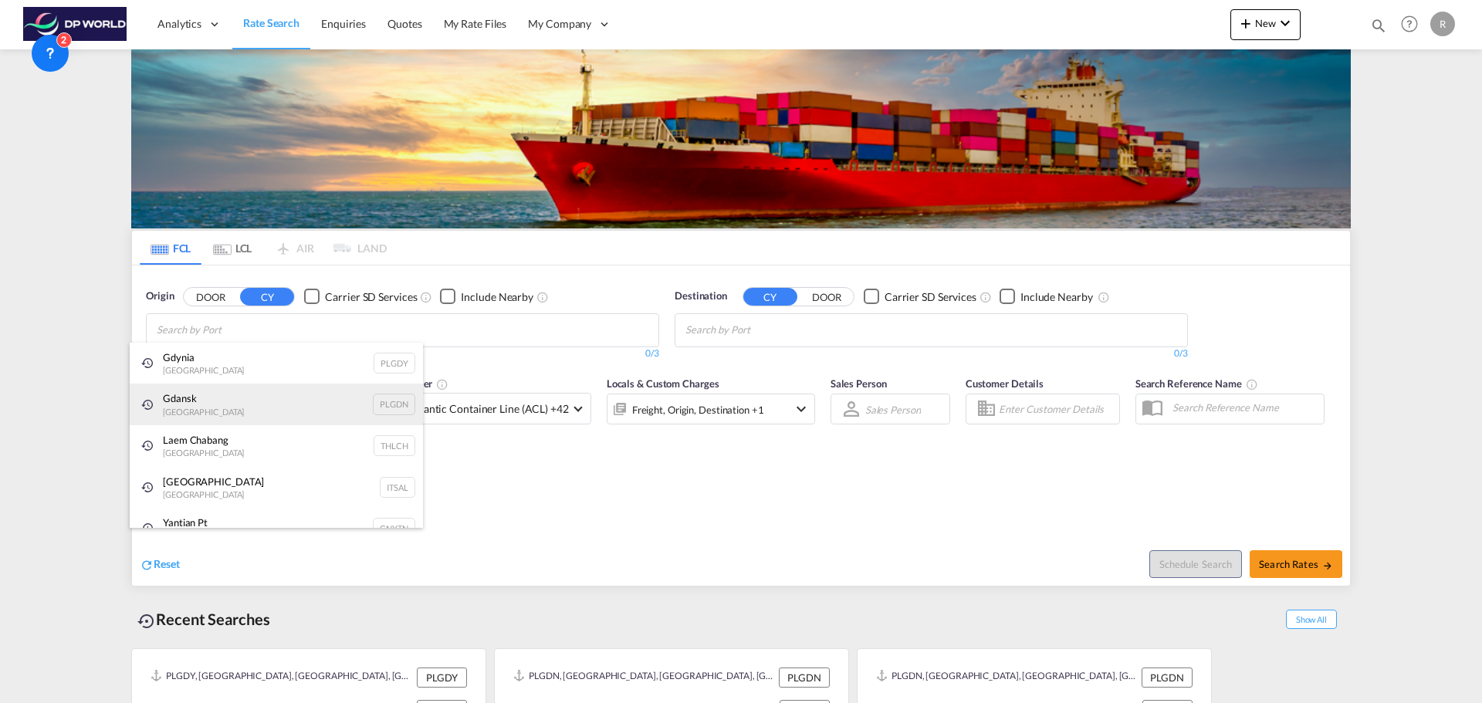
click at [262, 402] on div "Gdansk [GEOGRAPHIC_DATA] PLGDN" at bounding box center [276, 405] width 293 height 42
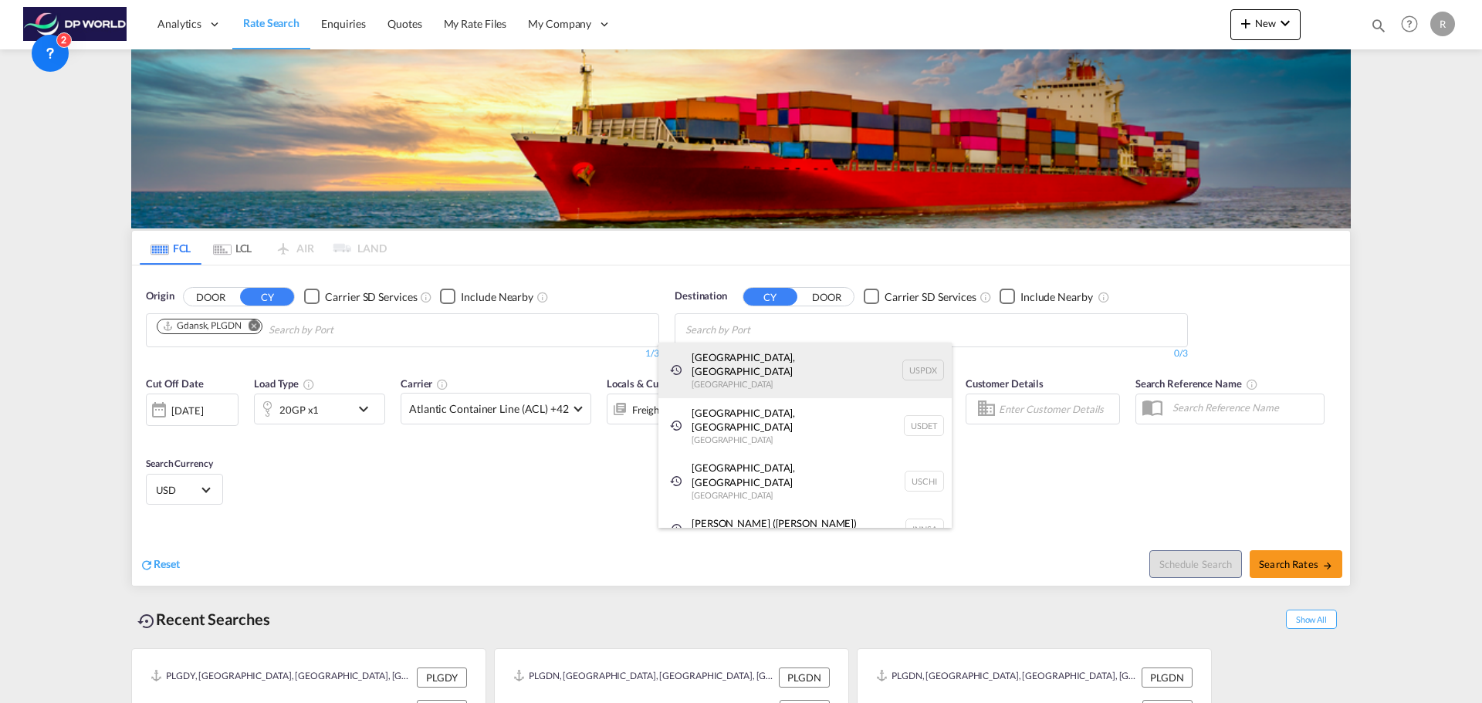
click at [765, 354] on div "[GEOGRAPHIC_DATA], [GEOGRAPHIC_DATA] [GEOGRAPHIC_DATA] USPDX" at bounding box center [804, 371] width 293 height 56
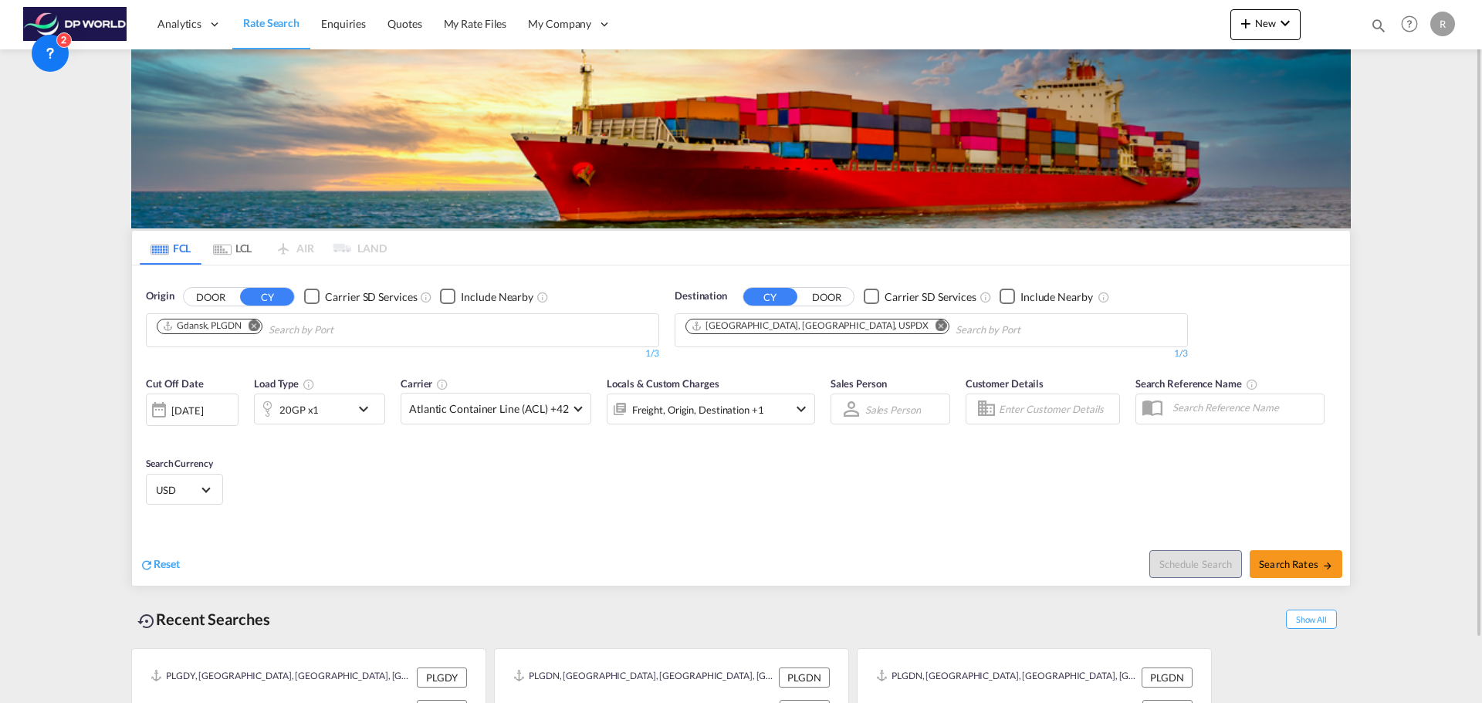
click at [373, 413] on md-icon "icon-chevron-down" at bounding box center [367, 409] width 26 height 19
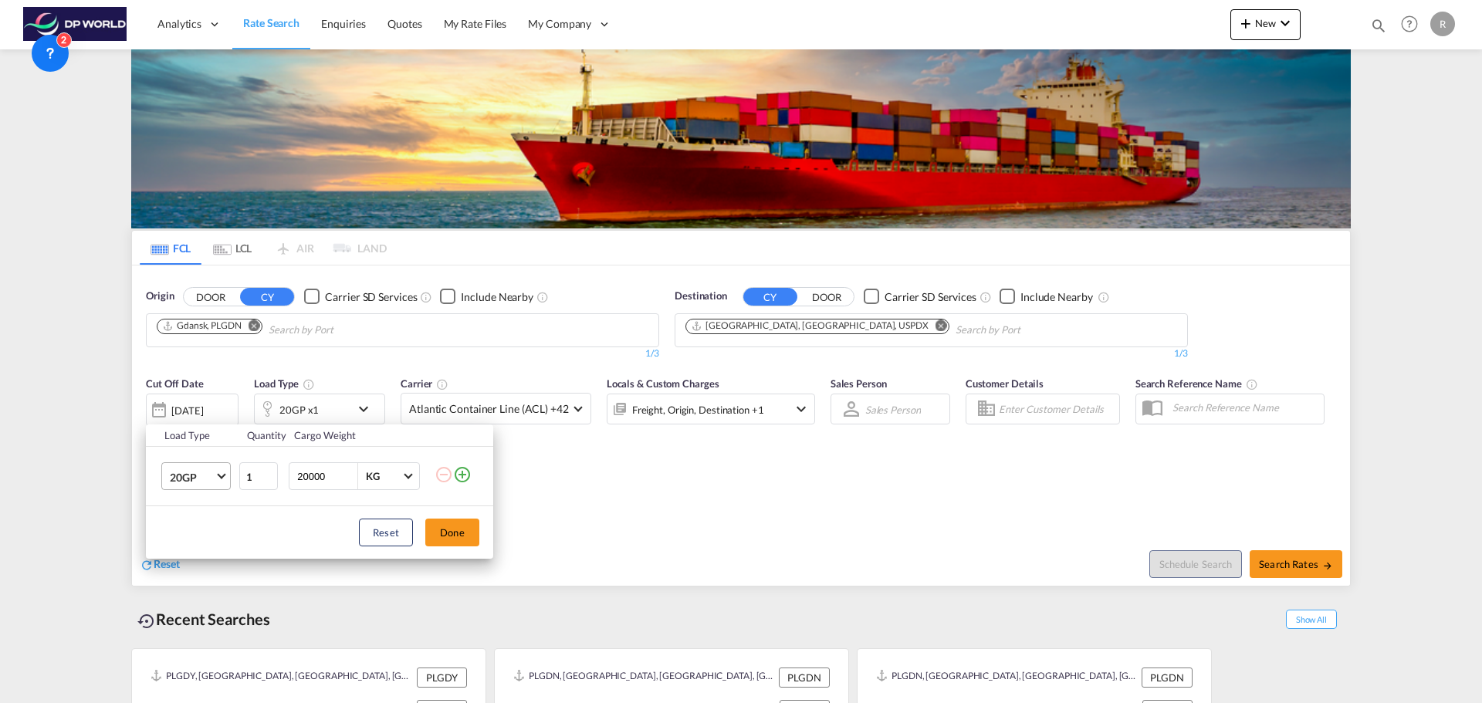
click at [224, 483] on md-select-value "20GP" at bounding box center [199, 476] width 62 height 26
drag, startPoint x: 214, startPoint y: 557, endPoint x: 196, endPoint y: 519, distance: 41.8
click at [196, 519] on md-content "20GP 40GP 40HC 45HC 20RE 40RE 40HR 20OT 40OT 20FR 40FR 40NR 20NR 45S 20TK 40TK …" at bounding box center [209, 558] width 105 height 198
click at [195, 518] on div "40GP" at bounding box center [183, 513] width 27 height 15
click at [450, 540] on button "Done" at bounding box center [452, 533] width 54 height 28
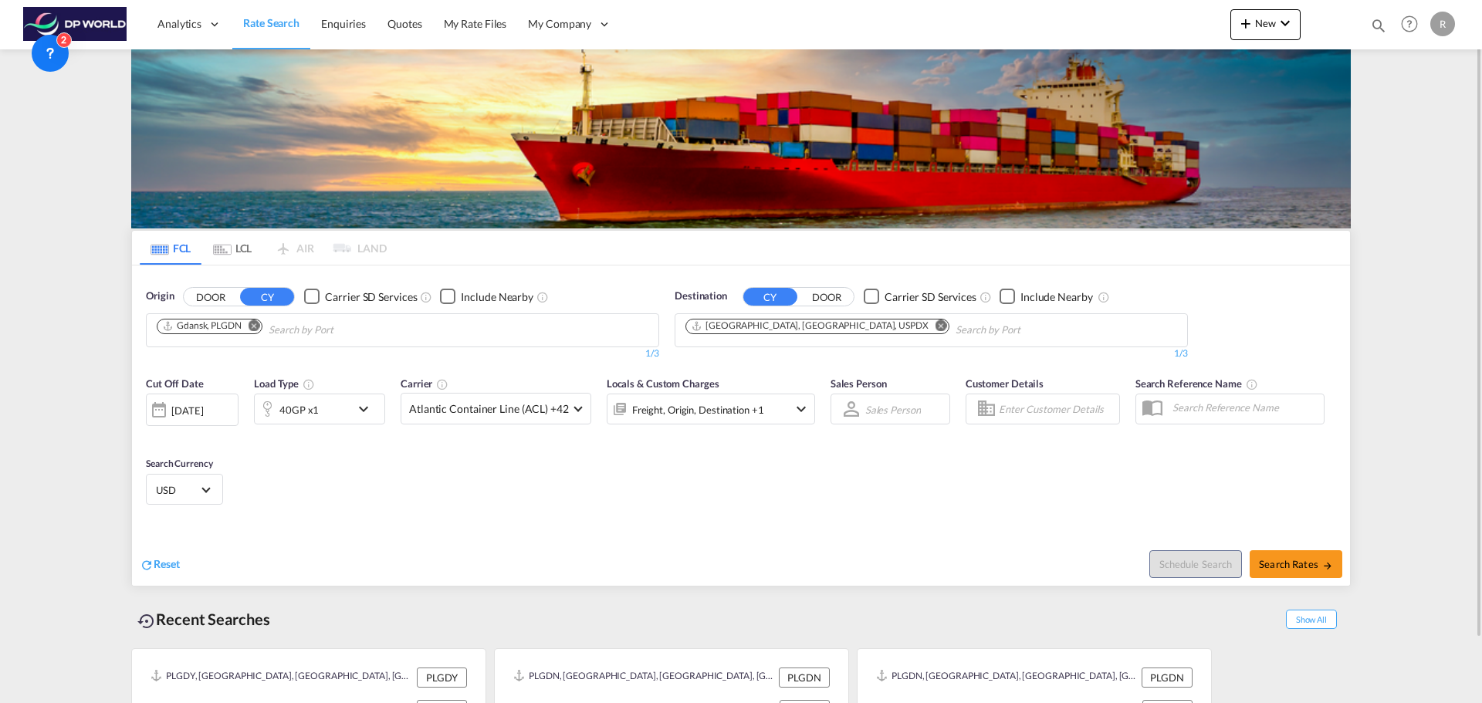
click at [203, 404] on div "[DATE]" at bounding box center [187, 411] width 32 height 14
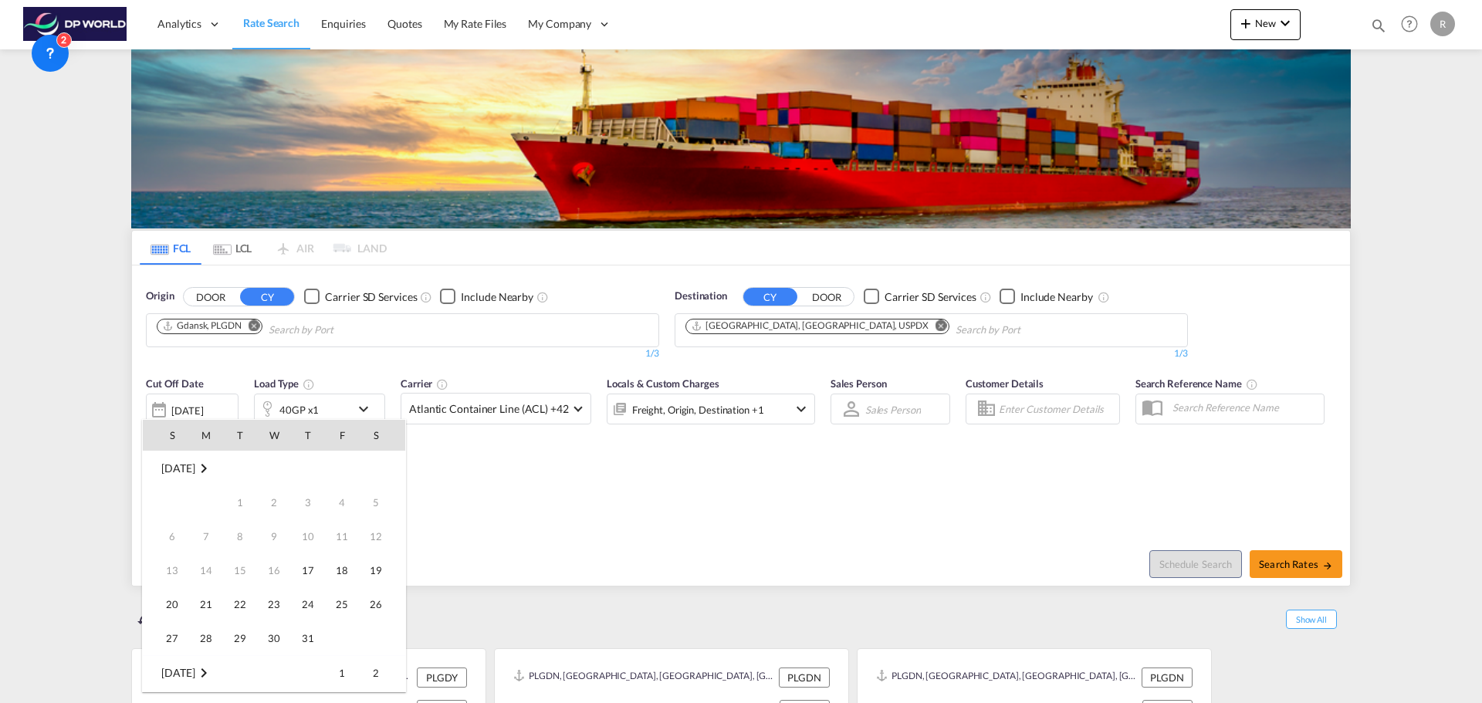
scroll to position [614, 0]
click at [309, 607] on span "30" at bounding box center [308, 604] width 31 height 31
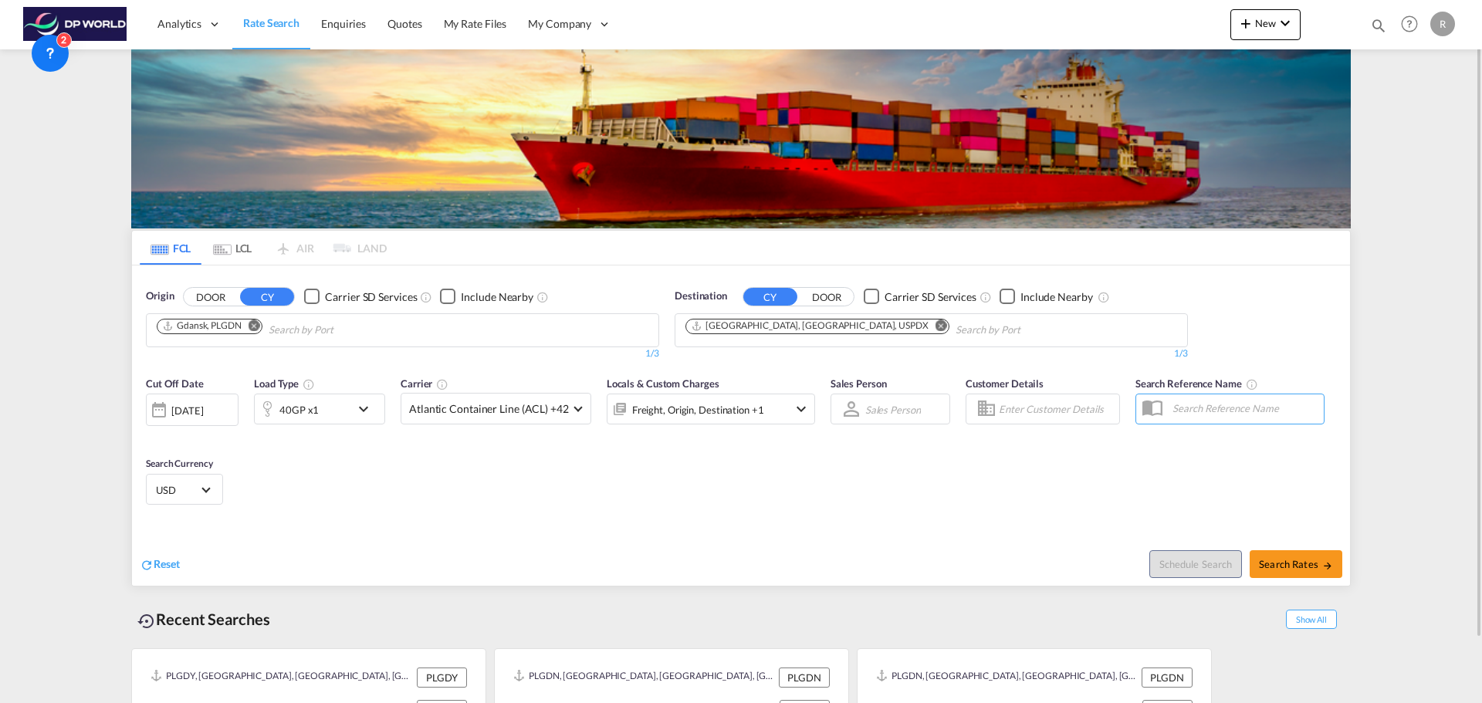
click at [414, 449] on div "Cut Off Date [DATE] [DATE] Load Type 40GP x1 Carrier Atlantic Container Line (A…" at bounding box center [741, 443] width 1218 height 151
click at [557, 401] on md-select-value "Atlantic Container Line (ACL) +42" at bounding box center [495, 409] width 189 height 30
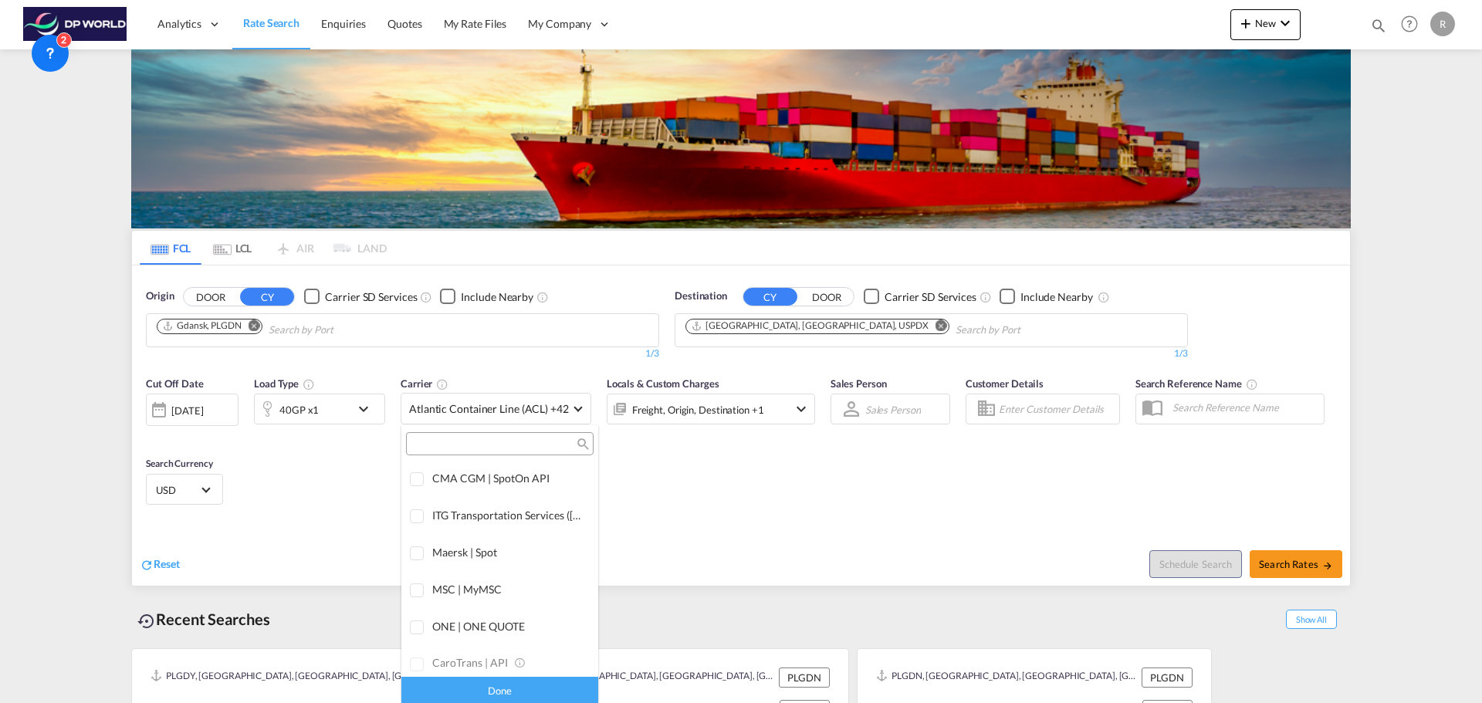
scroll to position [0, 0]
click at [559, 482] on div "All (26)" at bounding box center [575, 479] width 32 height 15
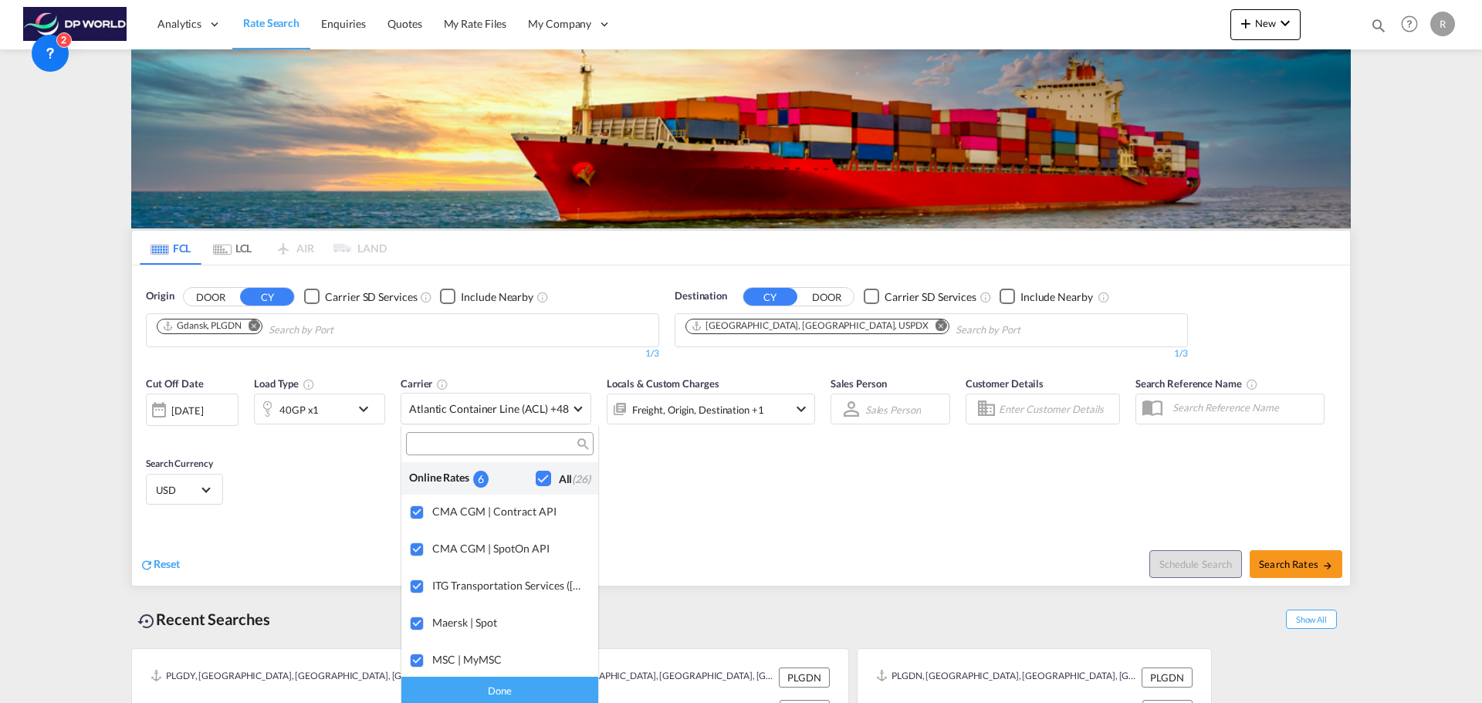
click at [667, 469] on md-backdrop at bounding box center [741, 351] width 1482 height 703
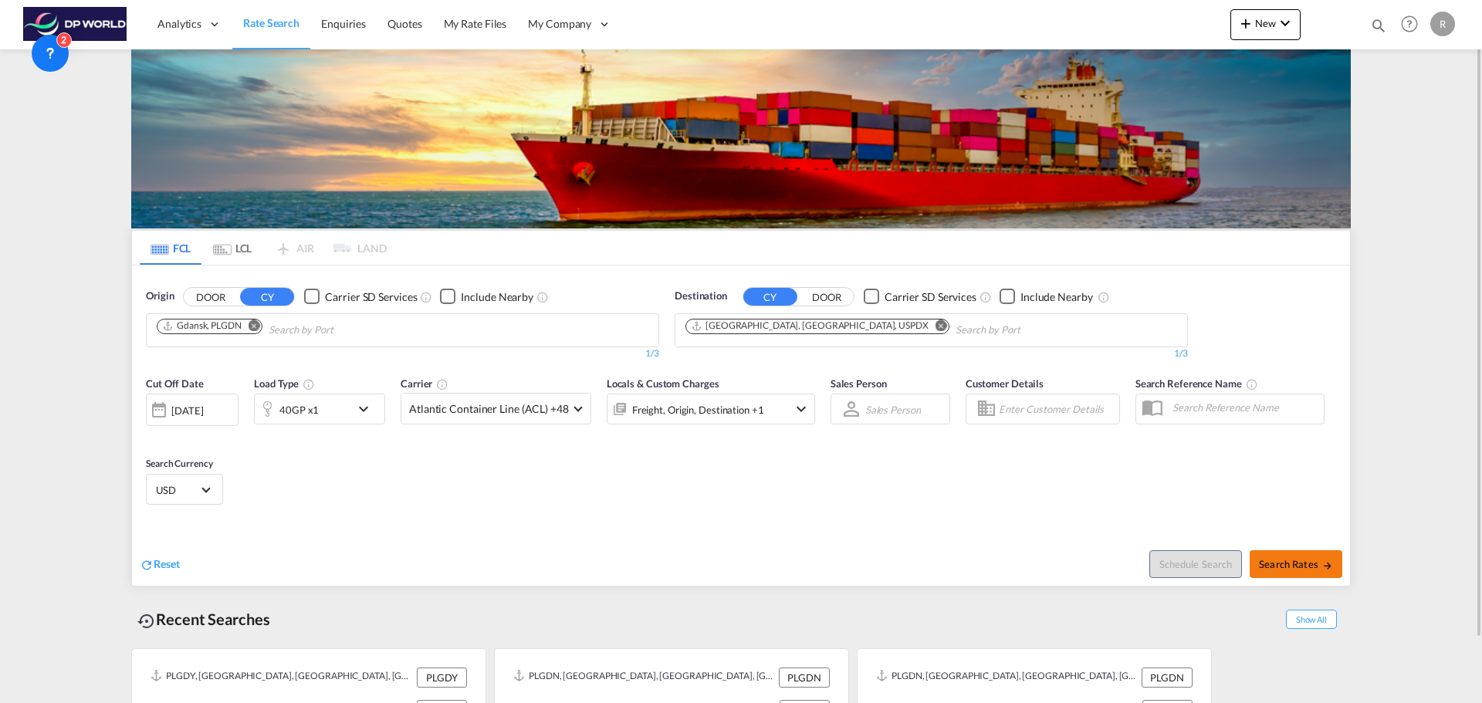
click at [1283, 563] on span "Search Rates" at bounding box center [1296, 564] width 74 height 12
type input "PLGDN to USPDX / [DATE]"
